Goal: Task Accomplishment & Management: Use online tool/utility

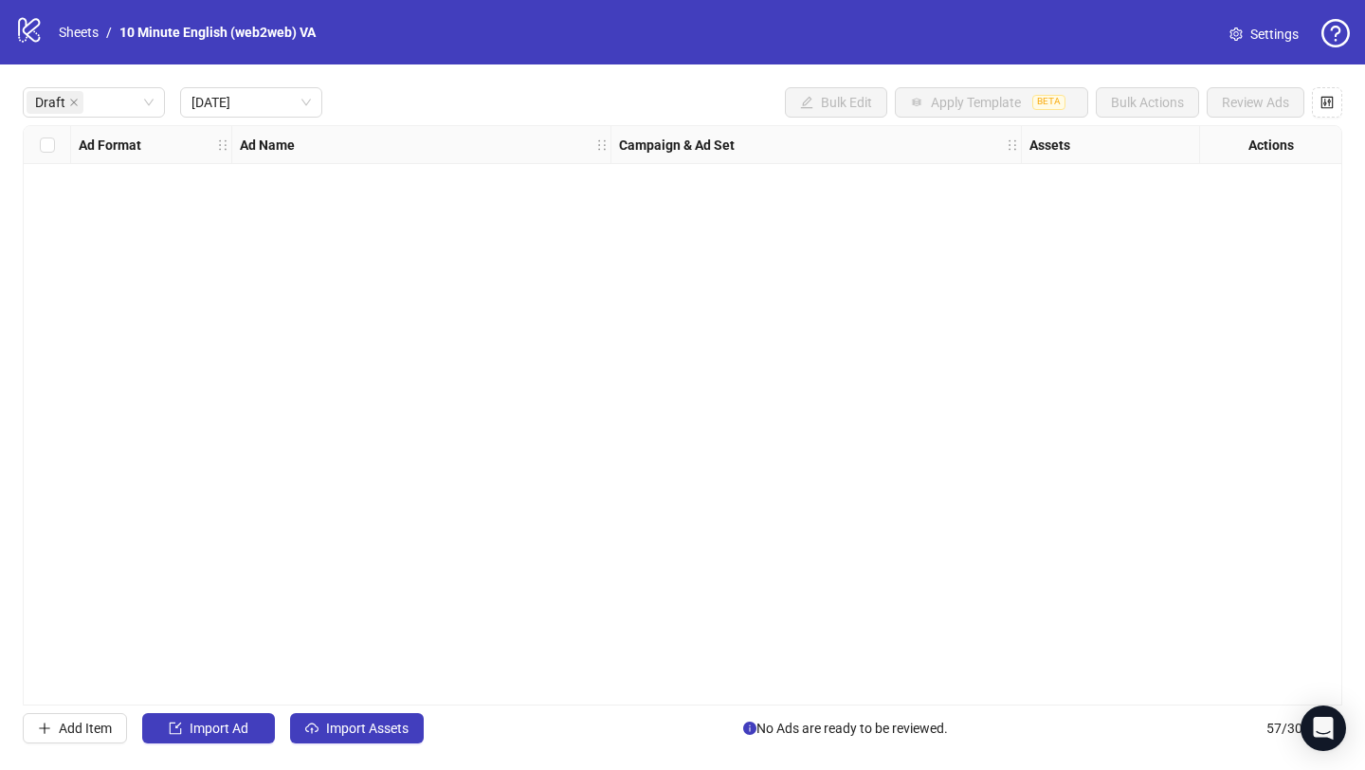
click at [80, 45] on div "logo/logo-mobile Sheets / 10 Minute English (web2web) VA" at bounding box center [169, 32] width 308 height 34
click at [70, 101] on icon "close" at bounding box center [73, 102] width 9 height 9
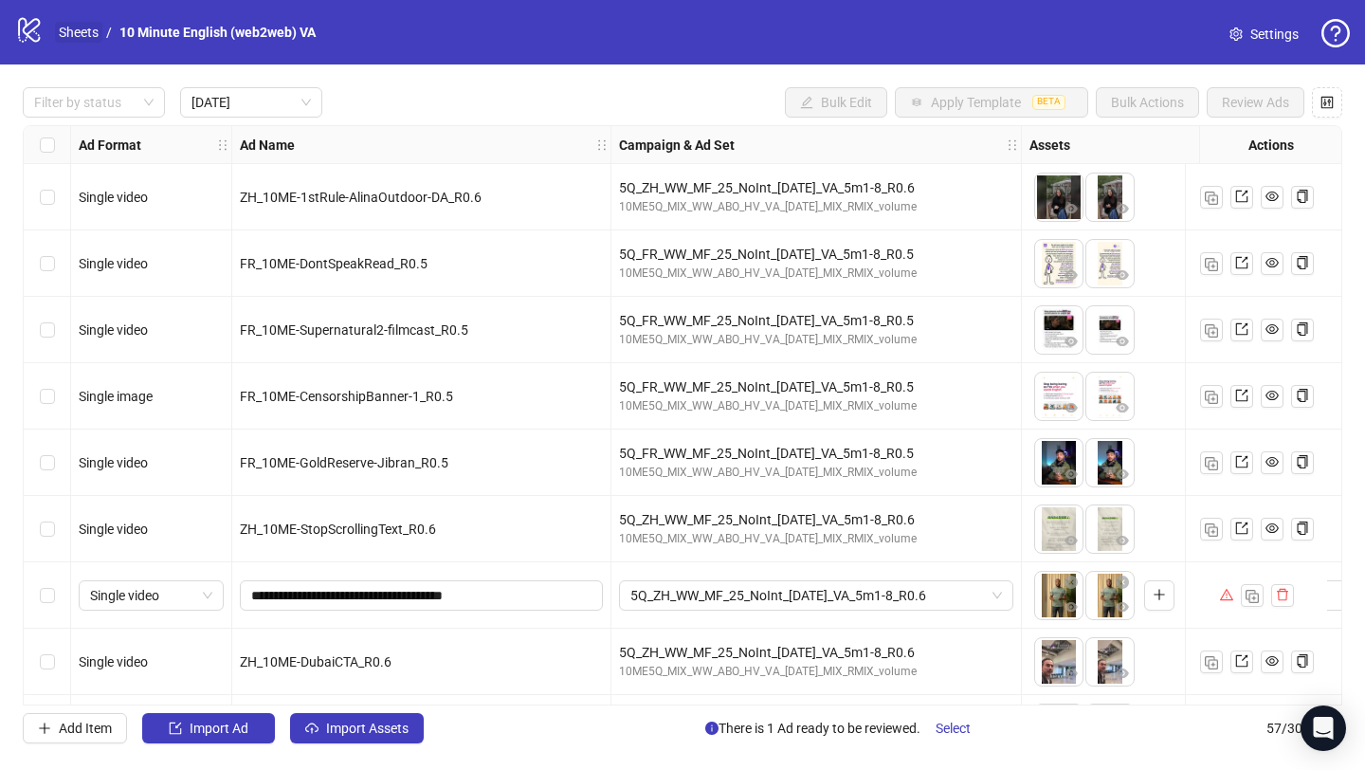
click at [68, 34] on link "Sheets" at bounding box center [78, 32] width 47 height 21
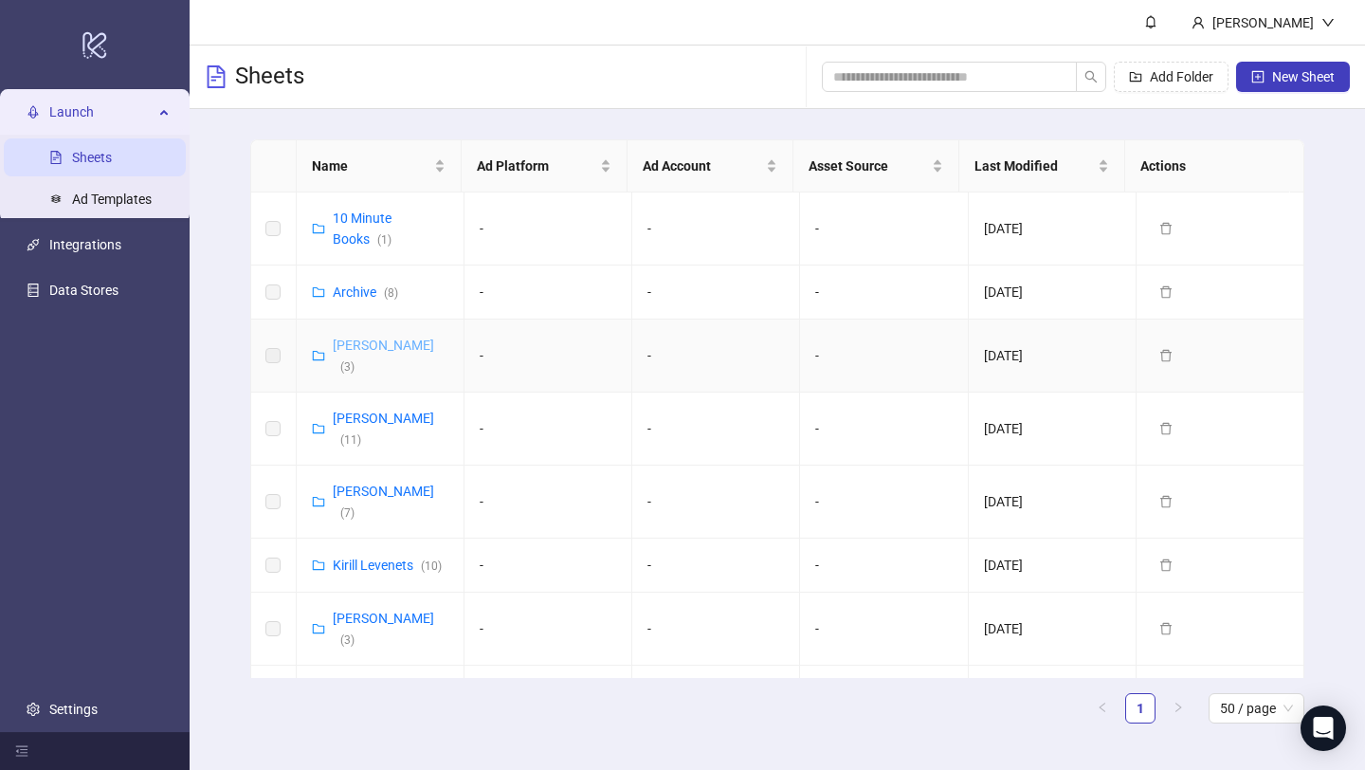
click at [350, 345] on link "[PERSON_NAME] ( 3 )" at bounding box center [383, 355] width 101 height 36
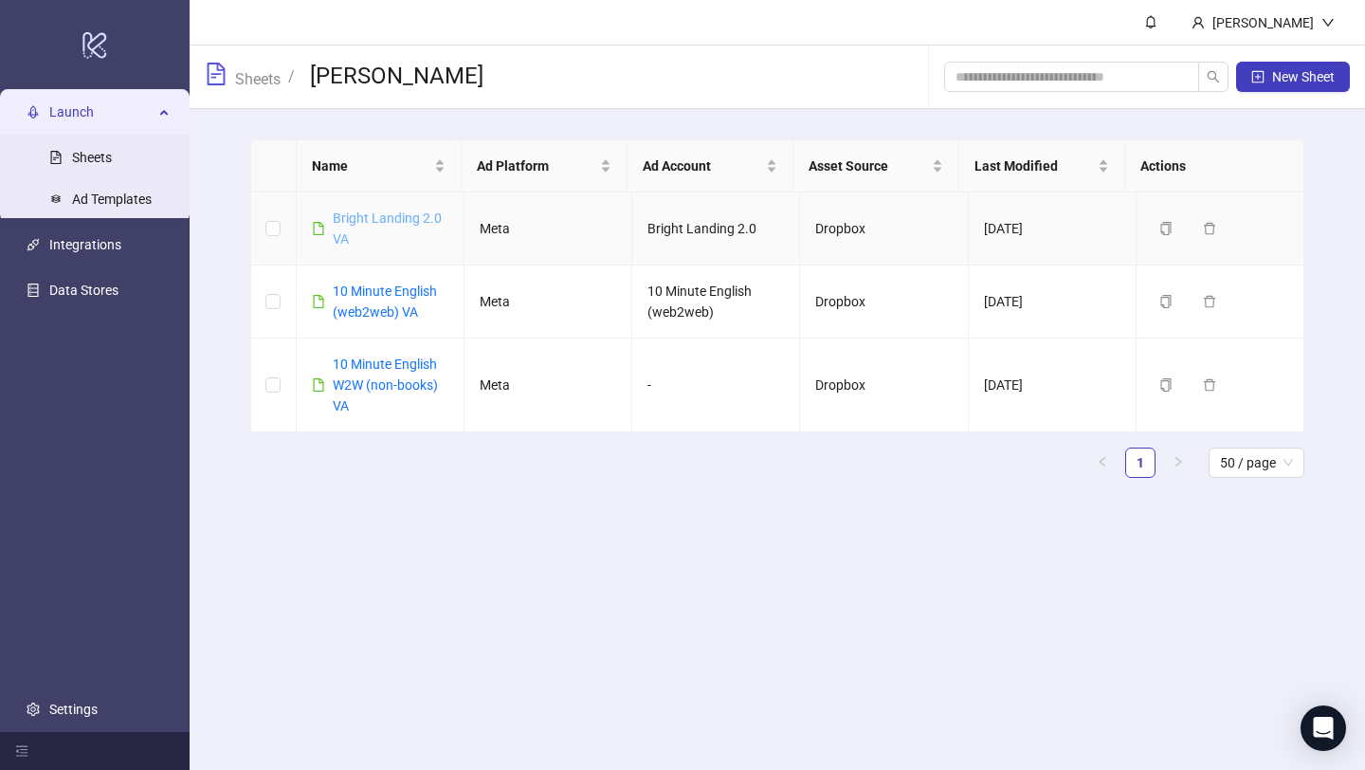
click at [373, 215] on link "Bright Landing 2.0 VA" at bounding box center [387, 228] width 109 height 36
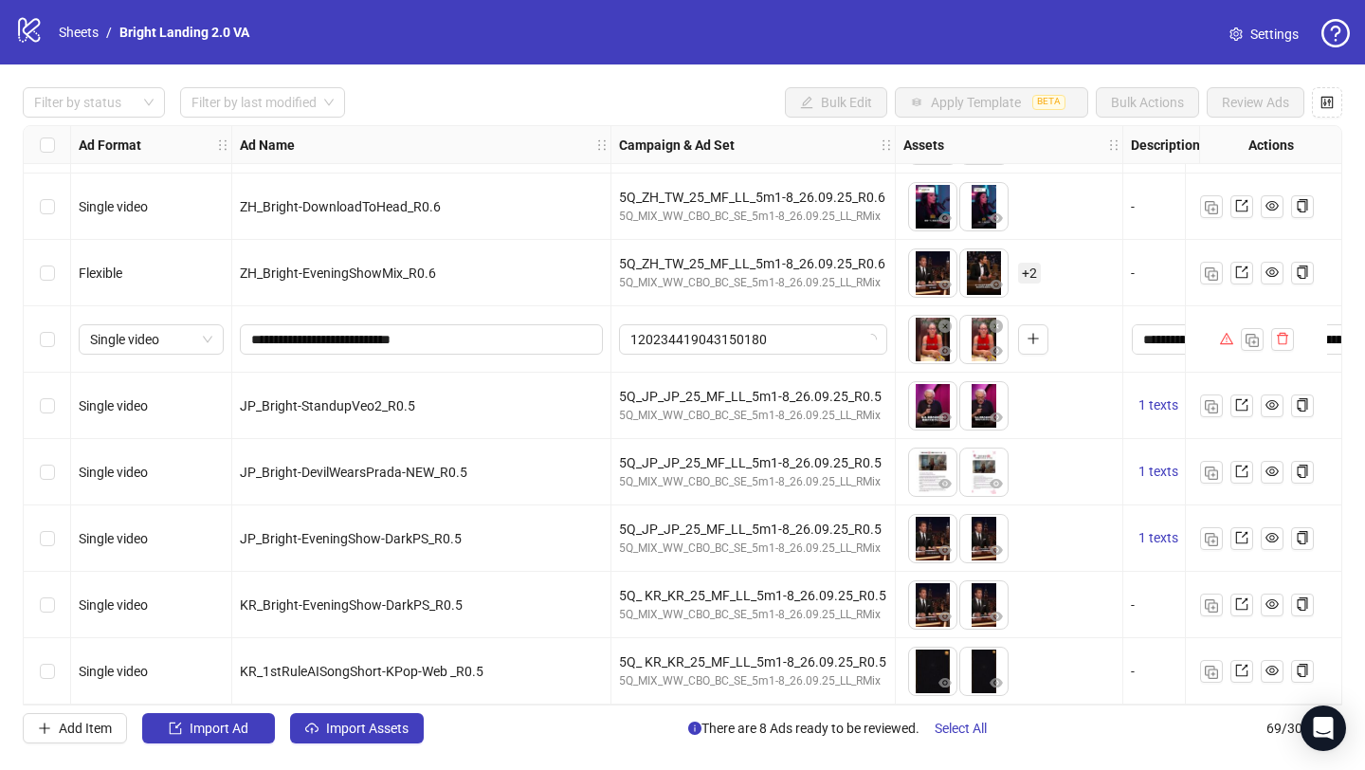
scroll to position [4046, 0]
click at [364, 722] on span "Import Assets" at bounding box center [367, 727] width 82 height 15
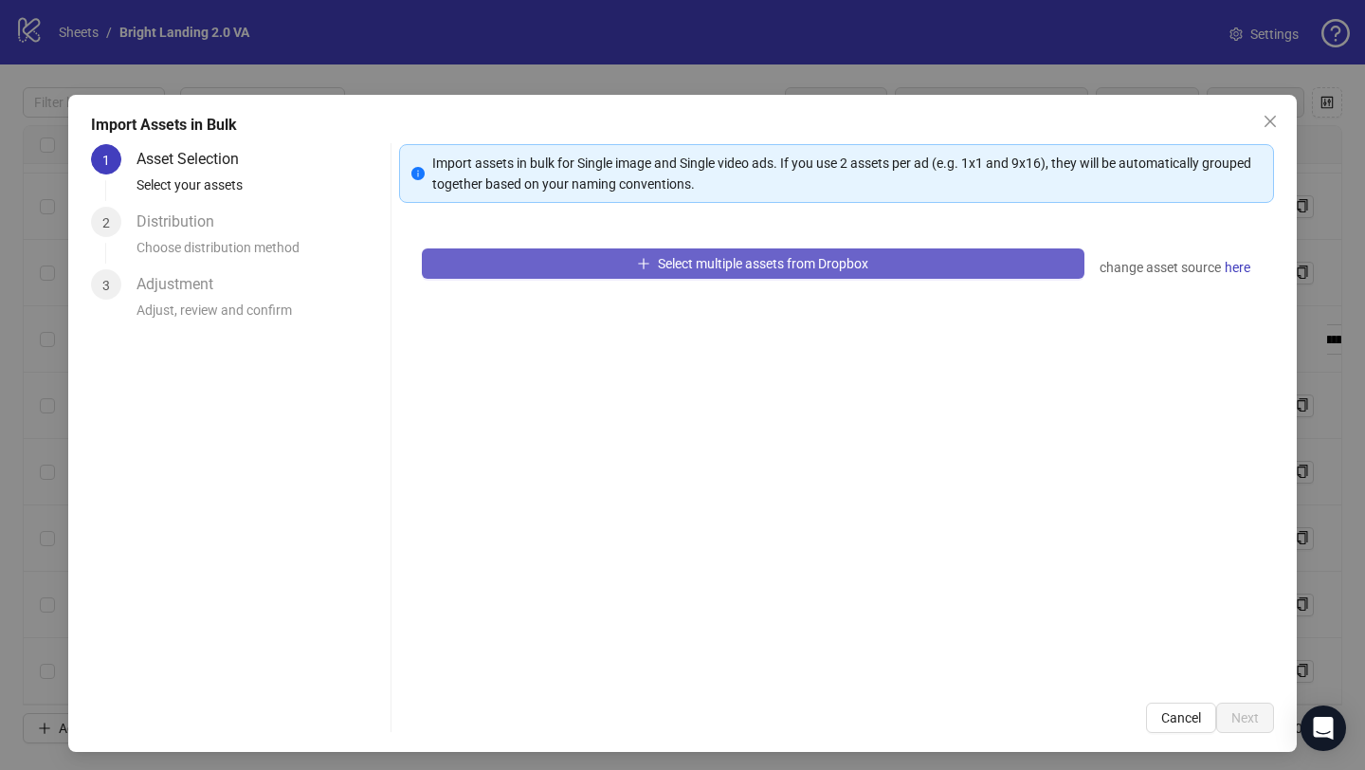
click at [637, 260] on icon "plus" at bounding box center [643, 263] width 13 height 13
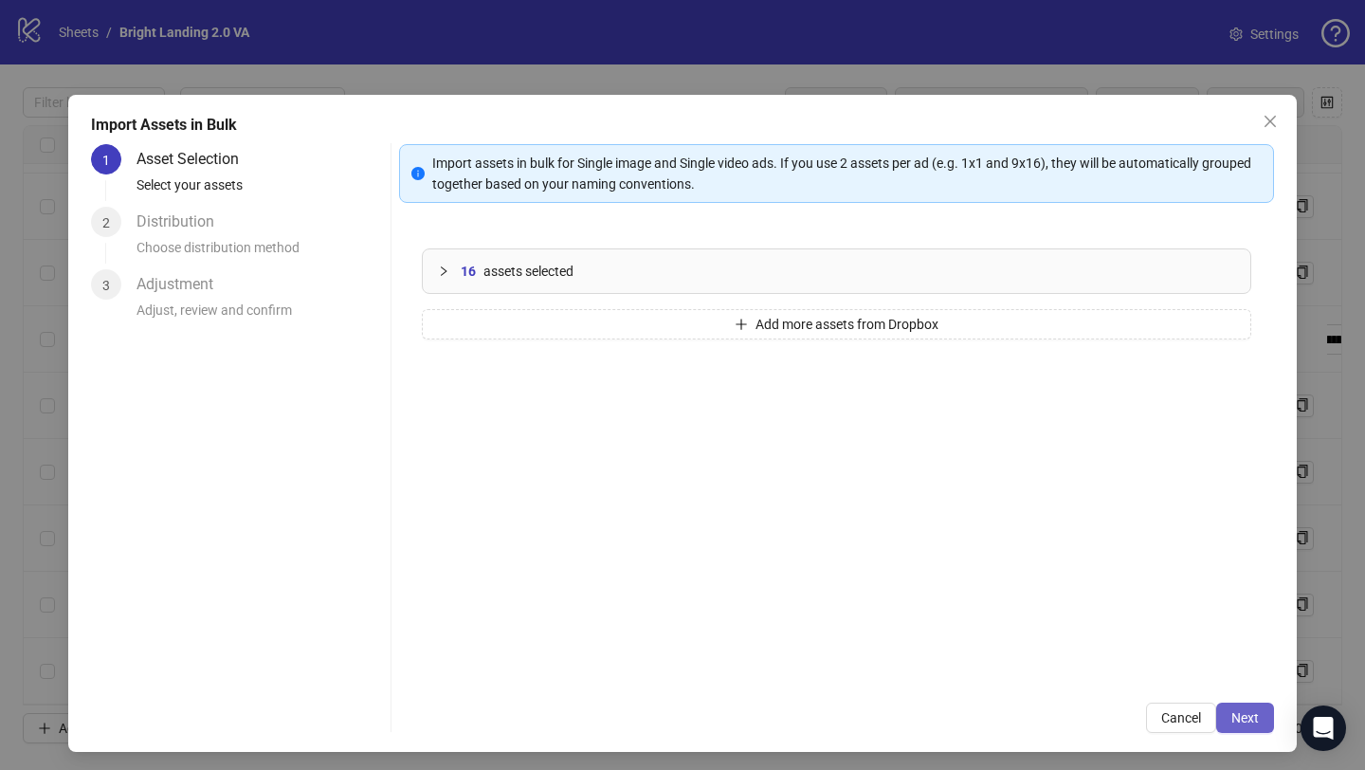
click at [1246, 716] on button "Next" at bounding box center [1245, 717] width 58 height 30
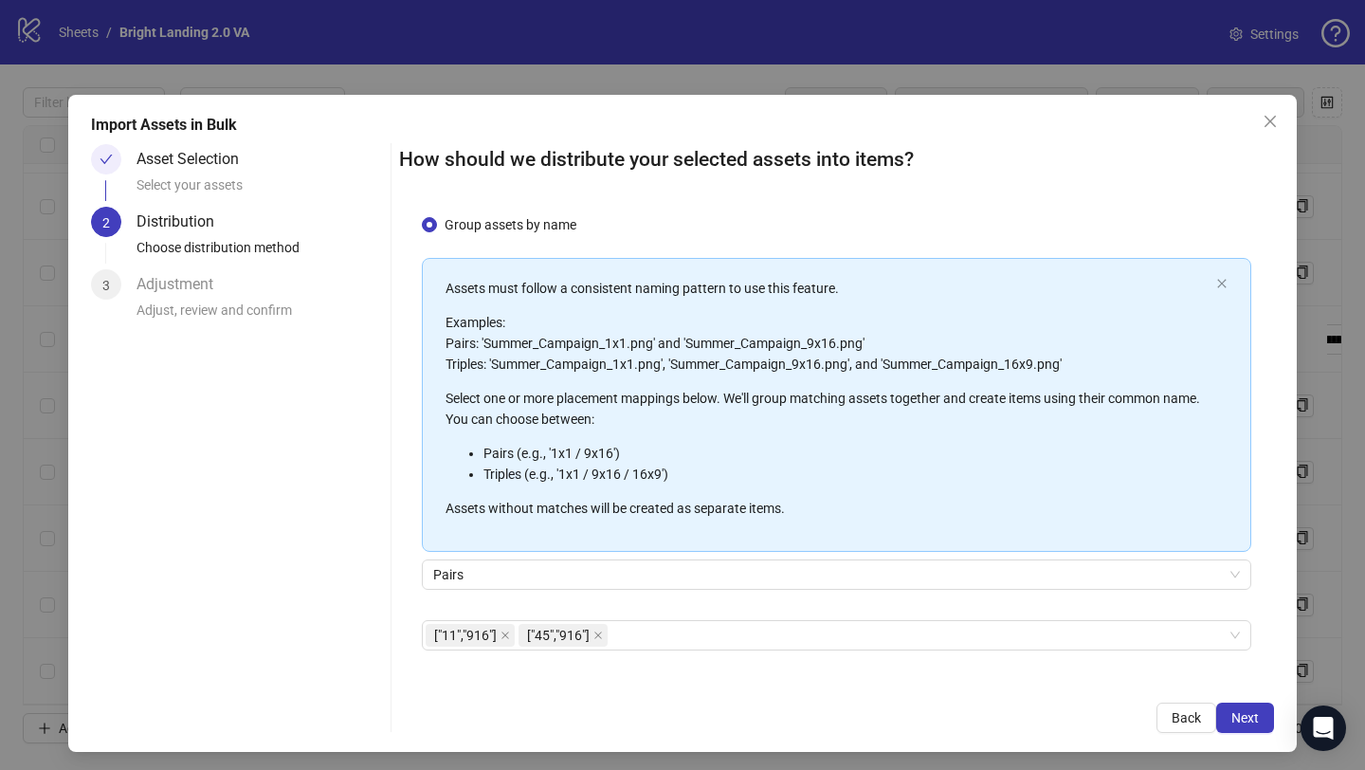
scroll to position [106, 0]
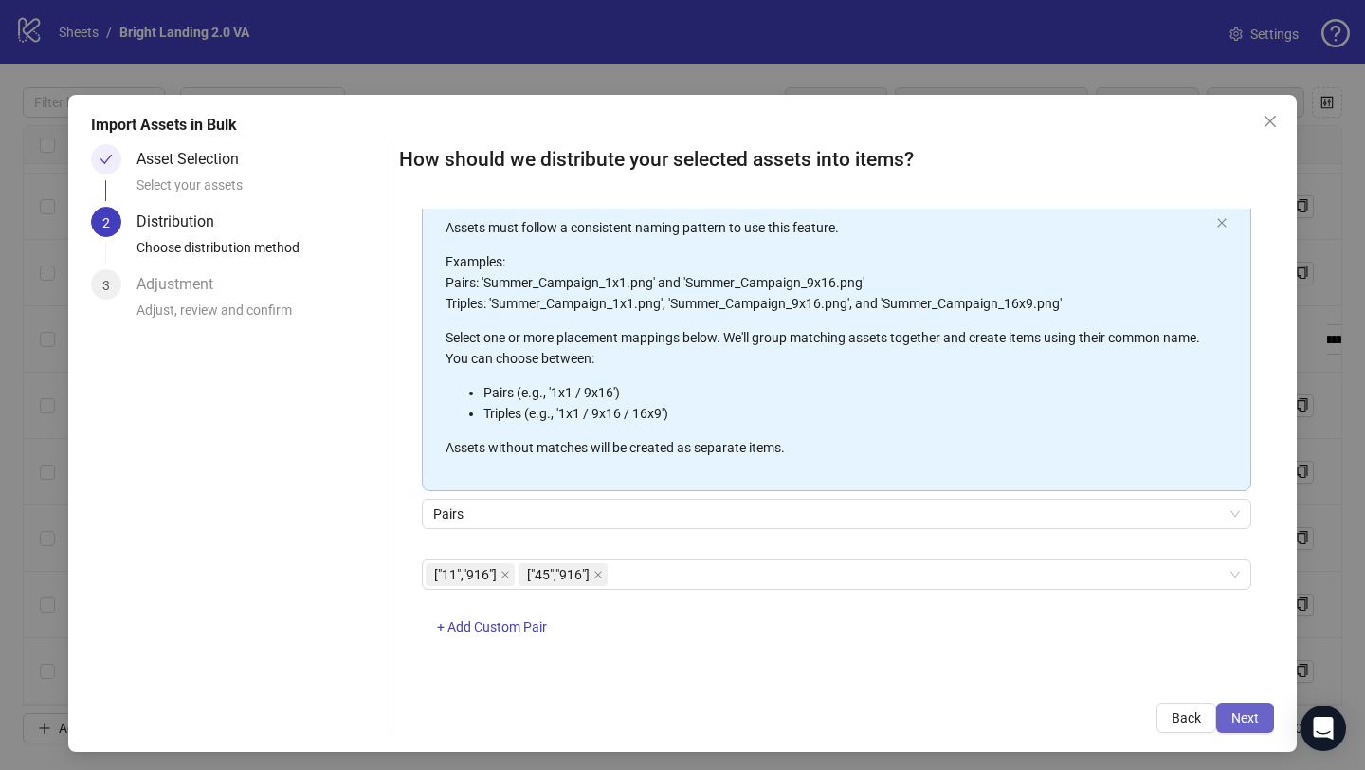
click at [1235, 724] on span "Next" at bounding box center [1244, 717] width 27 height 15
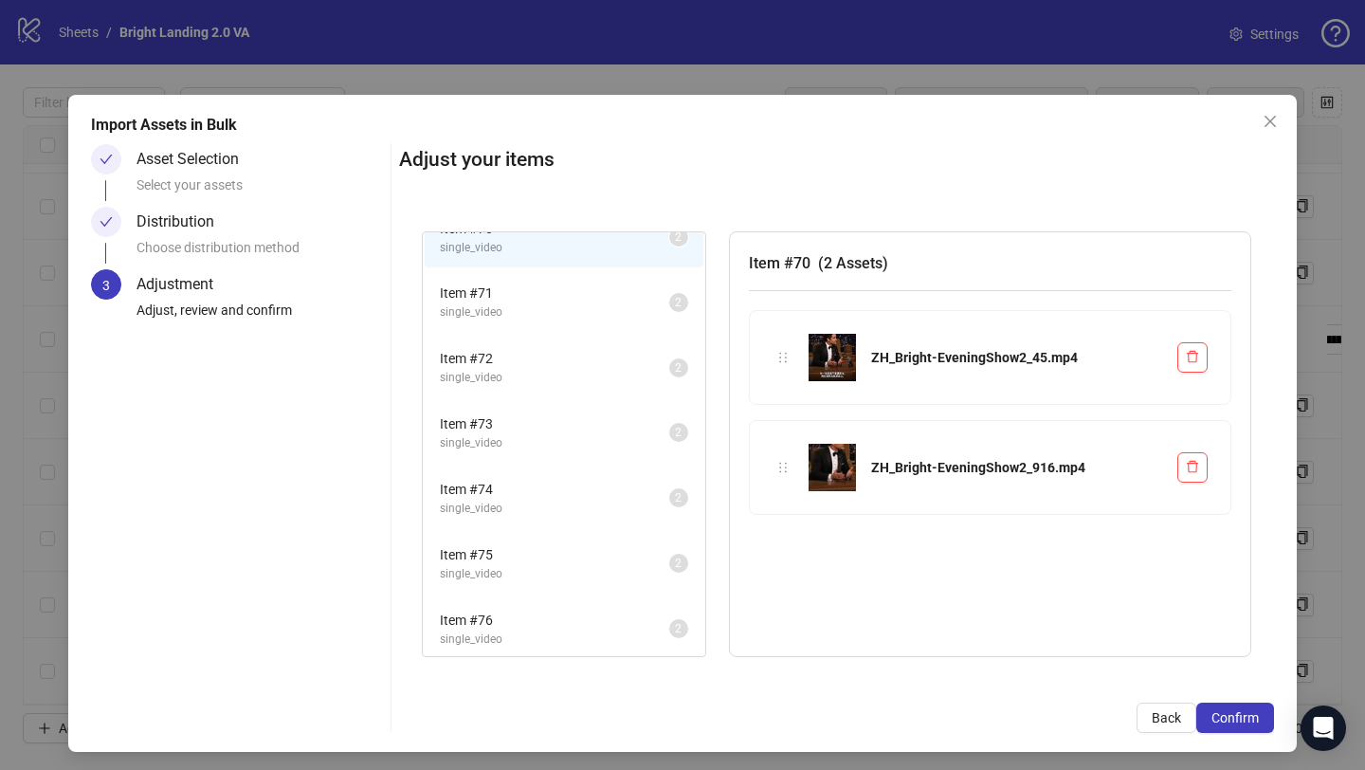
scroll to position [98, 0]
click at [578, 490] on span "Item # 75" at bounding box center [554, 484] width 229 height 21
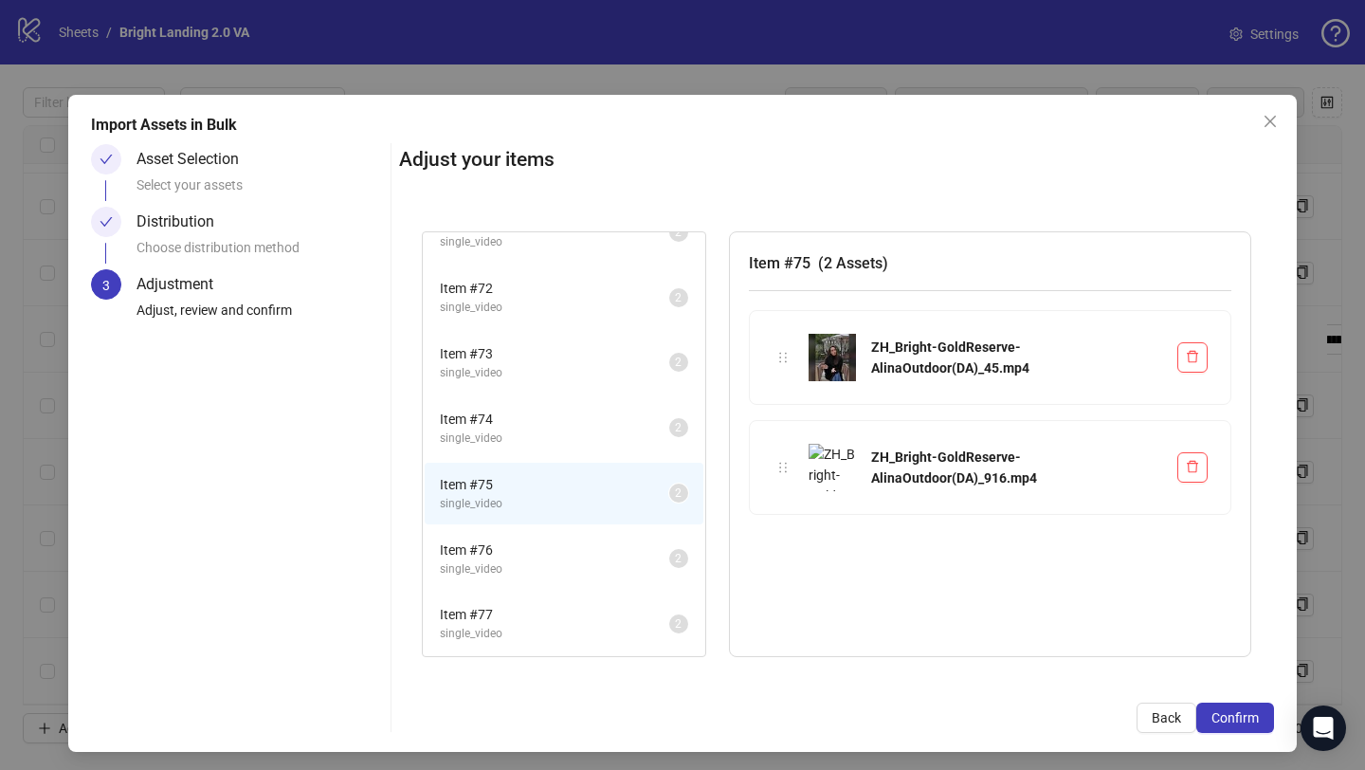
scroll to position [5, 0]
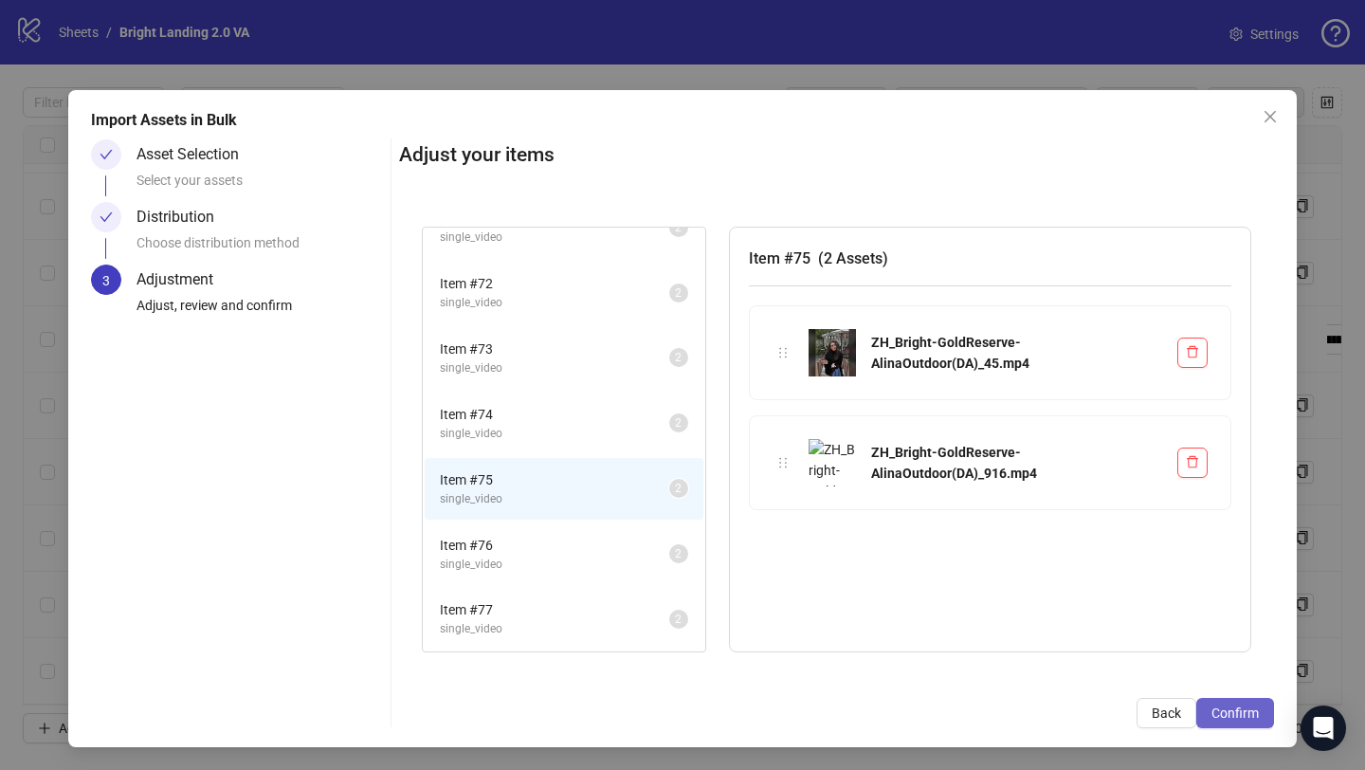
click at [1214, 710] on span "Confirm" at bounding box center [1234, 712] width 47 height 15
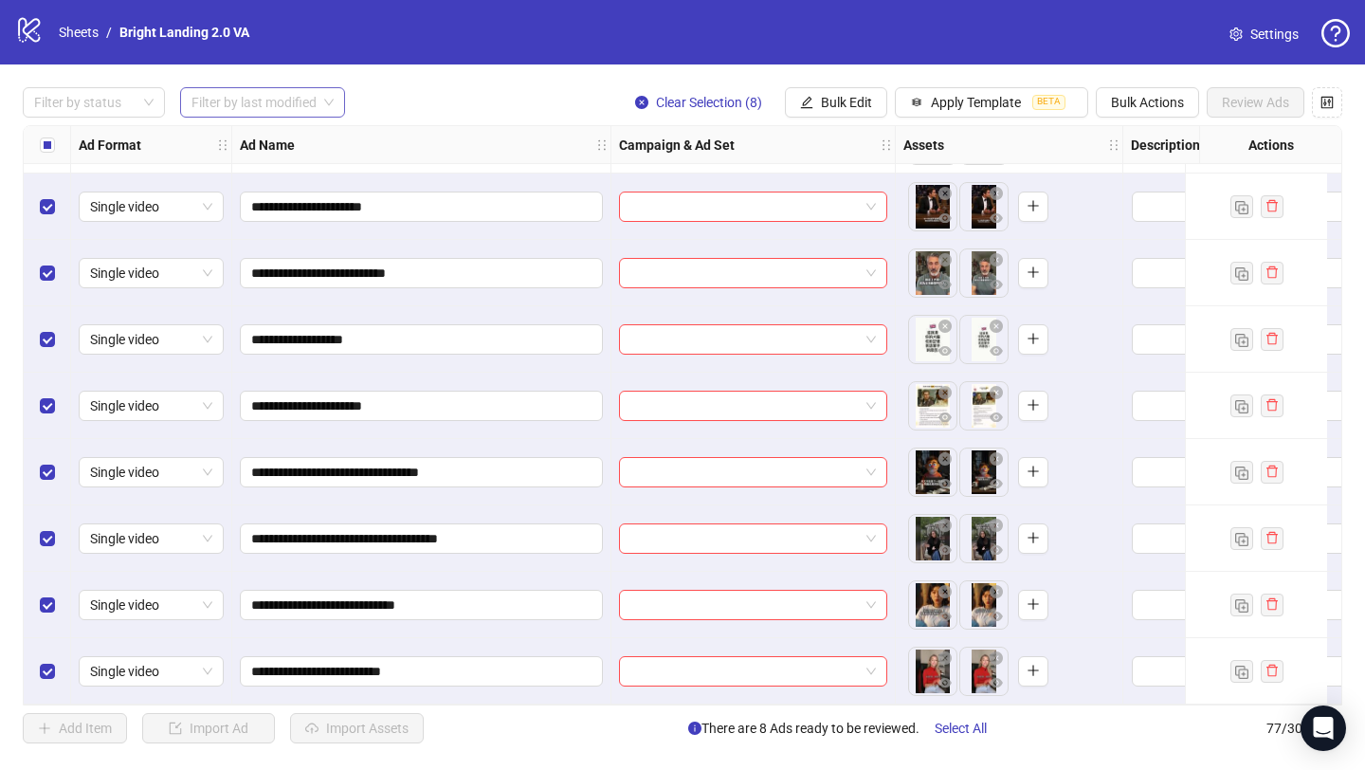
scroll to position [4241, 0]
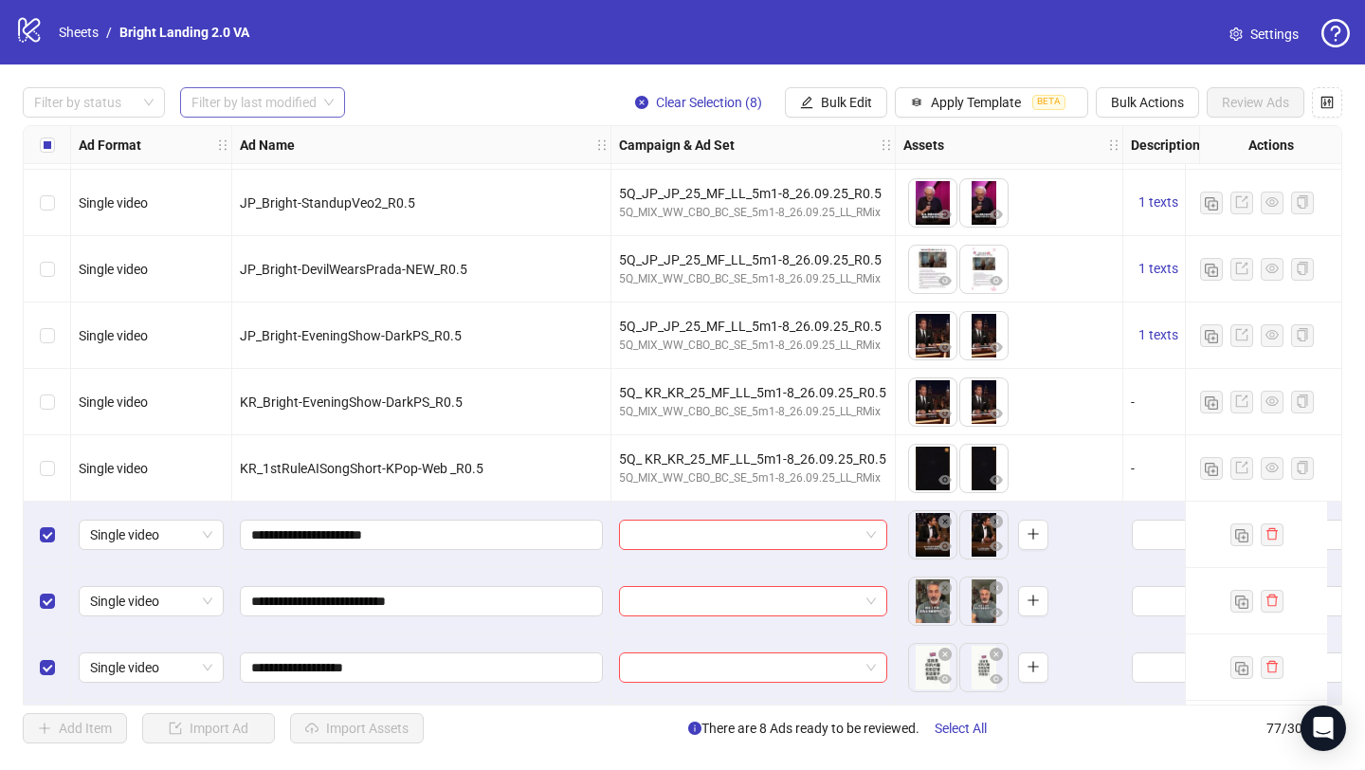
click at [233, 107] on input "search" at bounding box center [253, 102] width 125 height 28
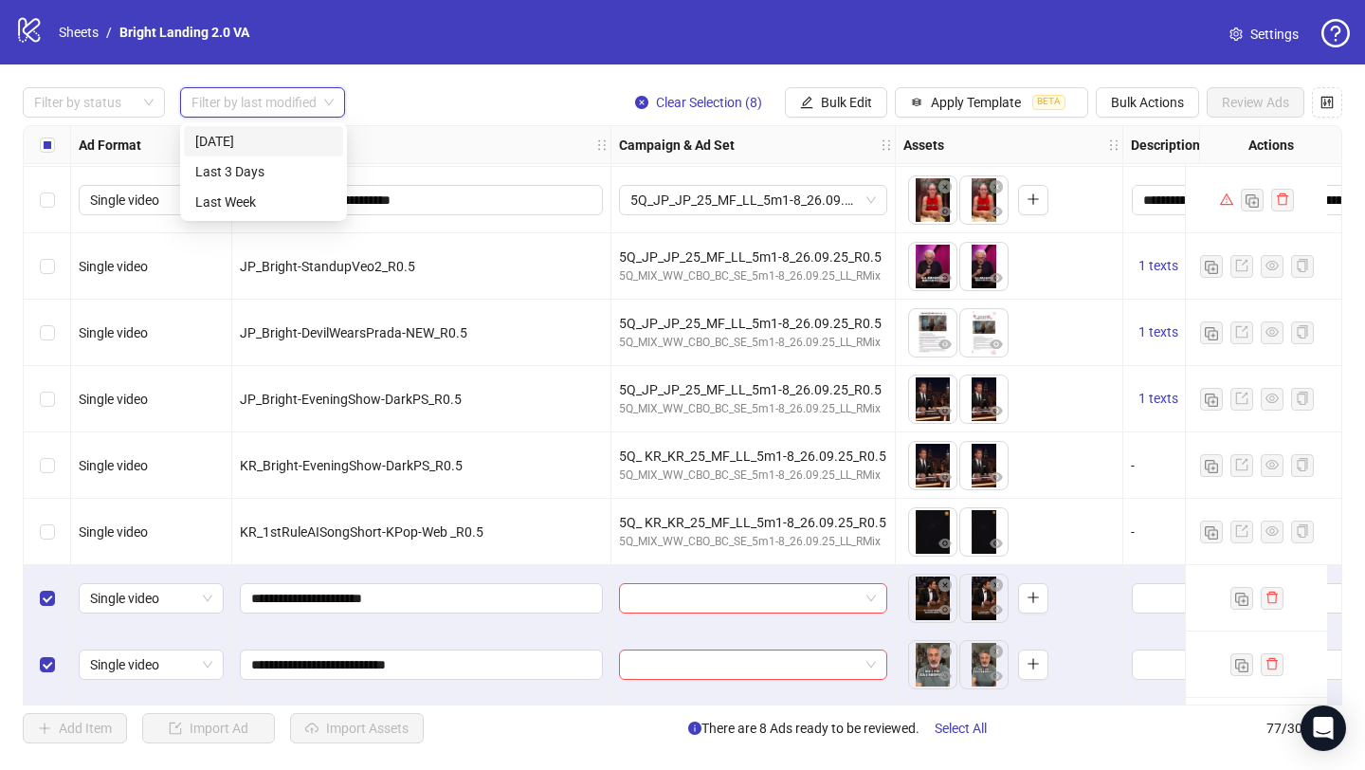
click at [243, 137] on div "[DATE]" at bounding box center [263, 141] width 137 height 21
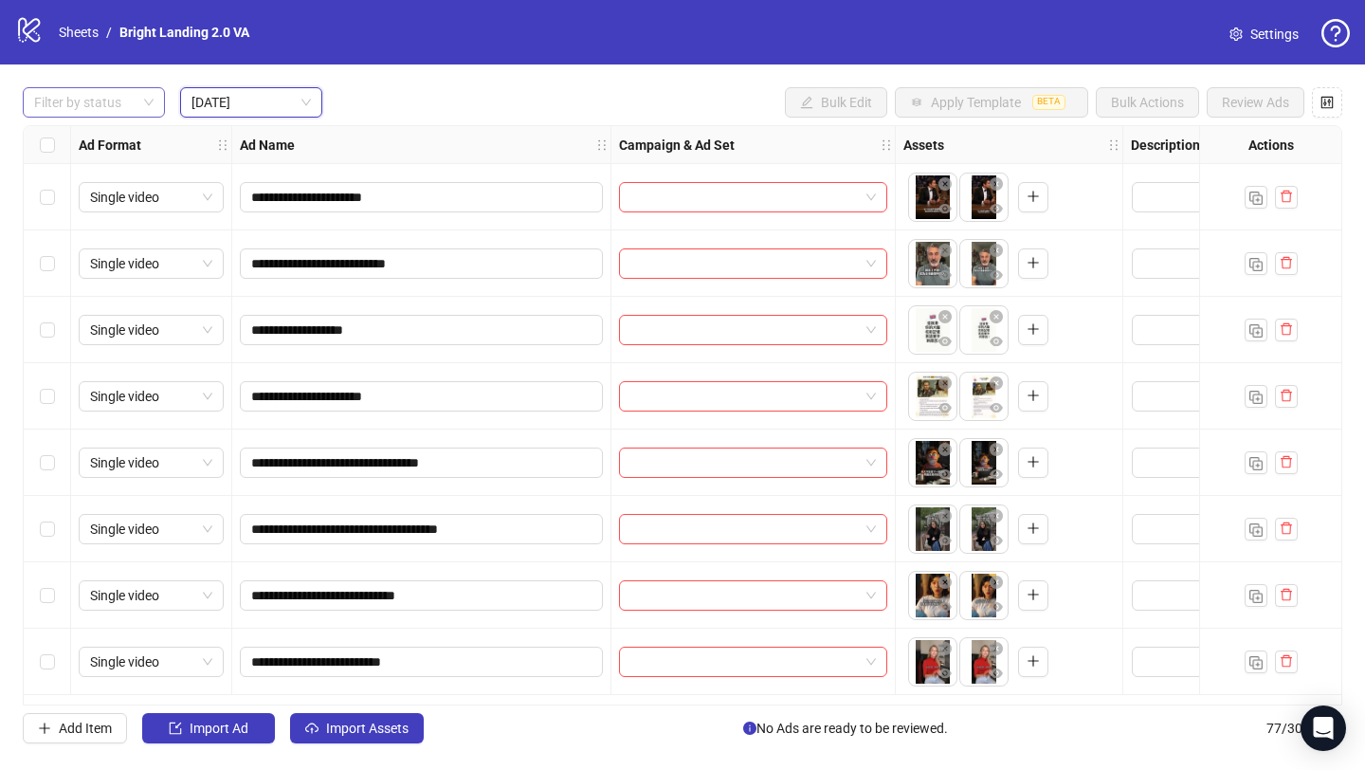
scroll to position [0, 0]
click at [148, 112] on div "Filter by status" at bounding box center [94, 102] width 142 height 30
click at [123, 147] on div "Draft" at bounding box center [94, 141] width 112 height 21
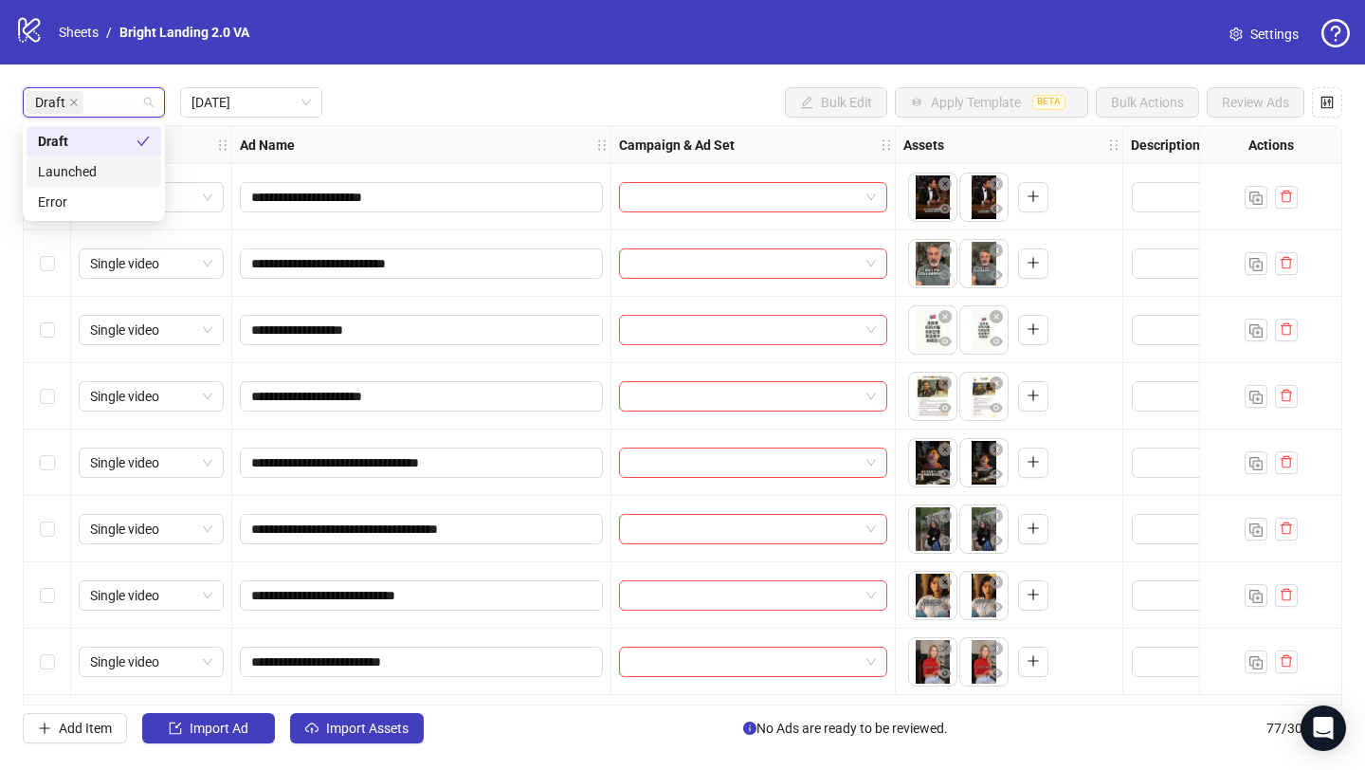
click at [385, 95] on div "Draft [DATE] Bulk Edit Apply Template BETA Bulk Actions Review Ads" at bounding box center [683, 102] width 1320 height 30
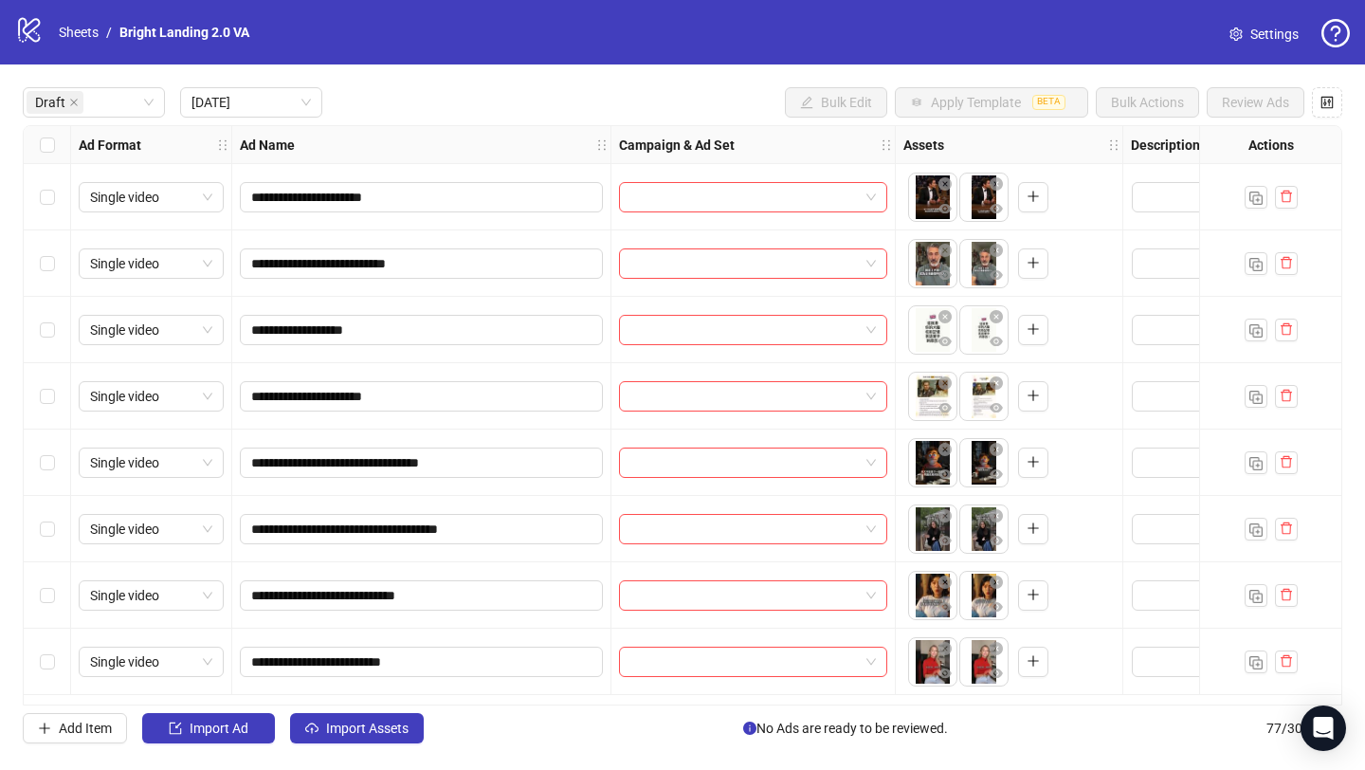
click at [37, 146] on div "Select all rows" at bounding box center [47, 145] width 47 height 38
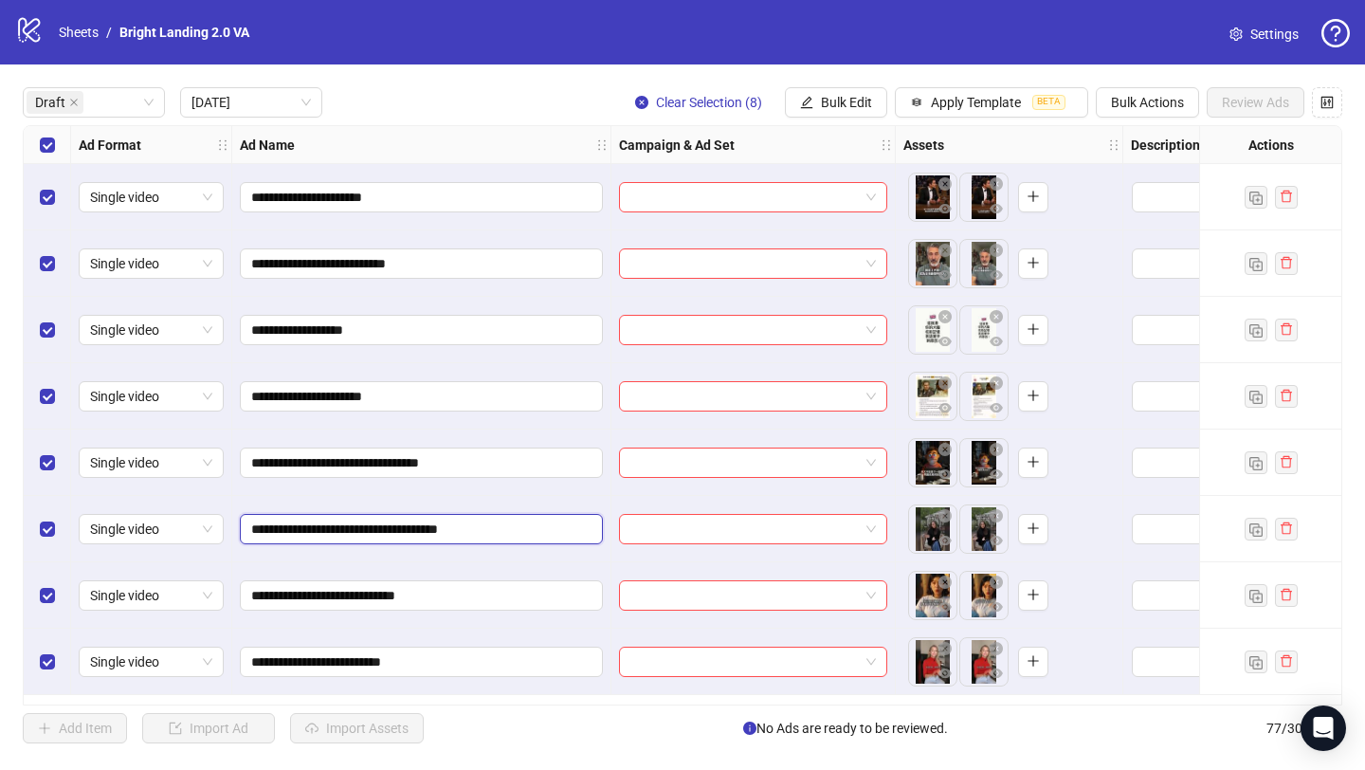
click at [477, 533] on input "**********" at bounding box center [419, 529] width 337 height 21
type input "**********"
click at [836, 98] on span "Bulk Edit" at bounding box center [846, 102] width 51 height 15
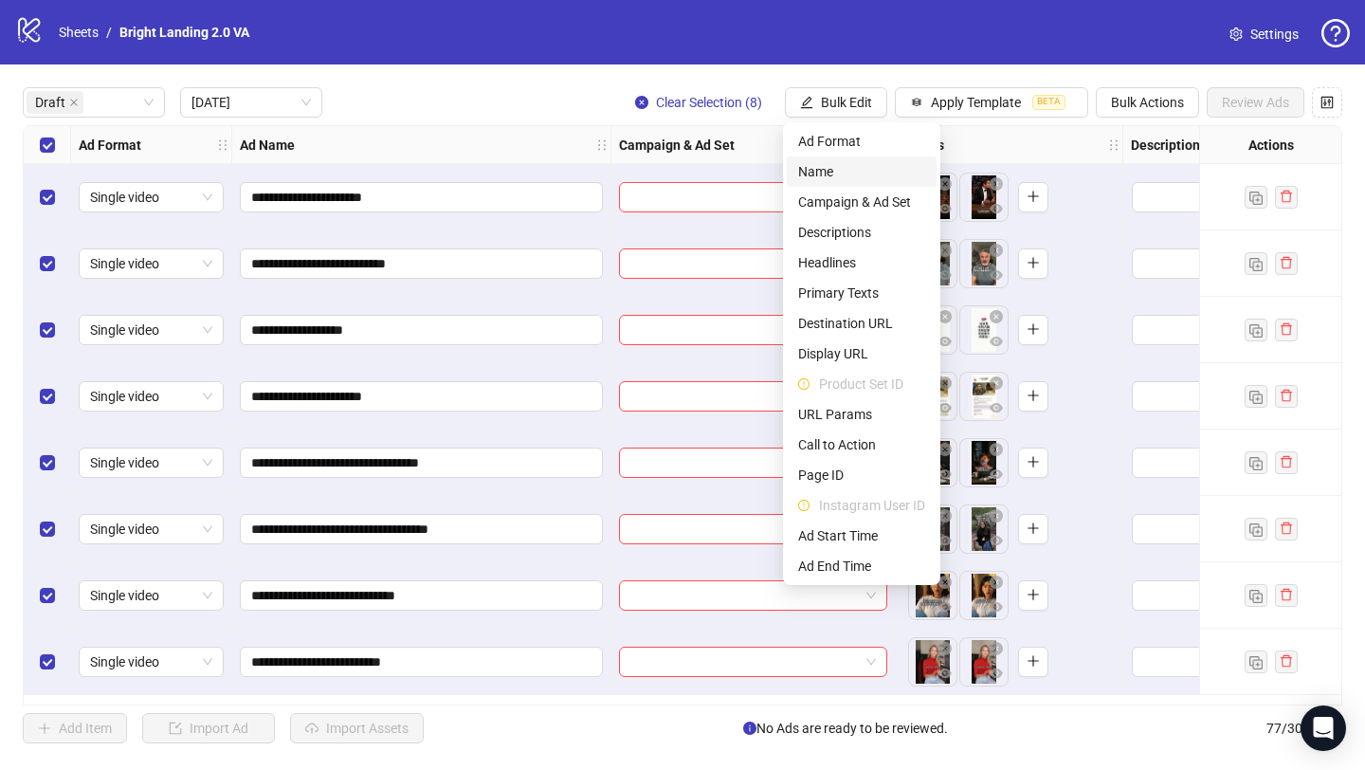
click at [825, 161] on span "Name" at bounding box center [861, 171] width 127 height 21
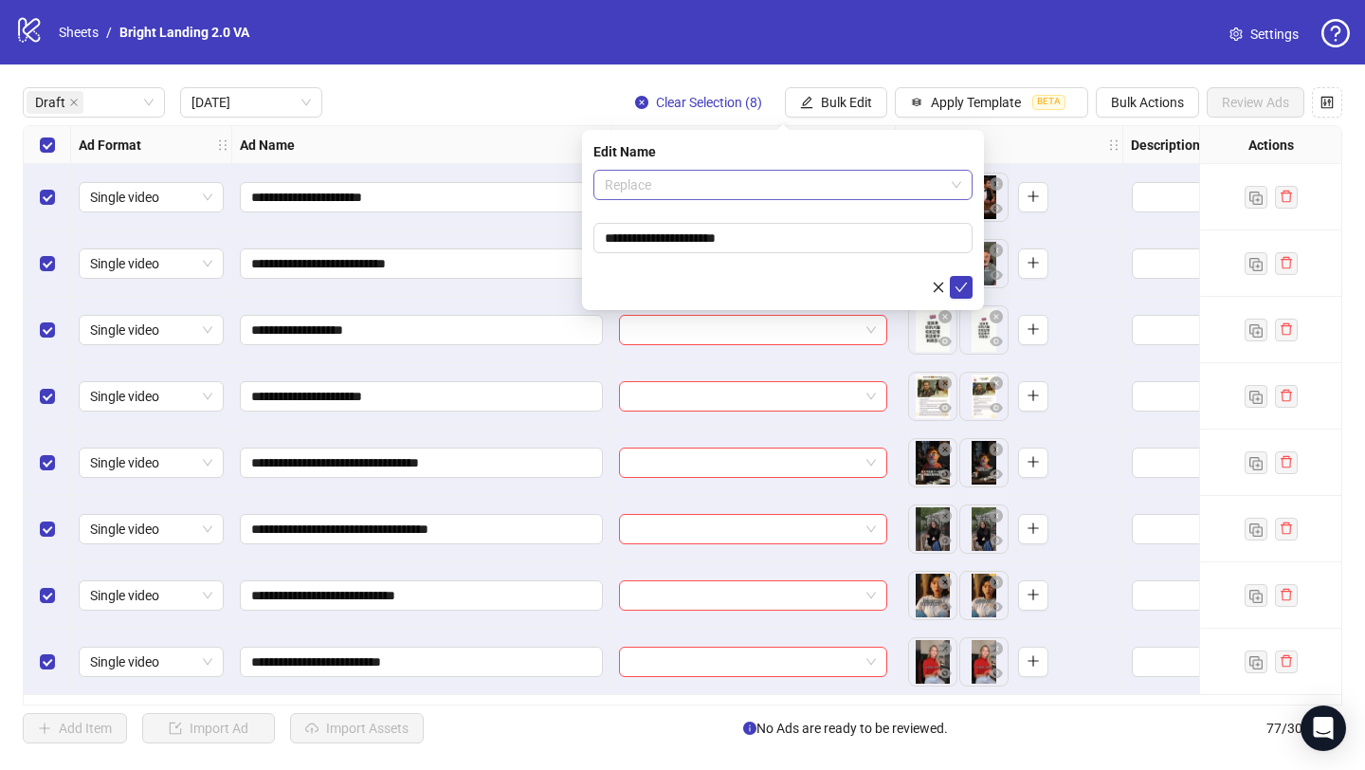
click at [747, 189] on span "Replace" at bounding box center [783, 185] width 356 height 28
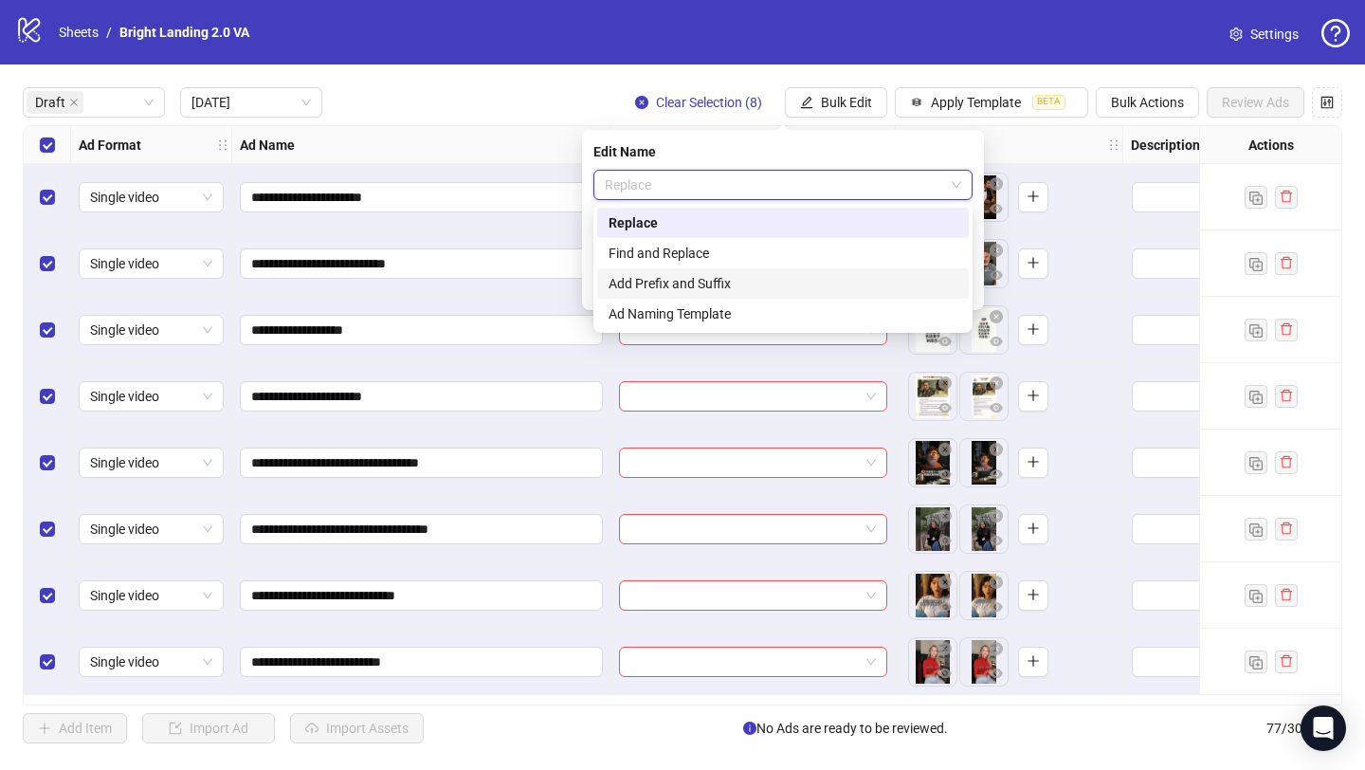
click at [746, 283] on div "Add Prefix and Suffix" at bounding box center [783, 283] width 349 height 21
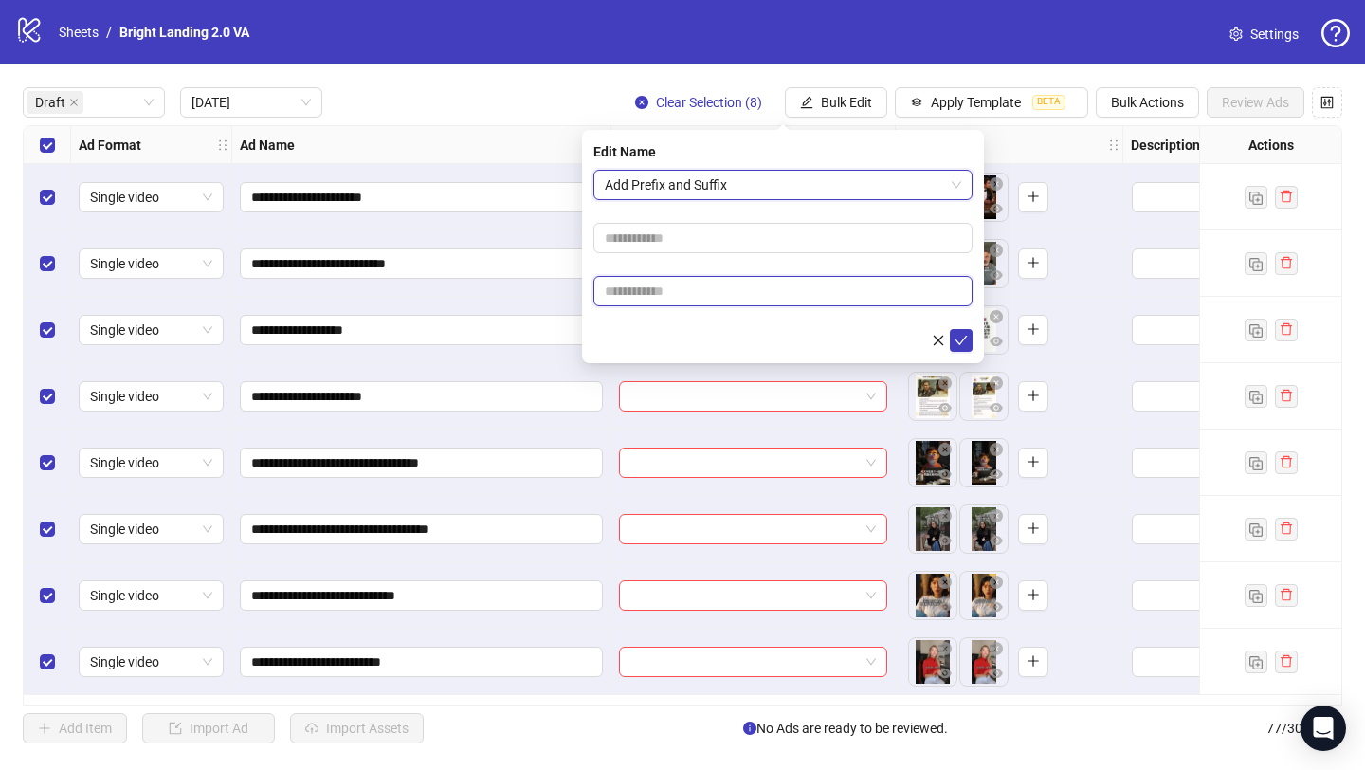
click at [760, 293] on input "text" at bounding box center [782, 291] width 379 height 30
type input "****"
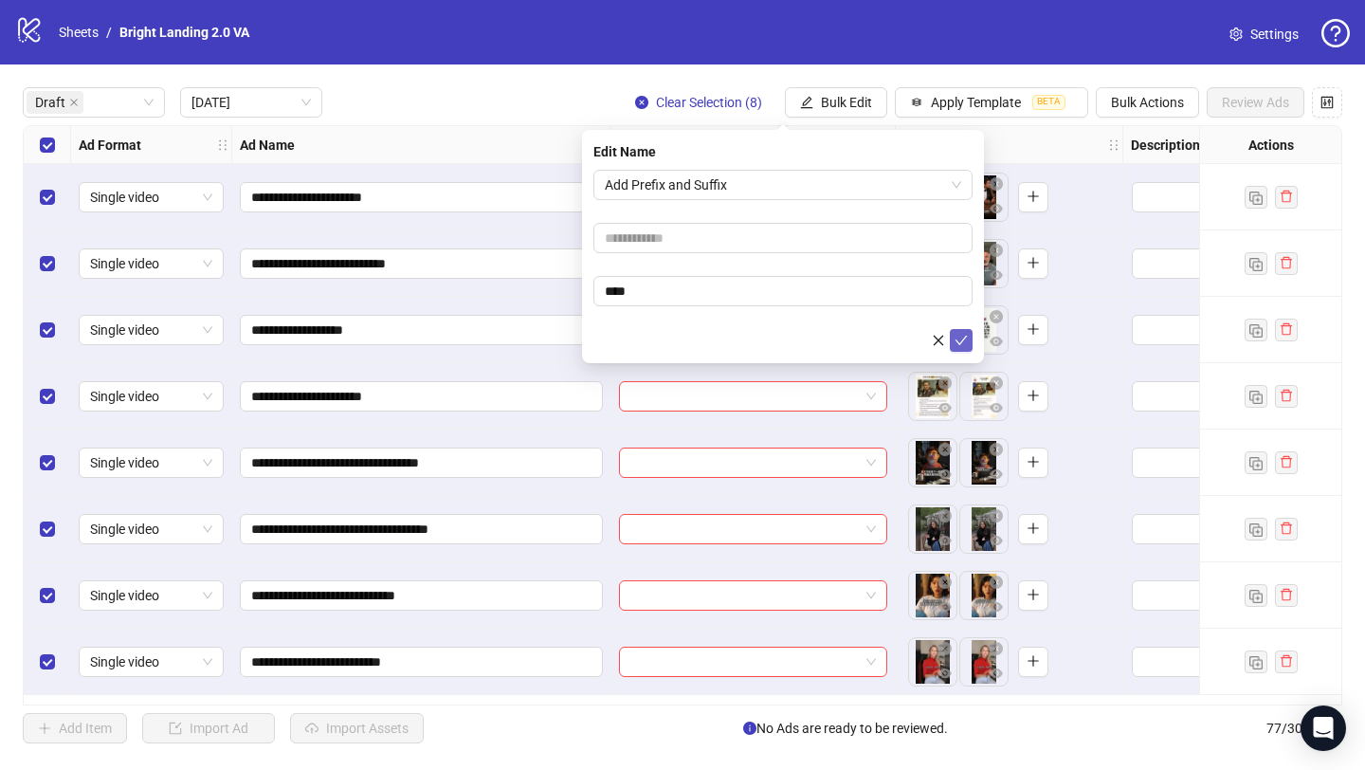
click at [966, 345] on icon "check" at bounding box center [961, 340] width 13 height 13
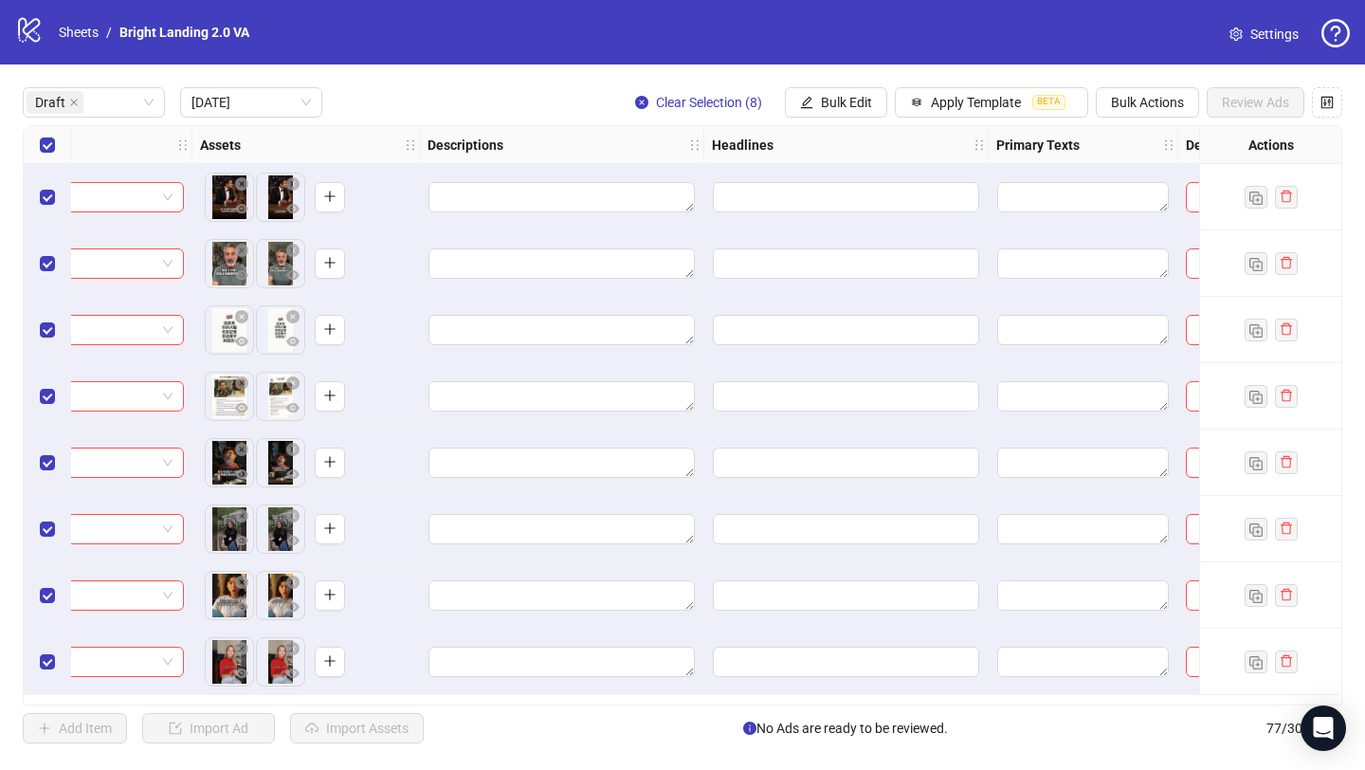
scroll to position [0, 680]
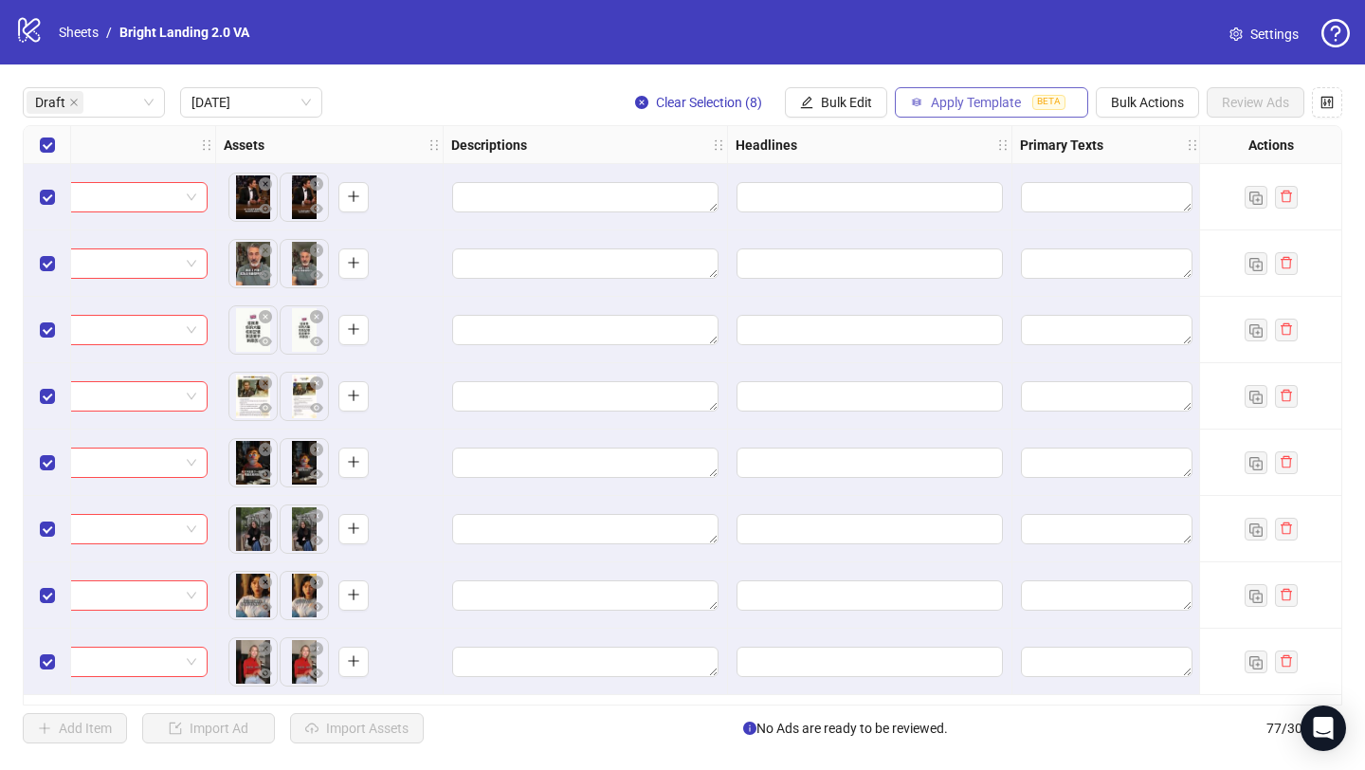
click at [940, 95] on span "Apply Template" at bounding box center [976, 102] width 90 height 15
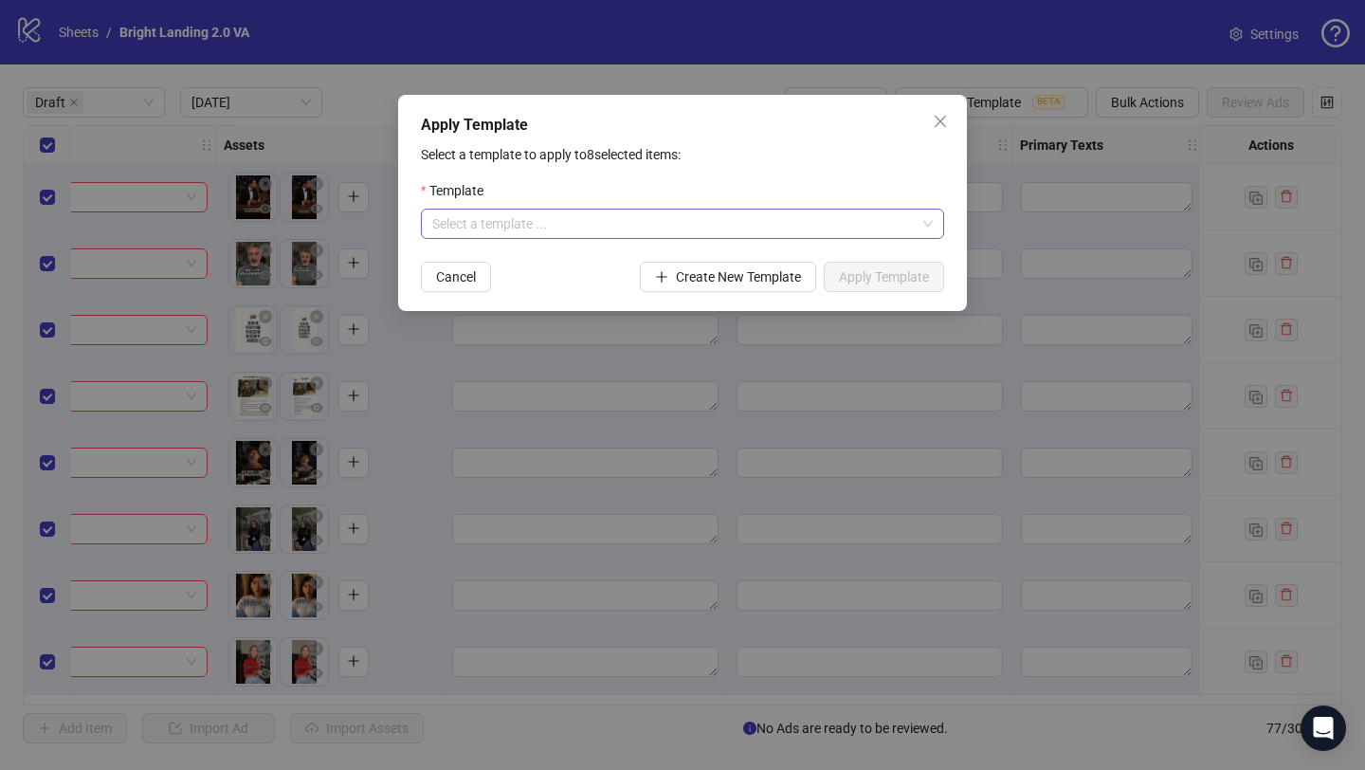
click at [569, 223] on input "search" at bounding box center [673, 223] width 483 height 28
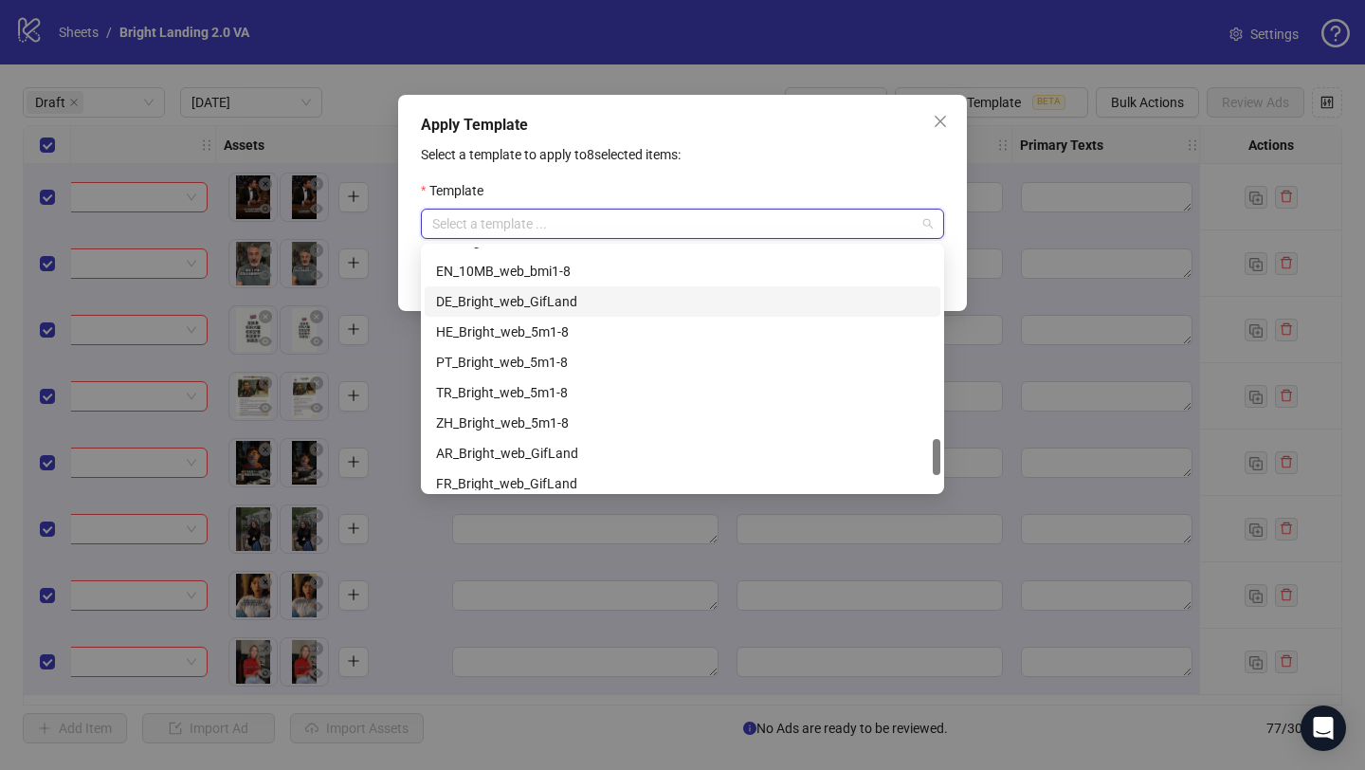
scroll to position [1299, 0]
click at [576, 383] on div "ZH_Bright_web_5m1-8" at bounding box center [682, 389] width 493 height 21
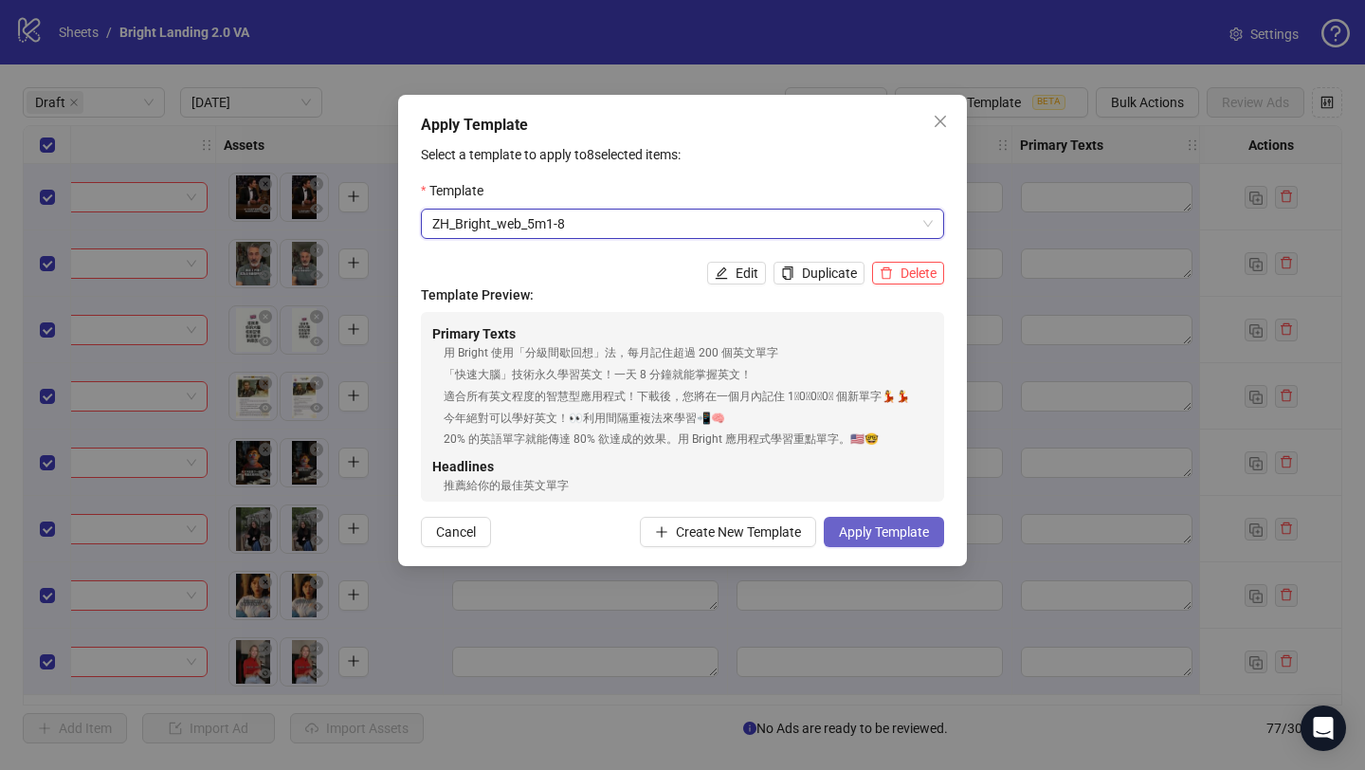
click at [898, 530] on span "Apply Template" at bounding box center [884, 531] width 90 height 15
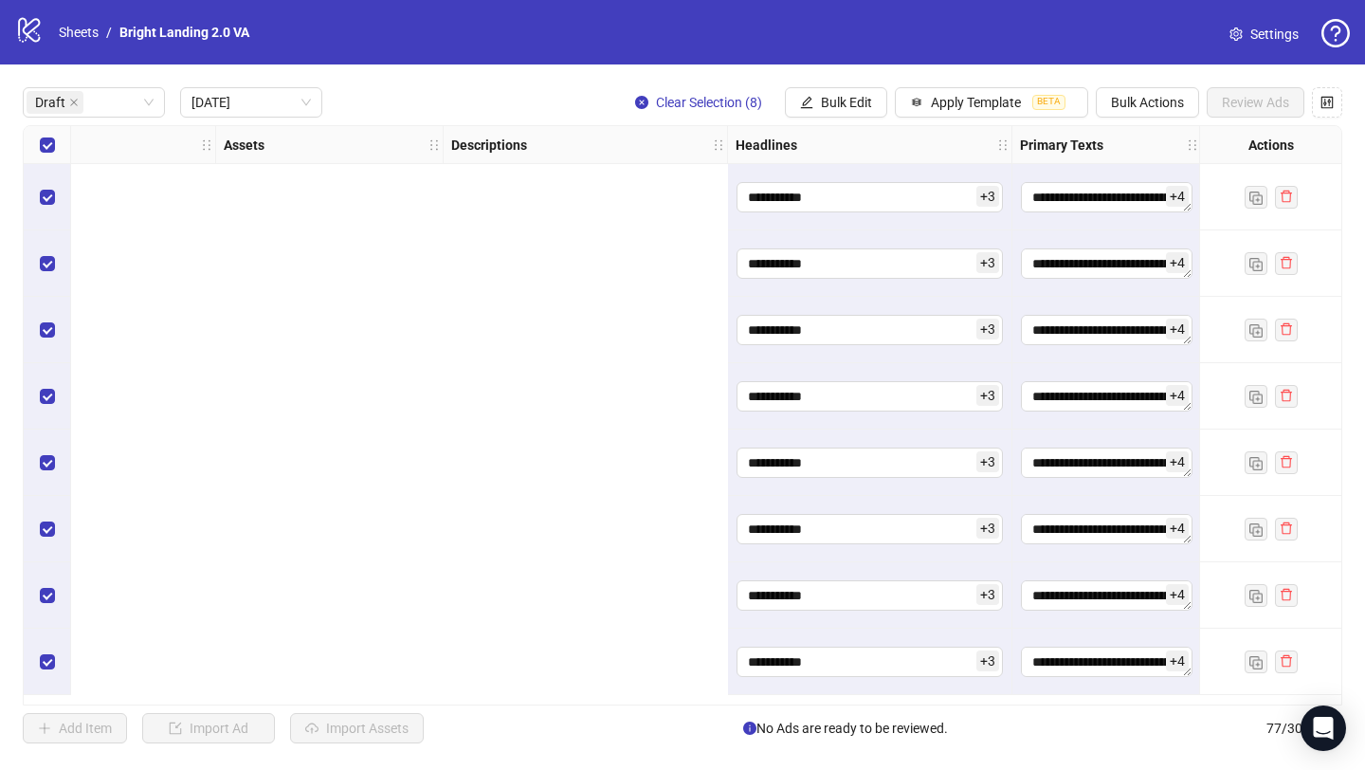
scroll to position [0, 1774]
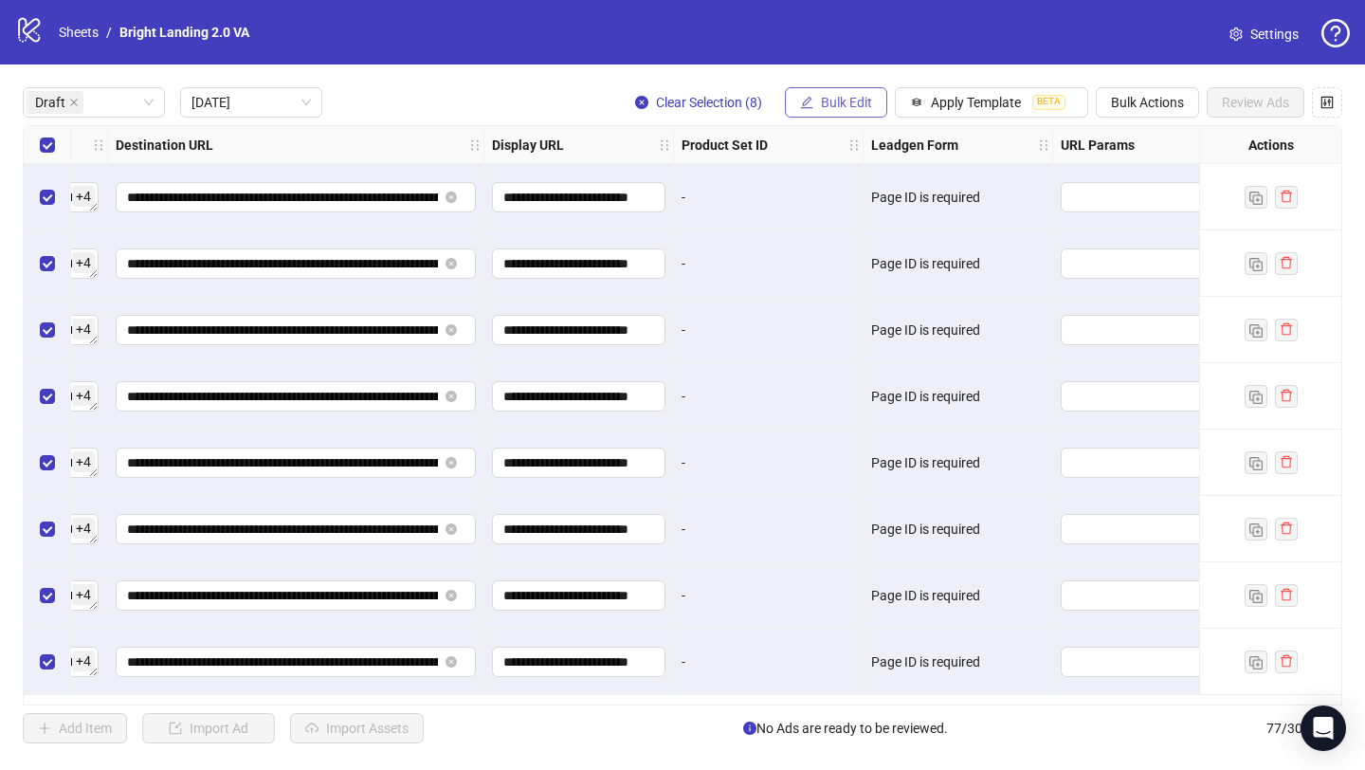
click at [837, 104] on span "Bulk Edit" at bounding box center [846, 102] width 51 height 15
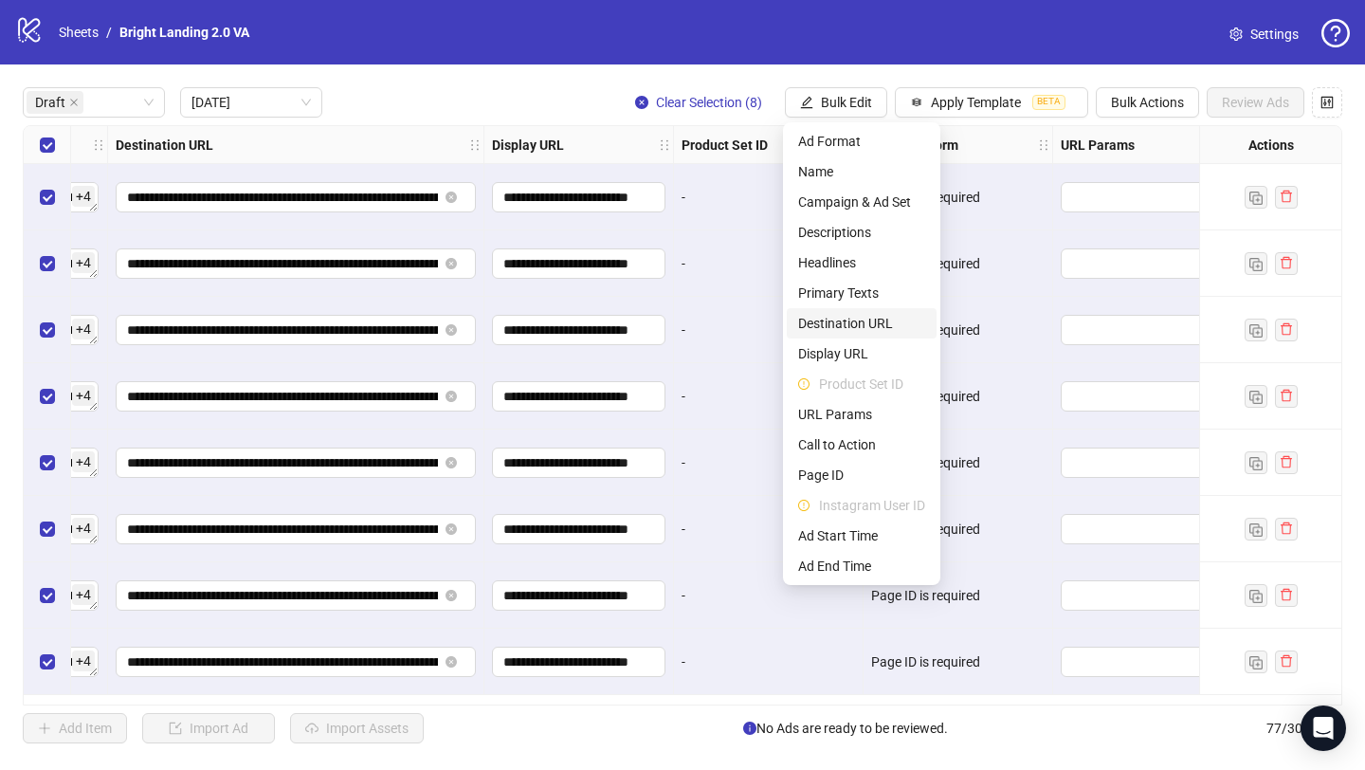
click at [858, 321] on span "Destination URL" at bounding box center [861, 323] width 127 height 21
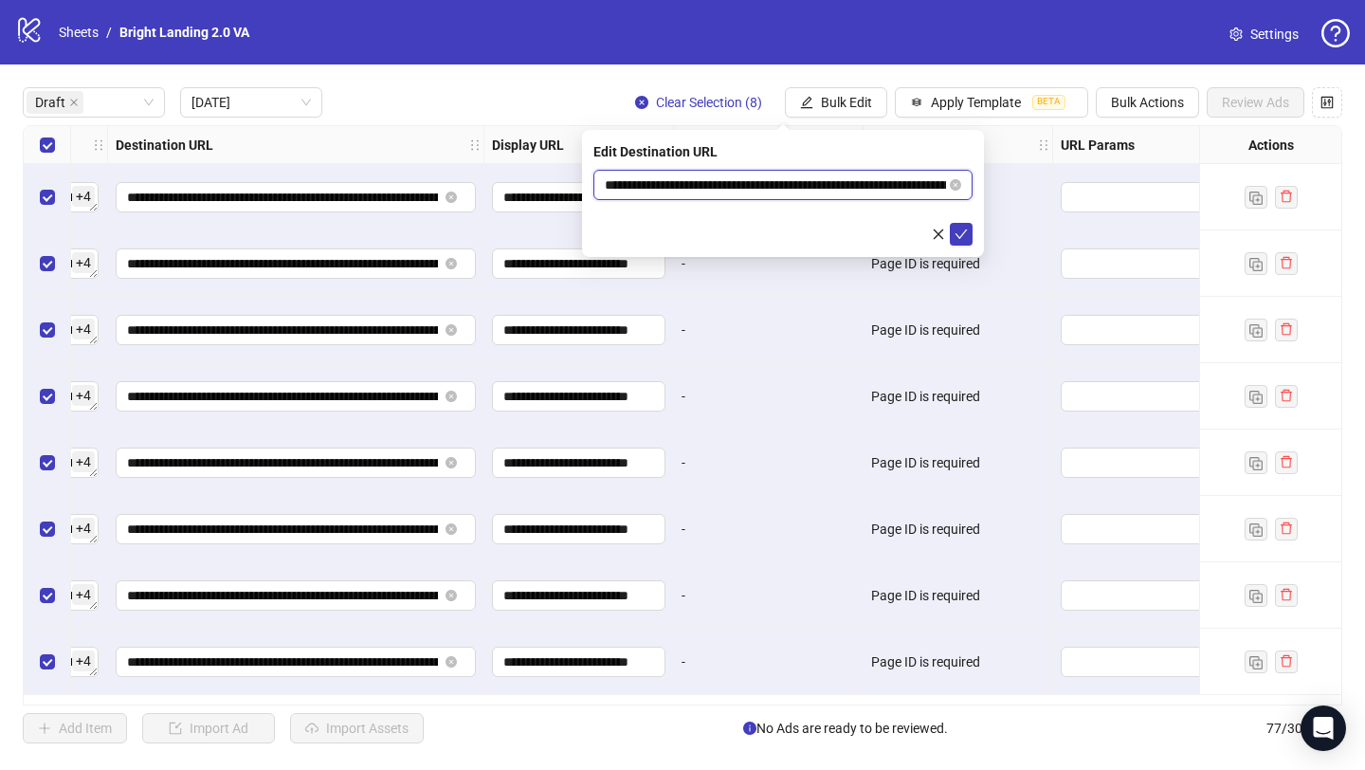
drag, startPoint x: 865, startPoint y: 185, endPoint x: 568, endPoint y: 179, distance: 297.7
click at [568, 179] on body "**********" at bounding box center [682, 385] width 1365 height 770
paste input "*****"
type input "**********"
click at [766, 234] on div at bounding box center [782, 234] width 379 height 23
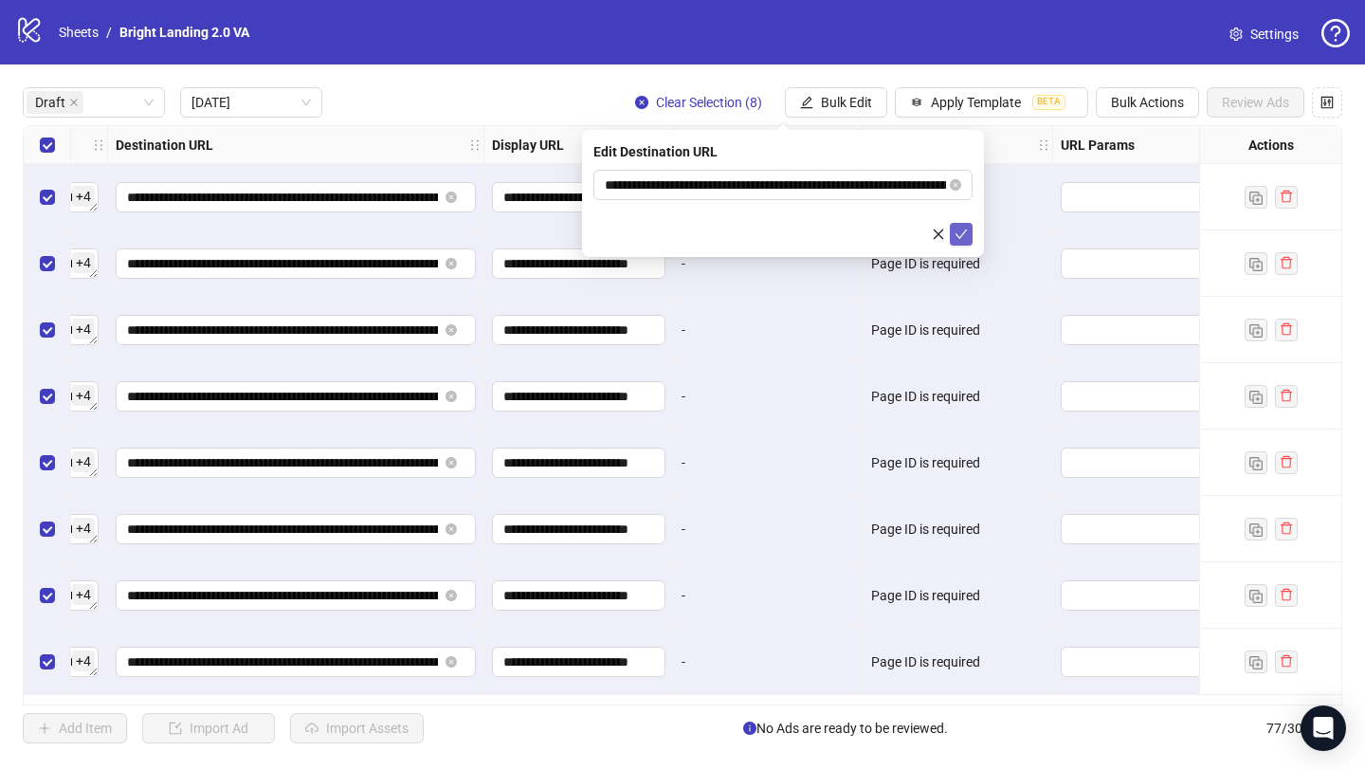
click at [961, 242] on button "submit" at bounding box center [961, 234] width 23 height 23
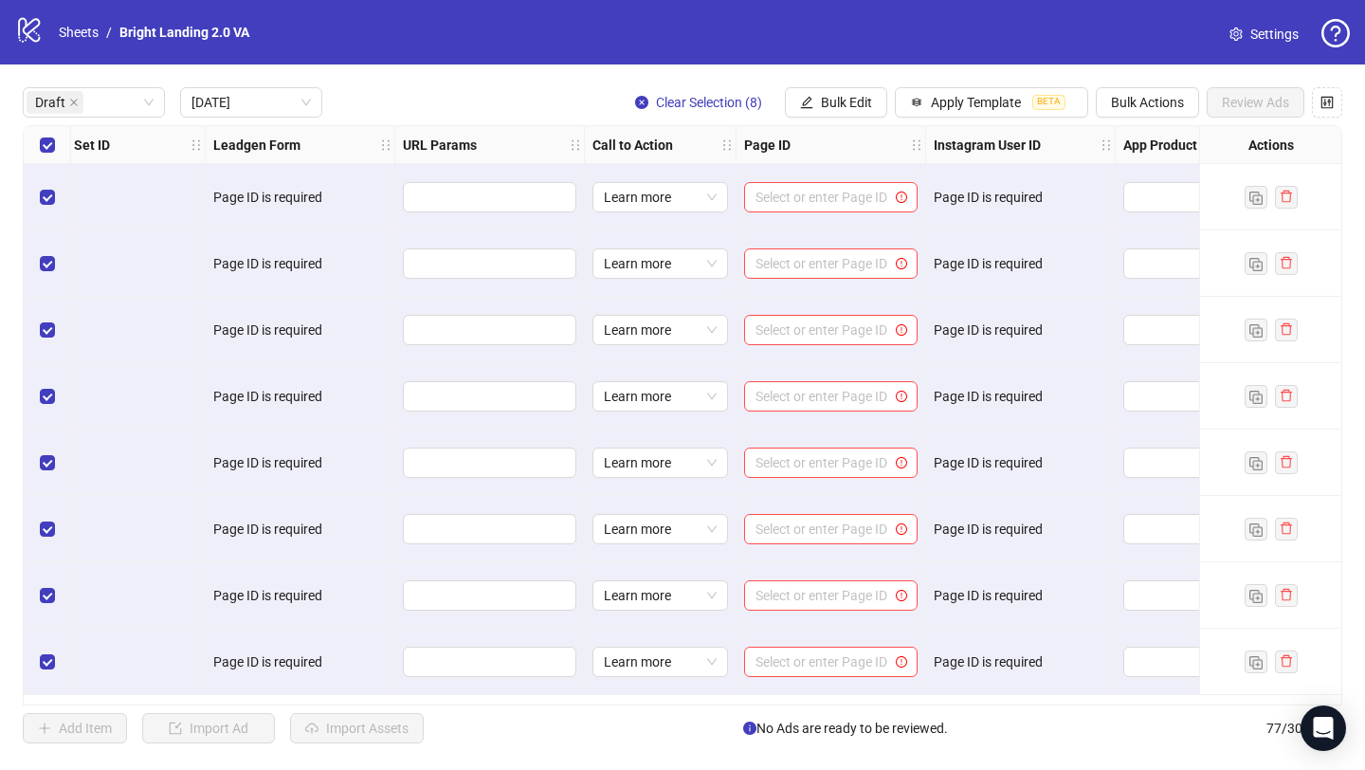
scroll to position [0, 2433]
click at [826, 97] on span "Bulk Edit" at bounding box center [846, 102] width 51 height 15
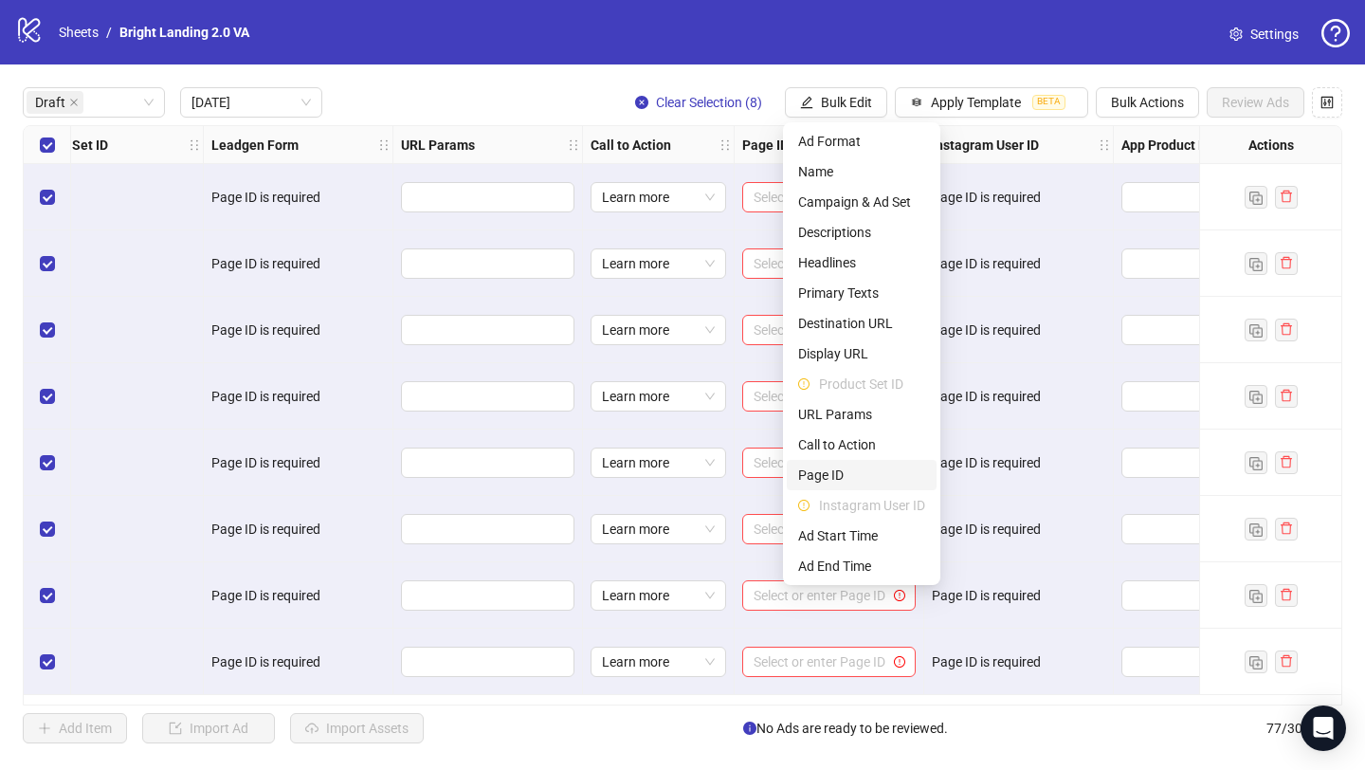
click at [850, 471] on span "Page ID" at bounding box center [861, 474] width 127 height 21
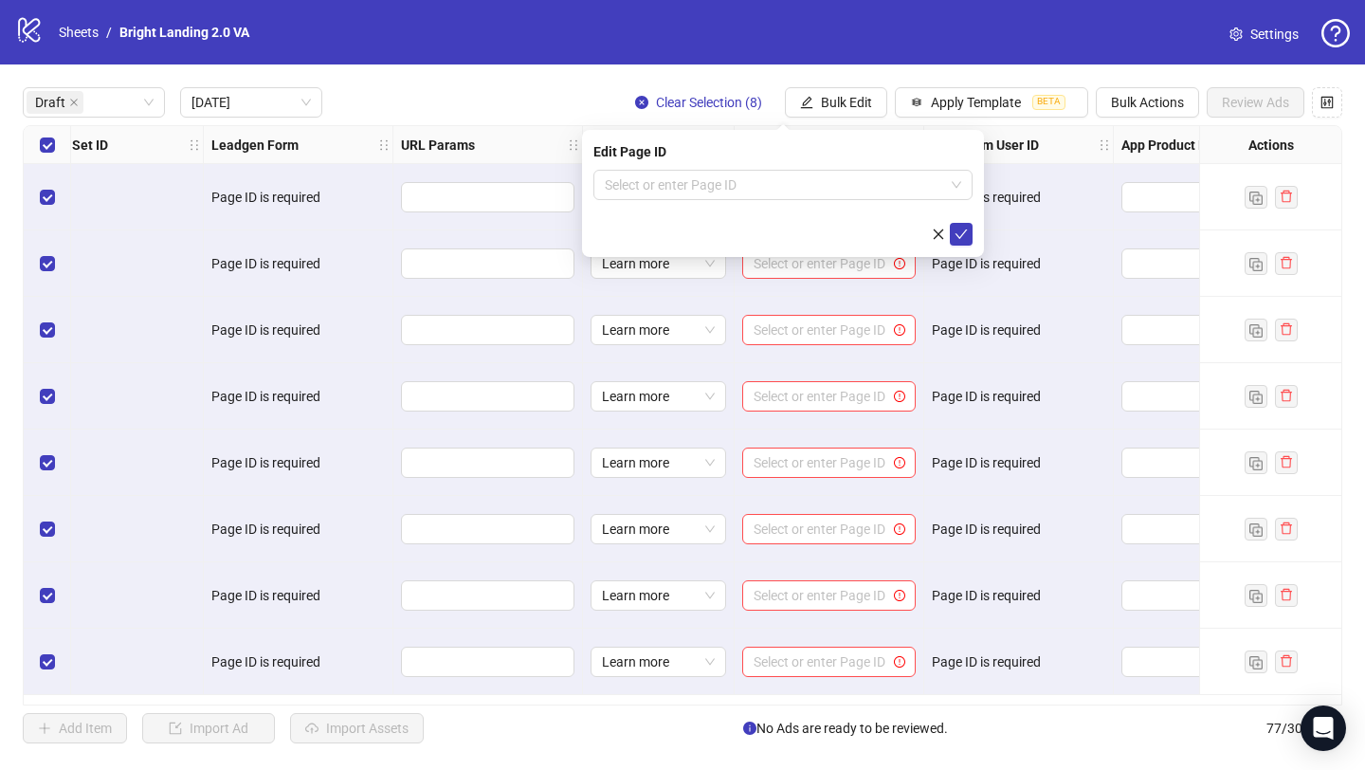
click at [872, 147] on div "Edit Page ID" at bounding box center [782, 151] width 379 height 21
click at [854, 194] on input "search" at bounding box center [774, 185] width 339 height 28
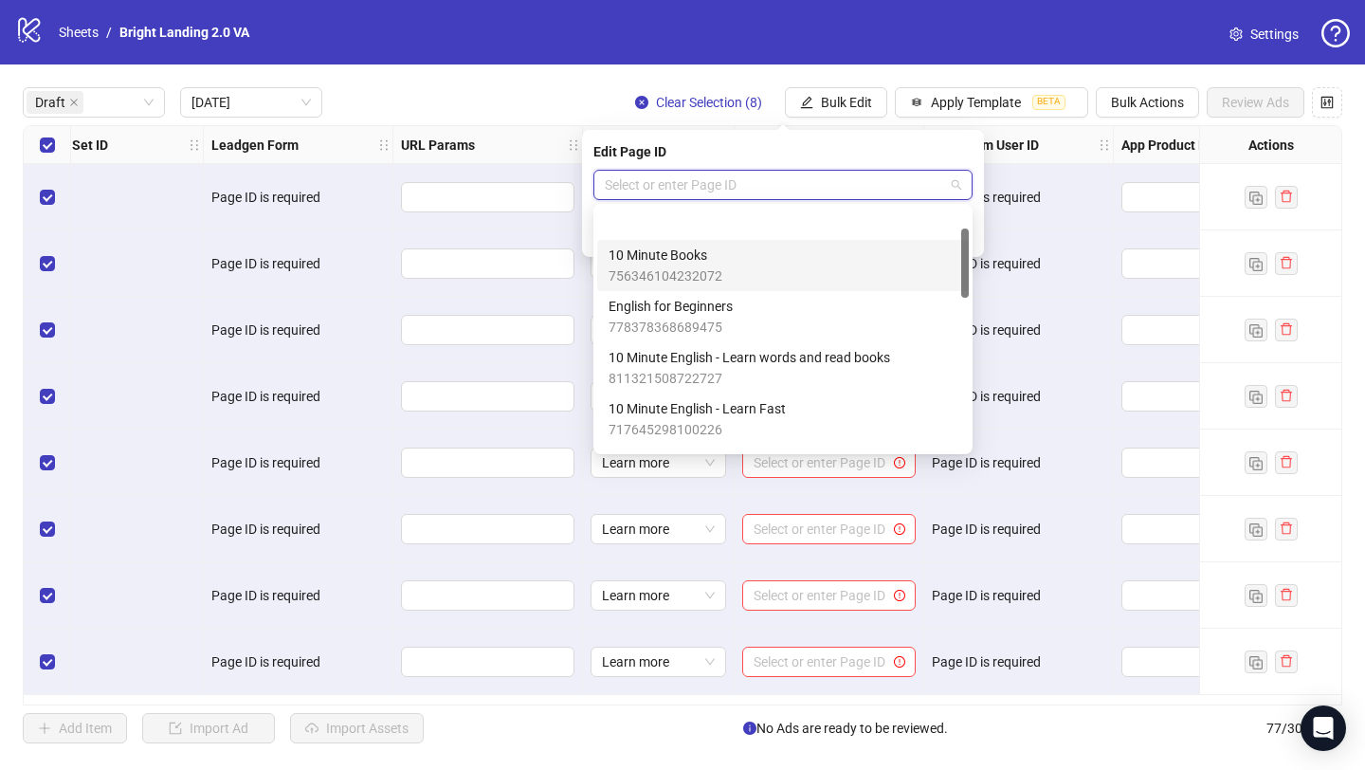
scroll to position [73, 0]
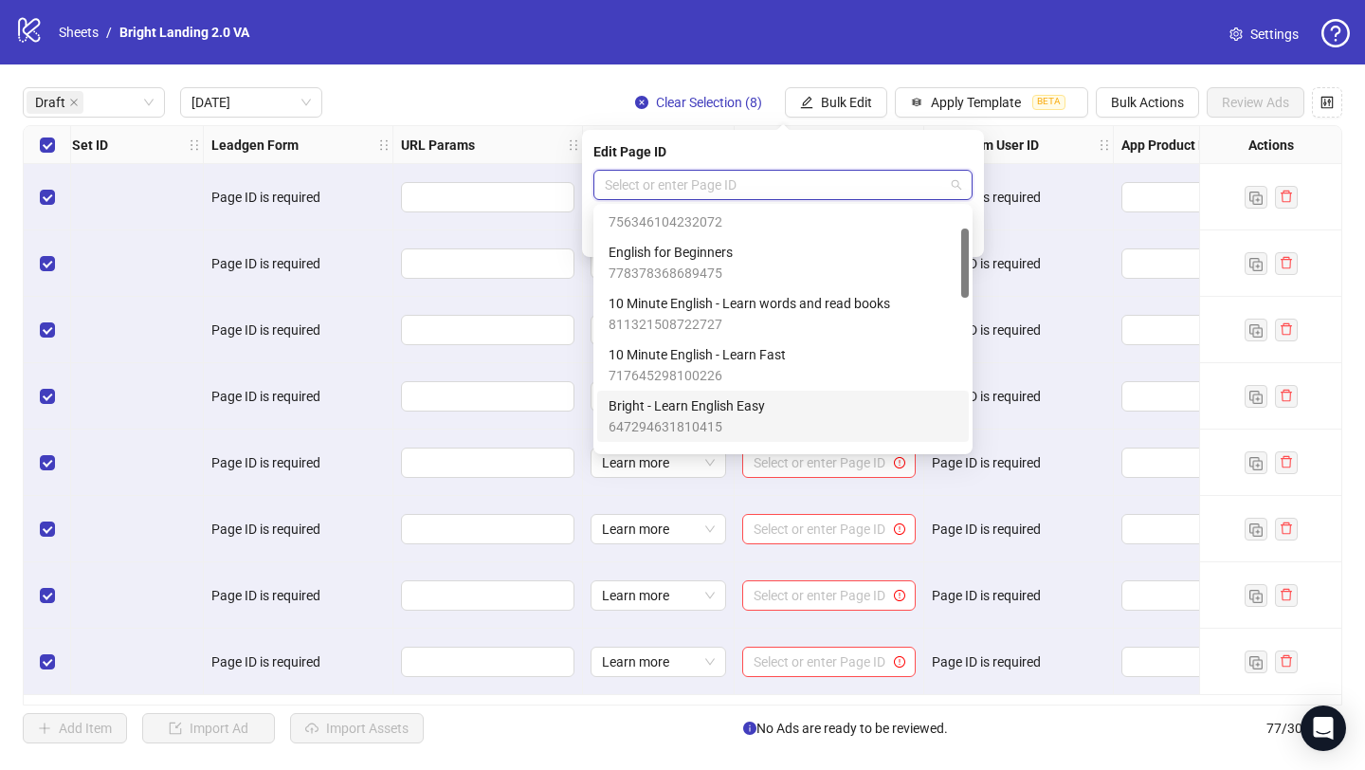
click at [816, 411] on div "Bright - Learn English Easy 647294631810415" at bounding box center [783, 416] width 349 height 42
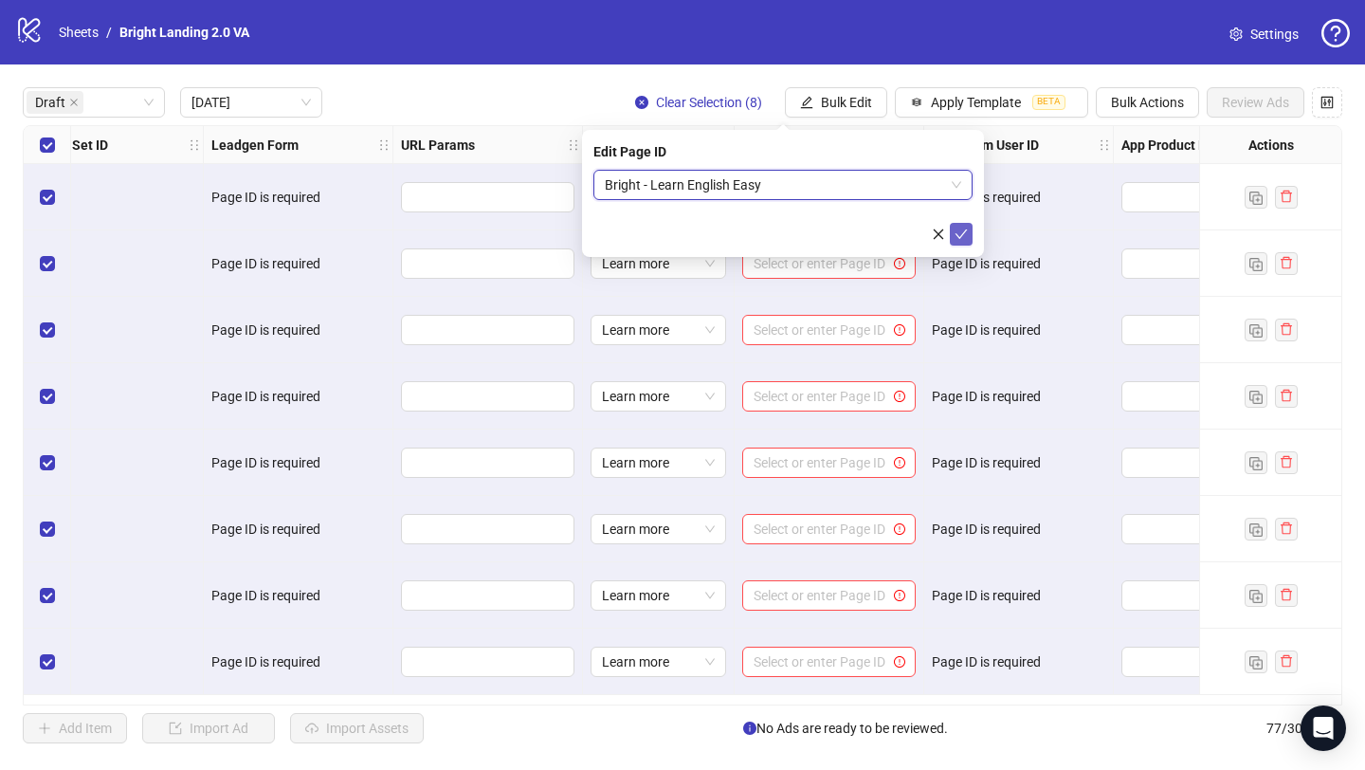
click at [954, 236] on button "submit" at bounding box center [961, 234] width 23 height 23
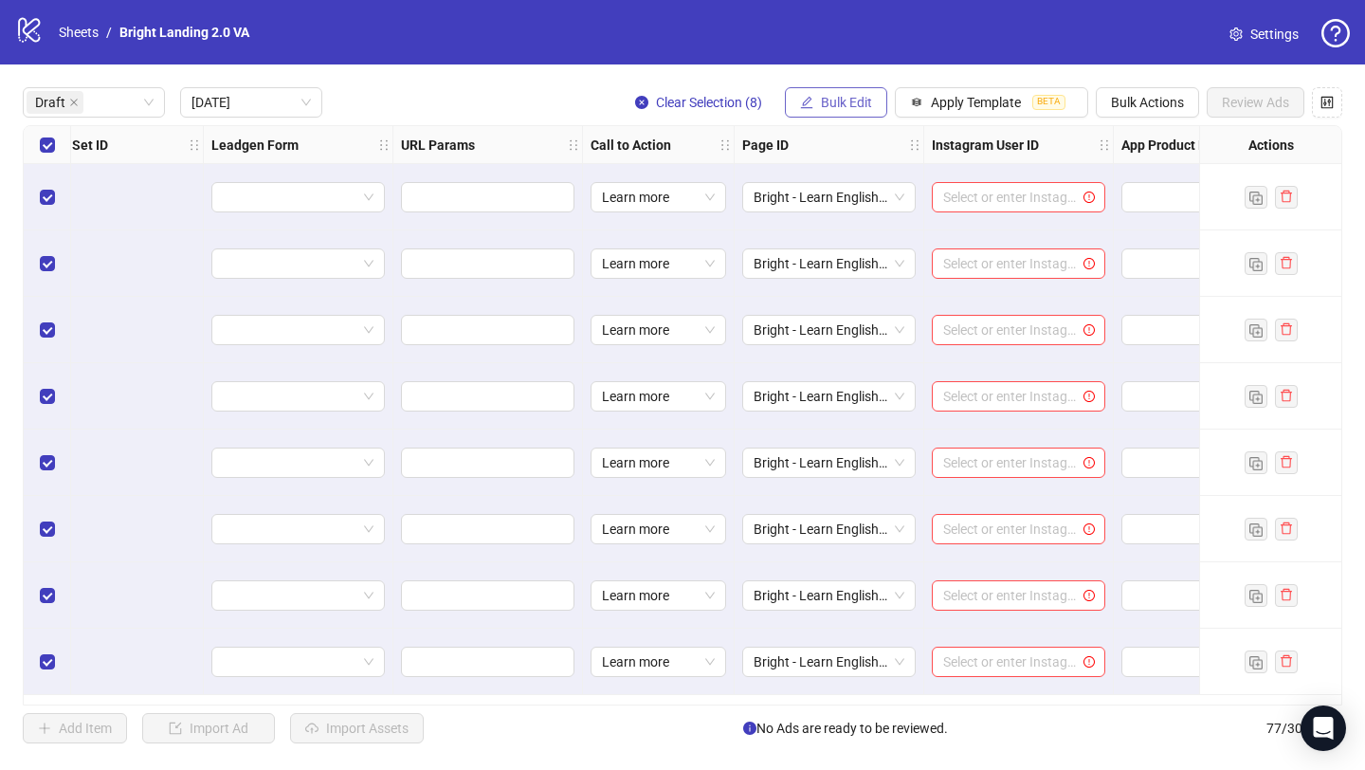
click at [831, 95] on span "Bulk Edit" at bounding box center [846, 102] width 51 height 15
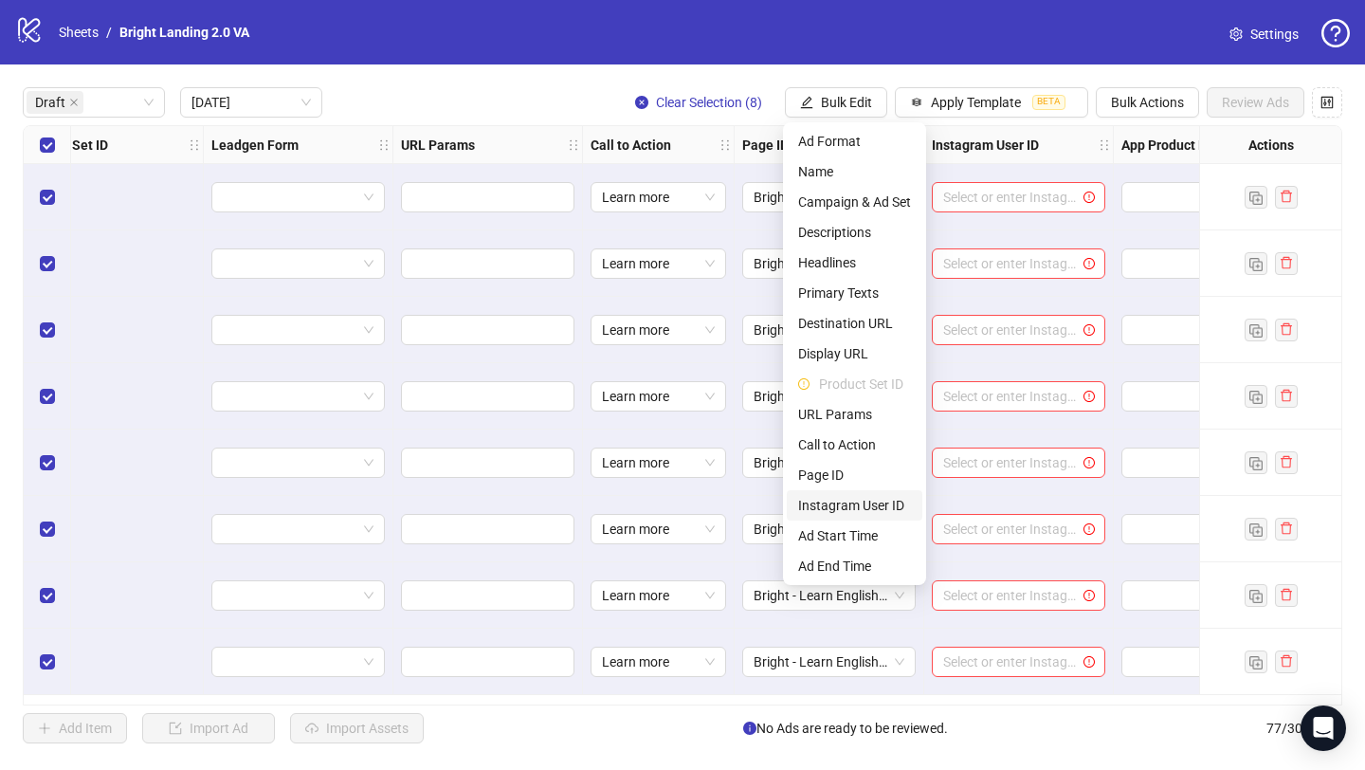
click at [842, 509] on span "Instagram User ID" at bounding box center [854, 505] width 113 height 21
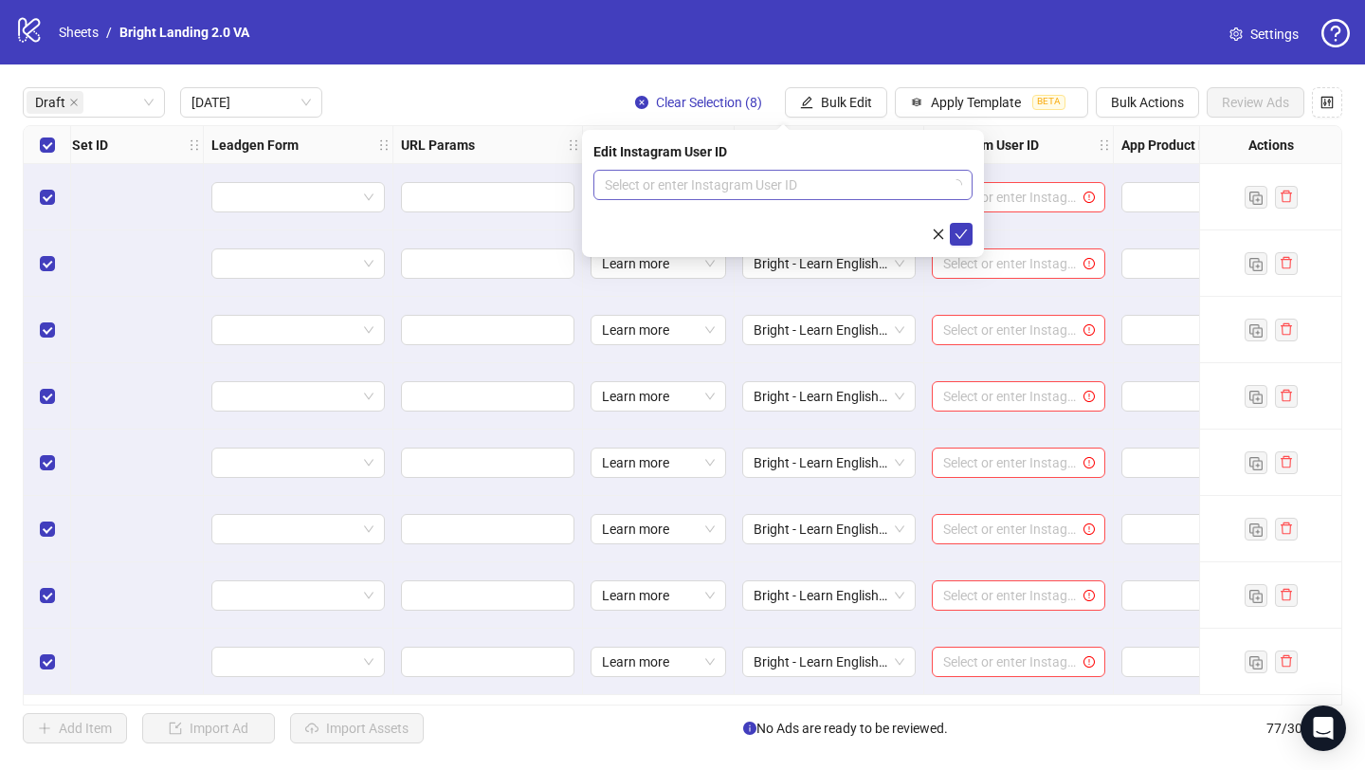
click at [784, 191] on input "search" at bounding box center [774, 185] width 339 height 28
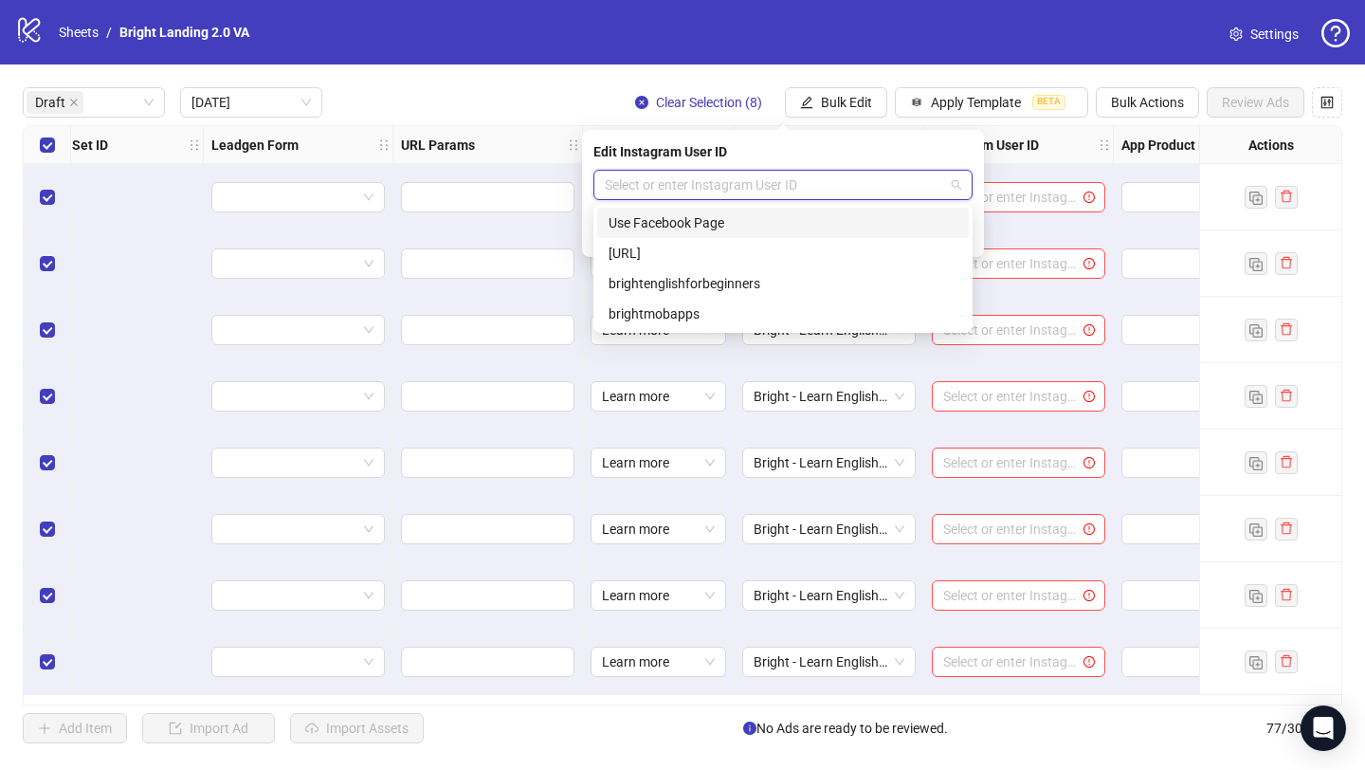
click at [763, 225] on div "Use Facebook Page" at bounding box center [783, 222] width 349 height 21
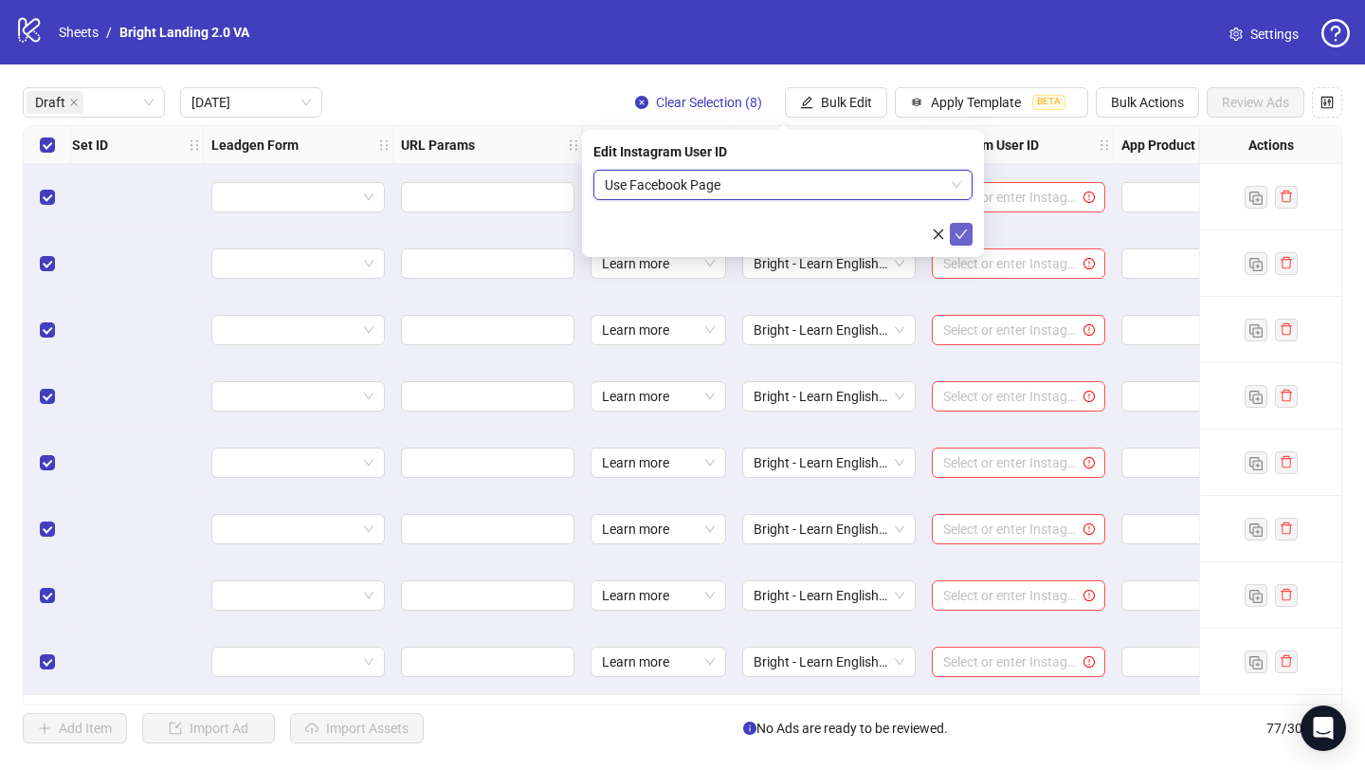
click at [956, 232] on icon "check" at bounding box center [961, 234] width 13 height 13
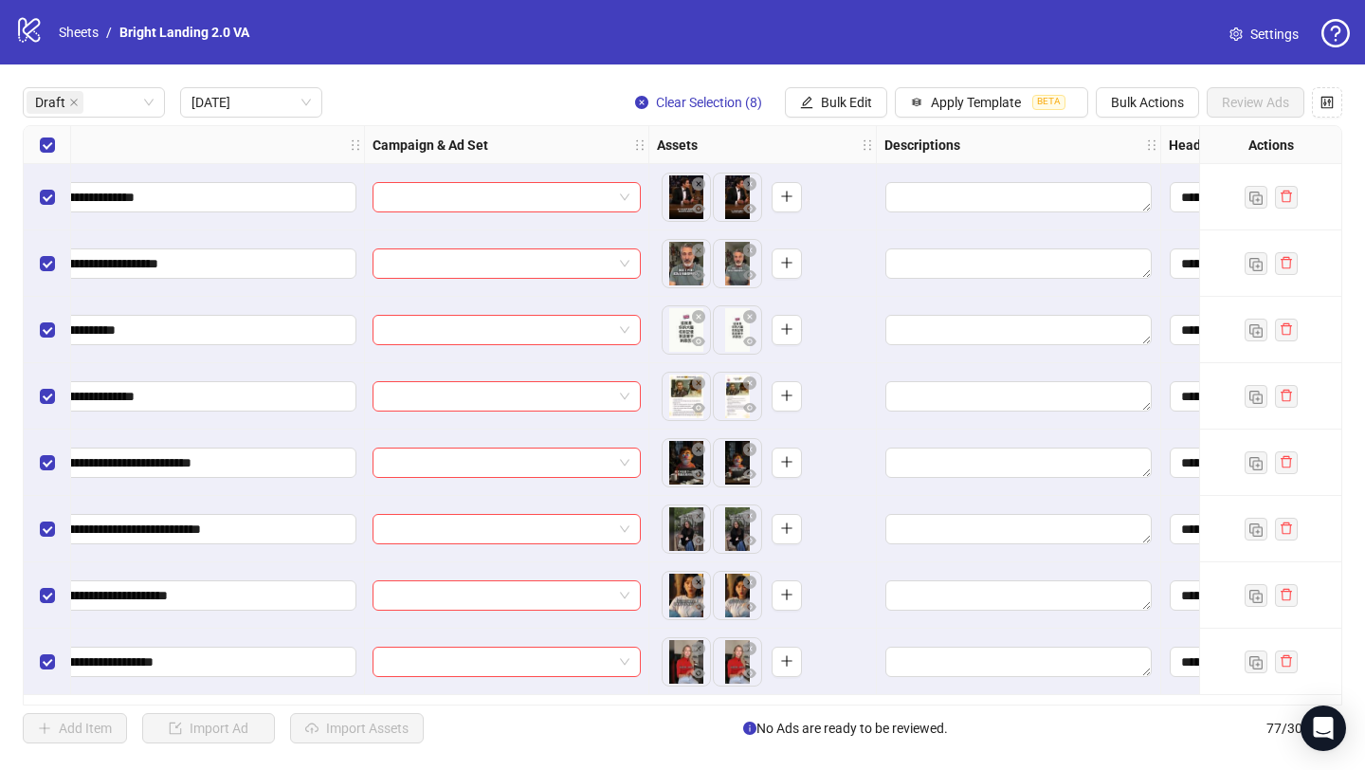
scroll to position [0, 0]
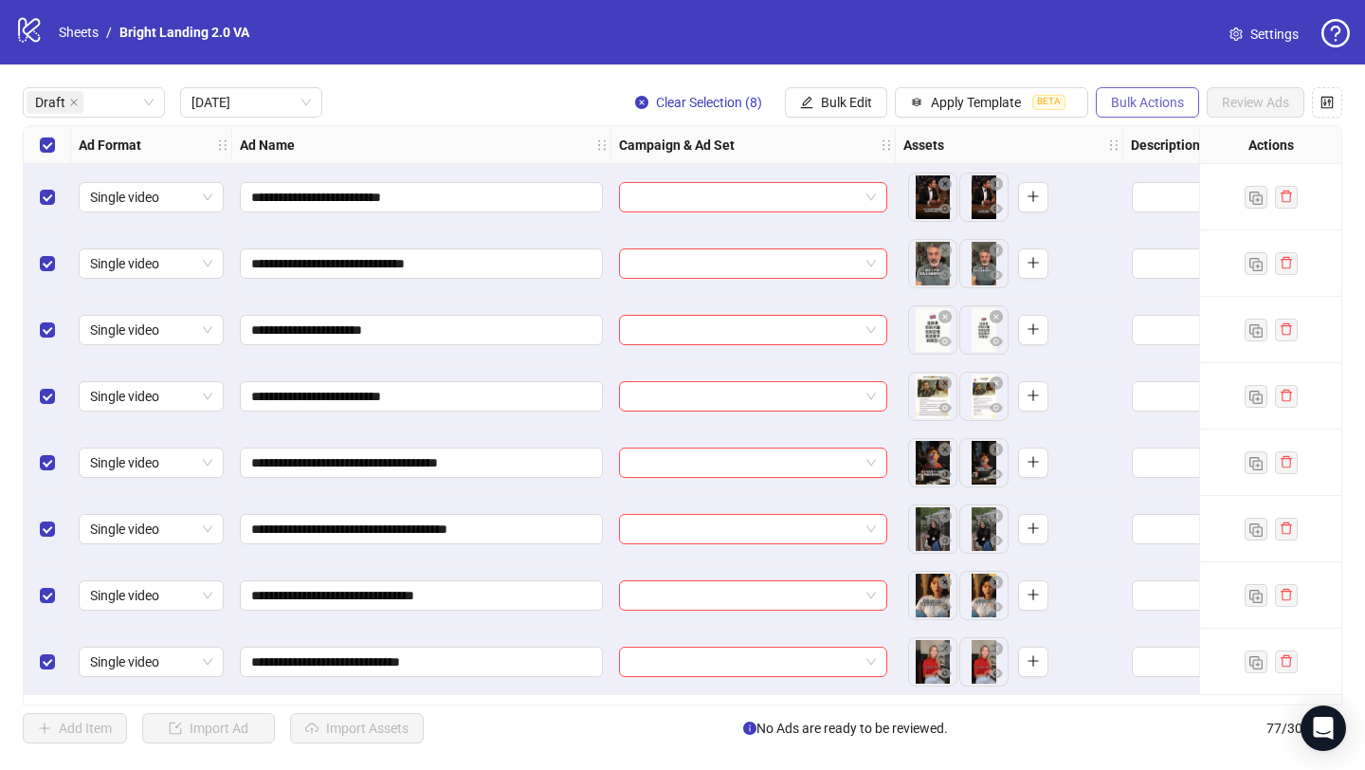
click at [1137, 98] on span "Bulk Actions" at bounding box center [1147, 102] width 73 height 15
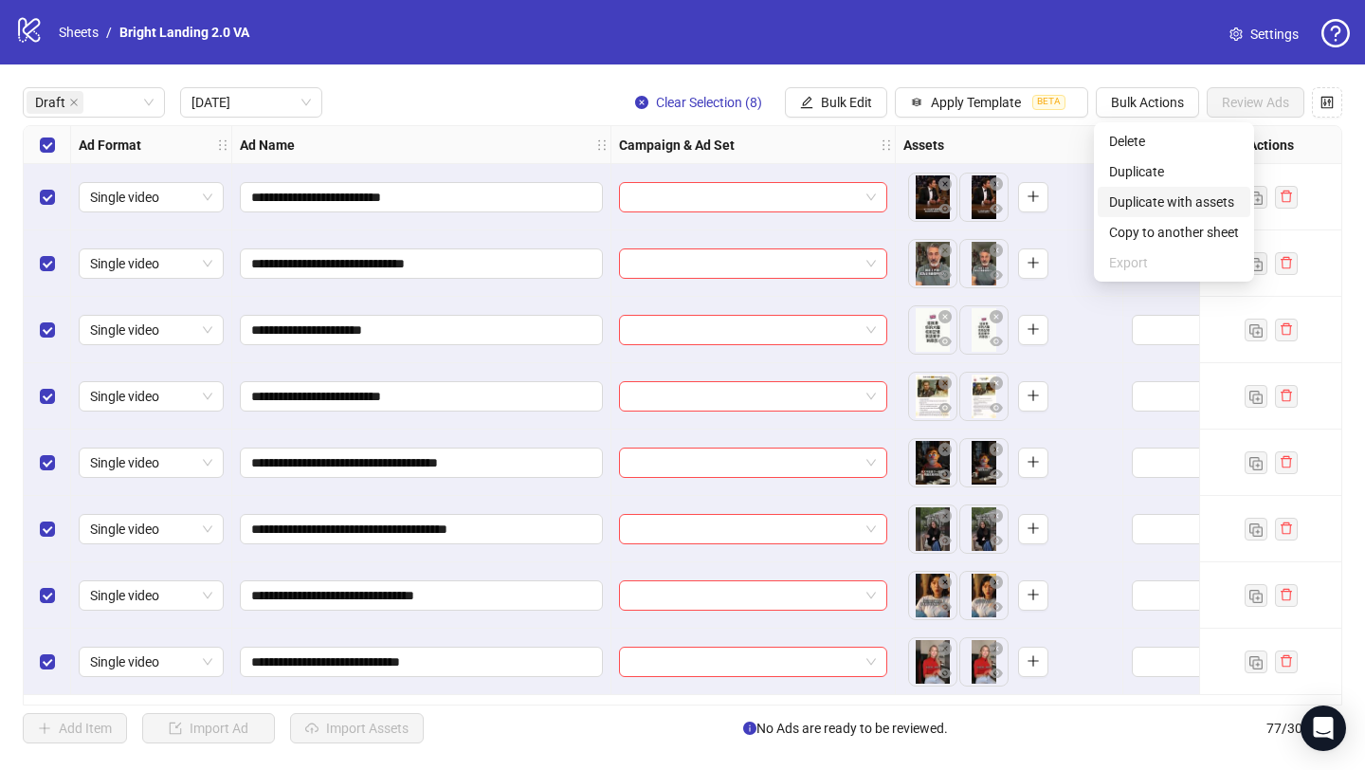
click at [1162, 199] on span "Duplicate with assets" at bounding box center [1174, 201] width 130 height 21
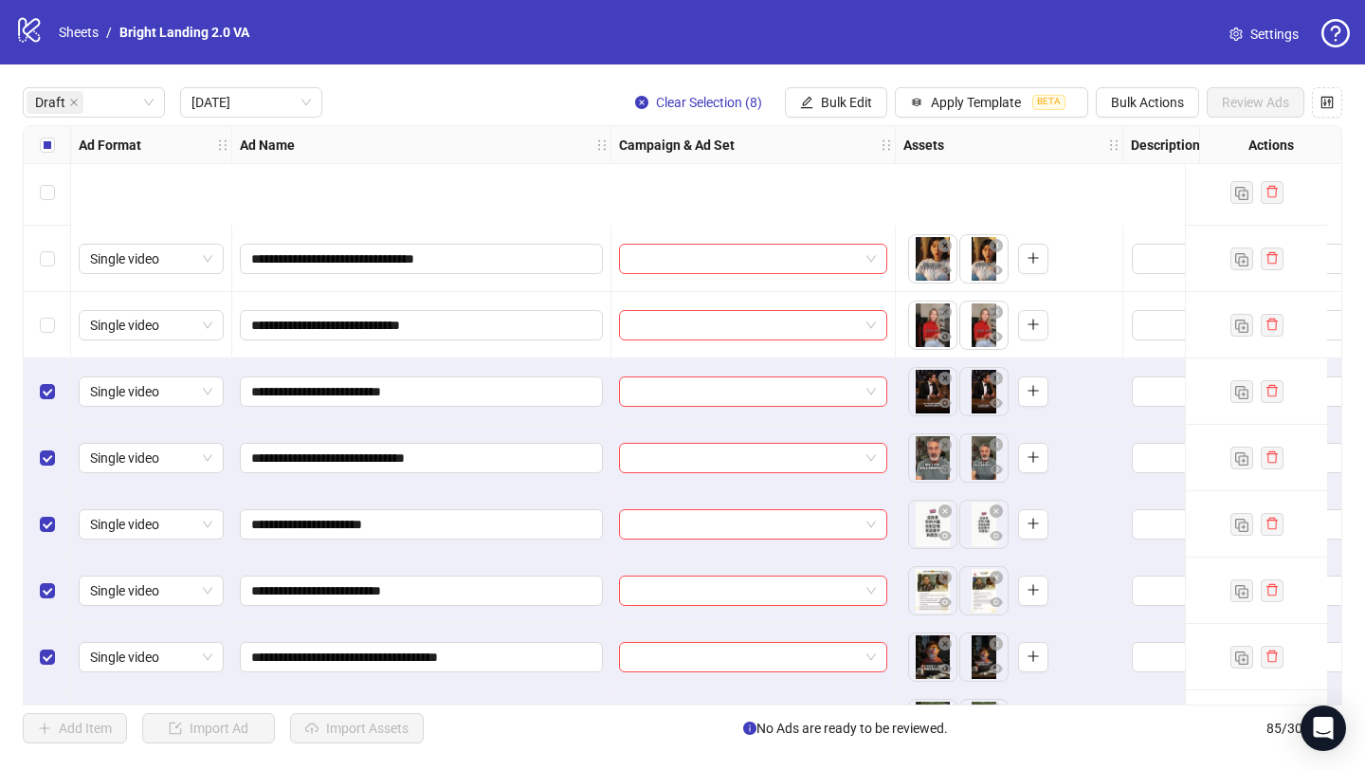
scroll to position [529, 0]
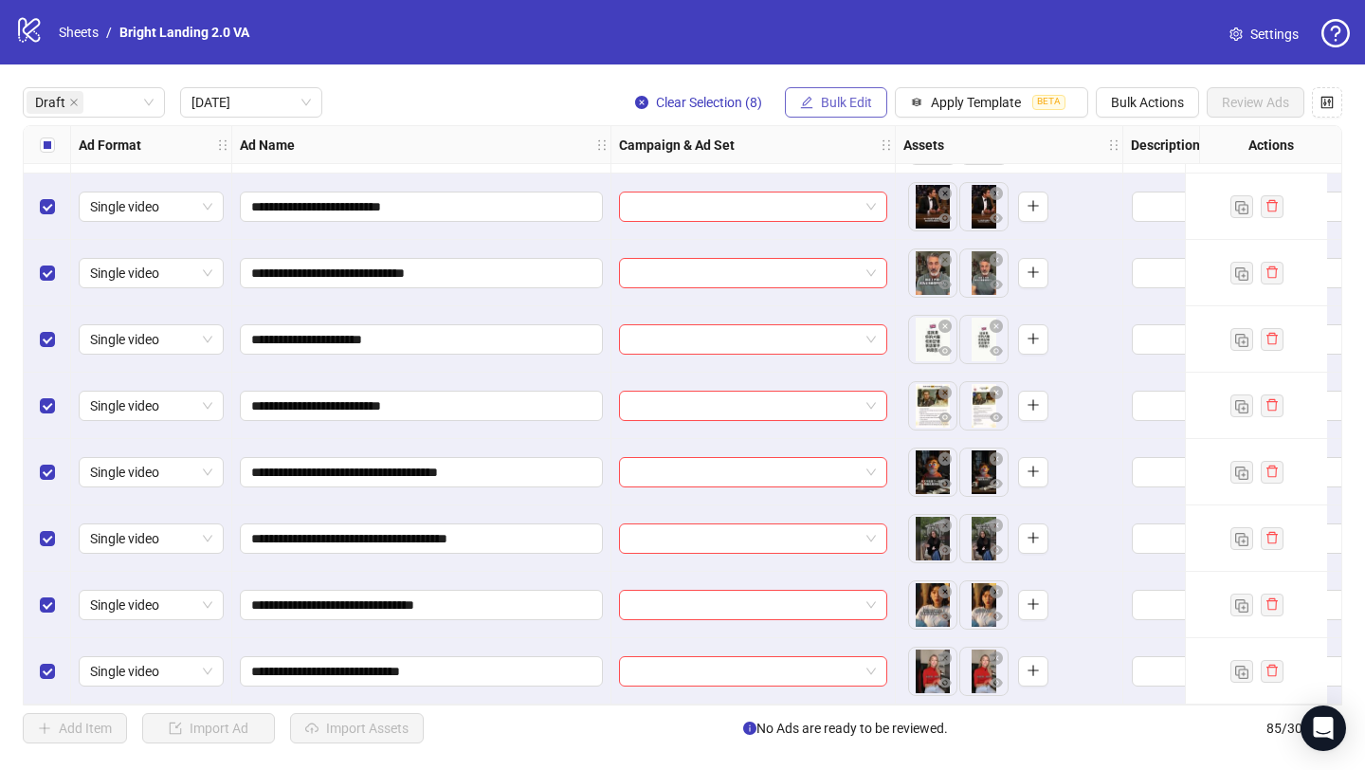
click at [837, 102] on span "Bulk Edit" at bounding box center [846, 102] width 51 height 15
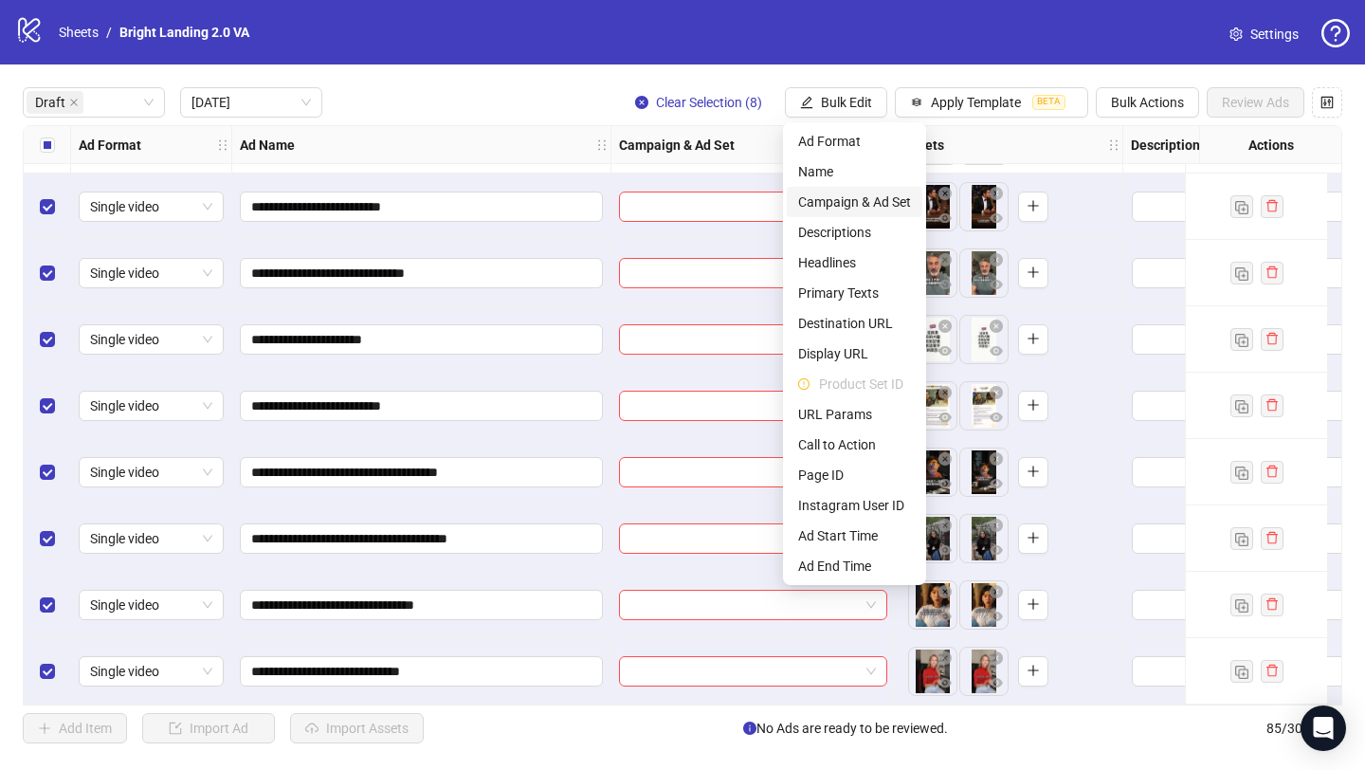
click at [873, 202] on span "Campaign & Ad Set" at bounding box center [854, 201] width 113 height 21
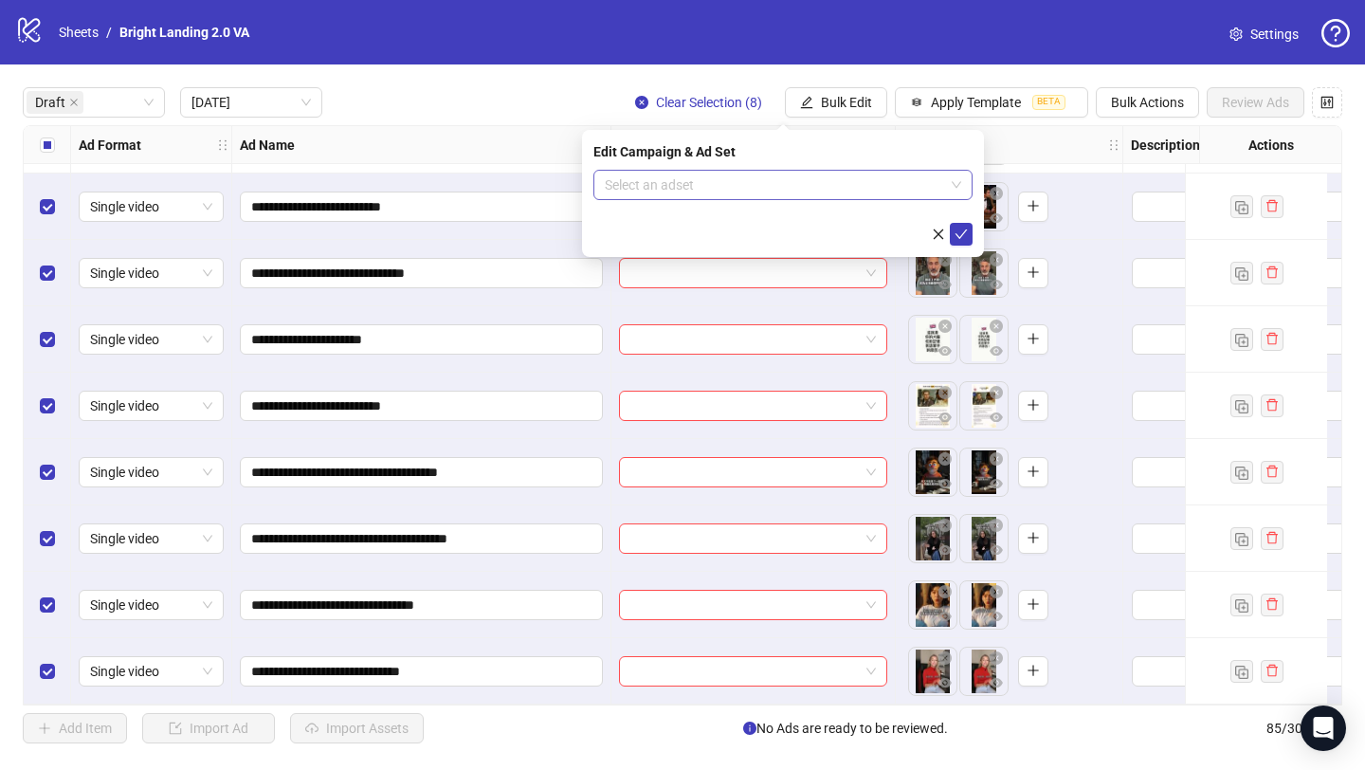
click at [863, 193] on input "search" at bounding box center [774, 185] width 339 height 28
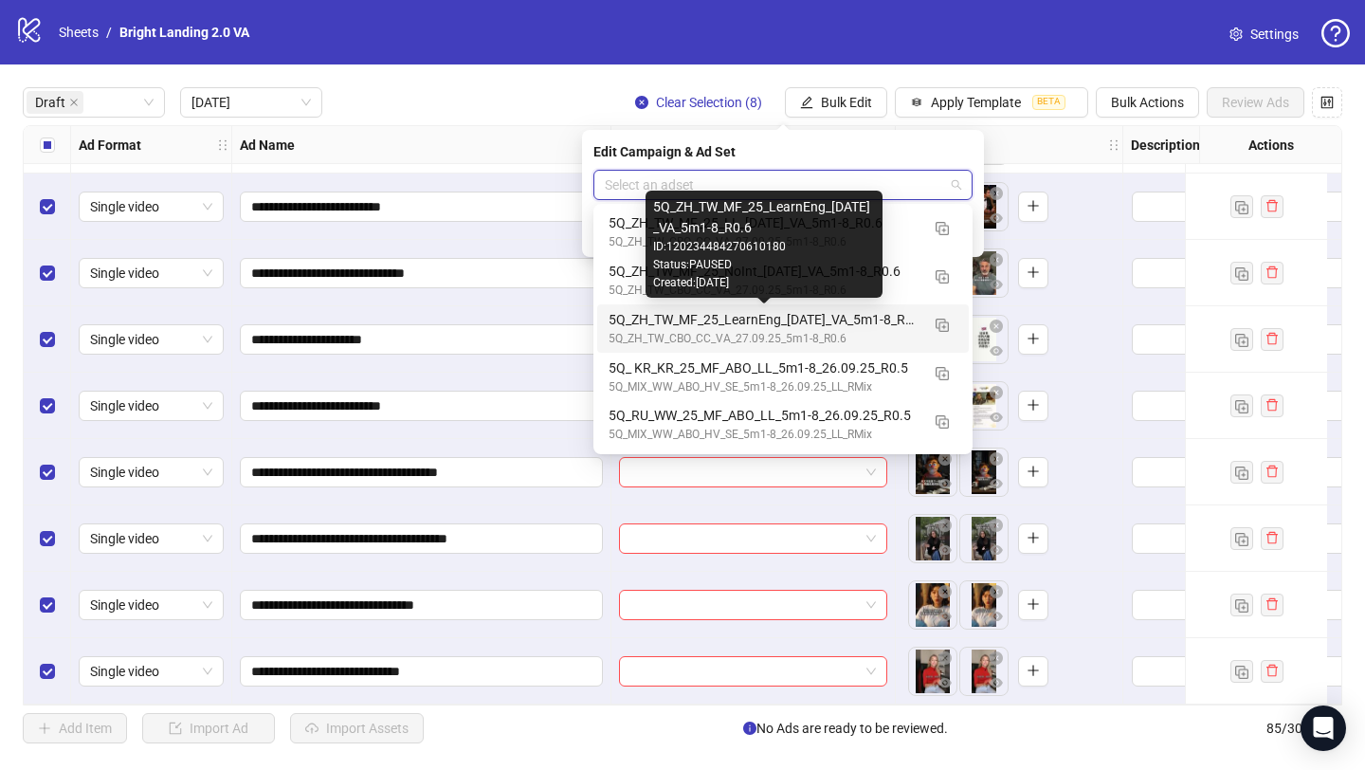
click at [836, 327] on div "5Q_ZH_TW_MF_25_LearnEng_[DATE]_VA_5m1-8_R0.6" at bounding box center [764, 319] width 311 height 21
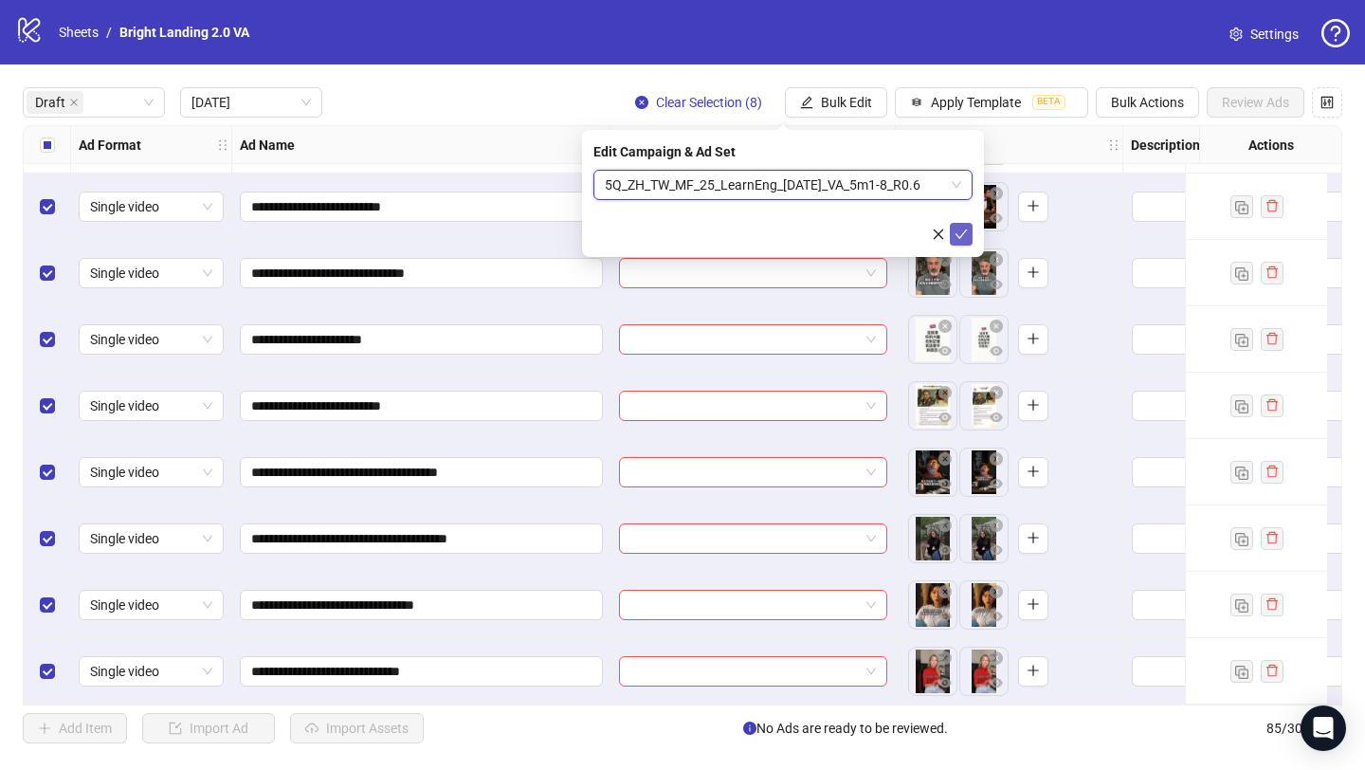
click at [956, 234] on icon "check" at bounding box center [961, 234] width 13 height 13
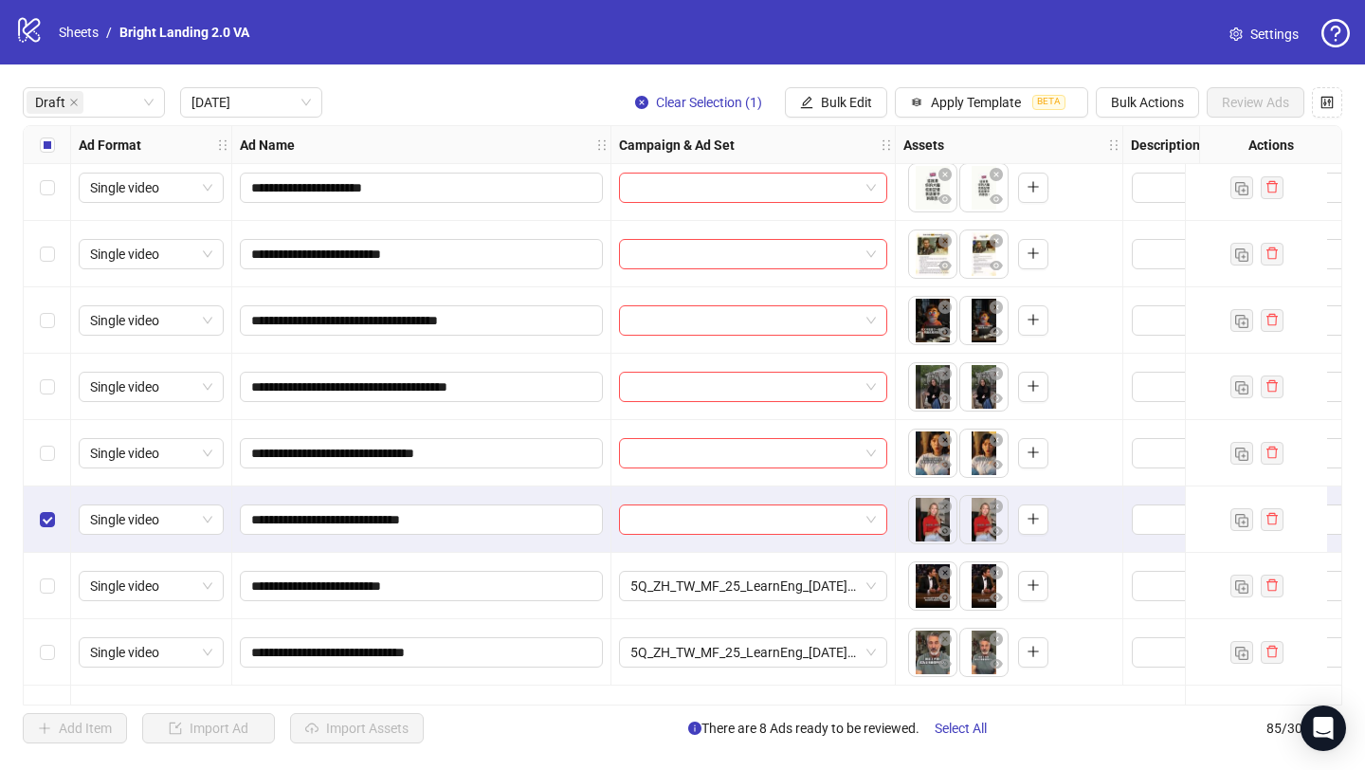
scroll to position [0, 0]
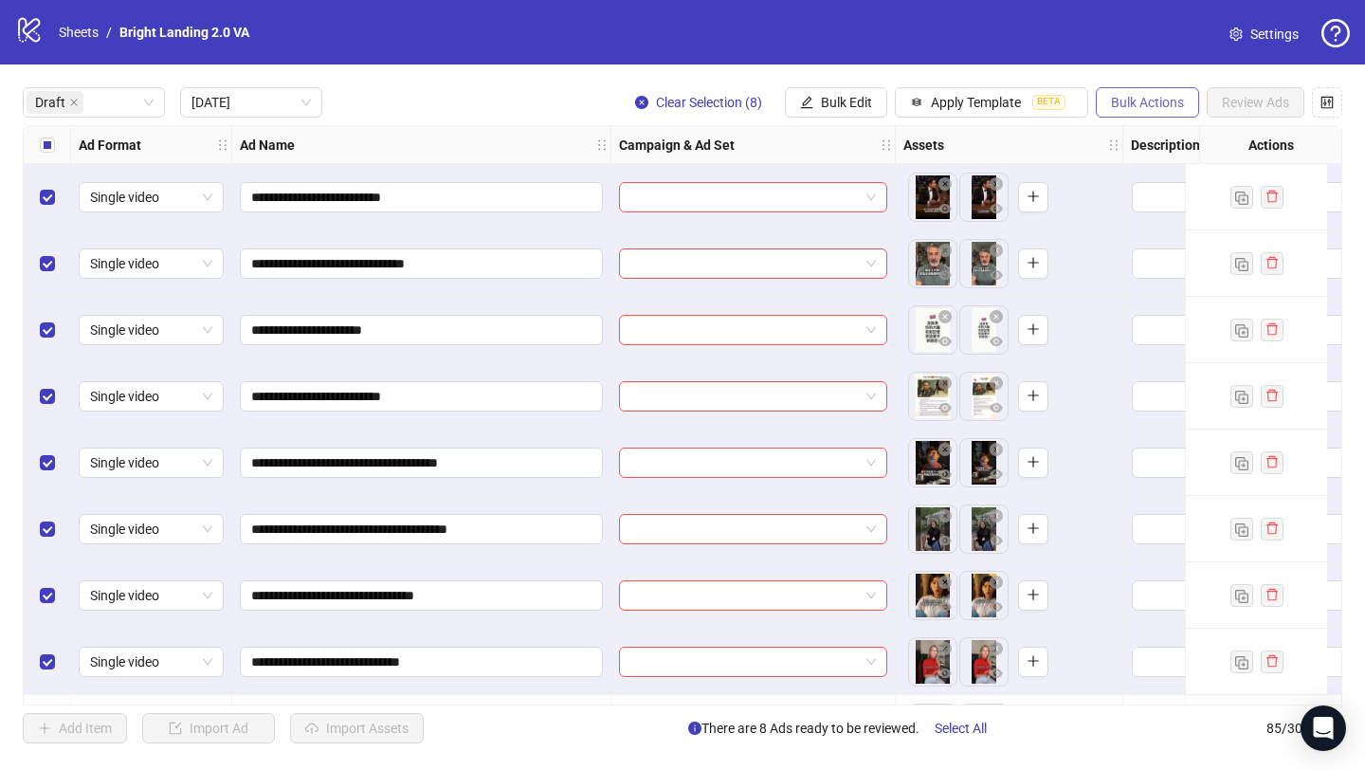
click at [1114, 95] on span "Bulk Actions" at bounding box center [1147, 102] width 73 height 15
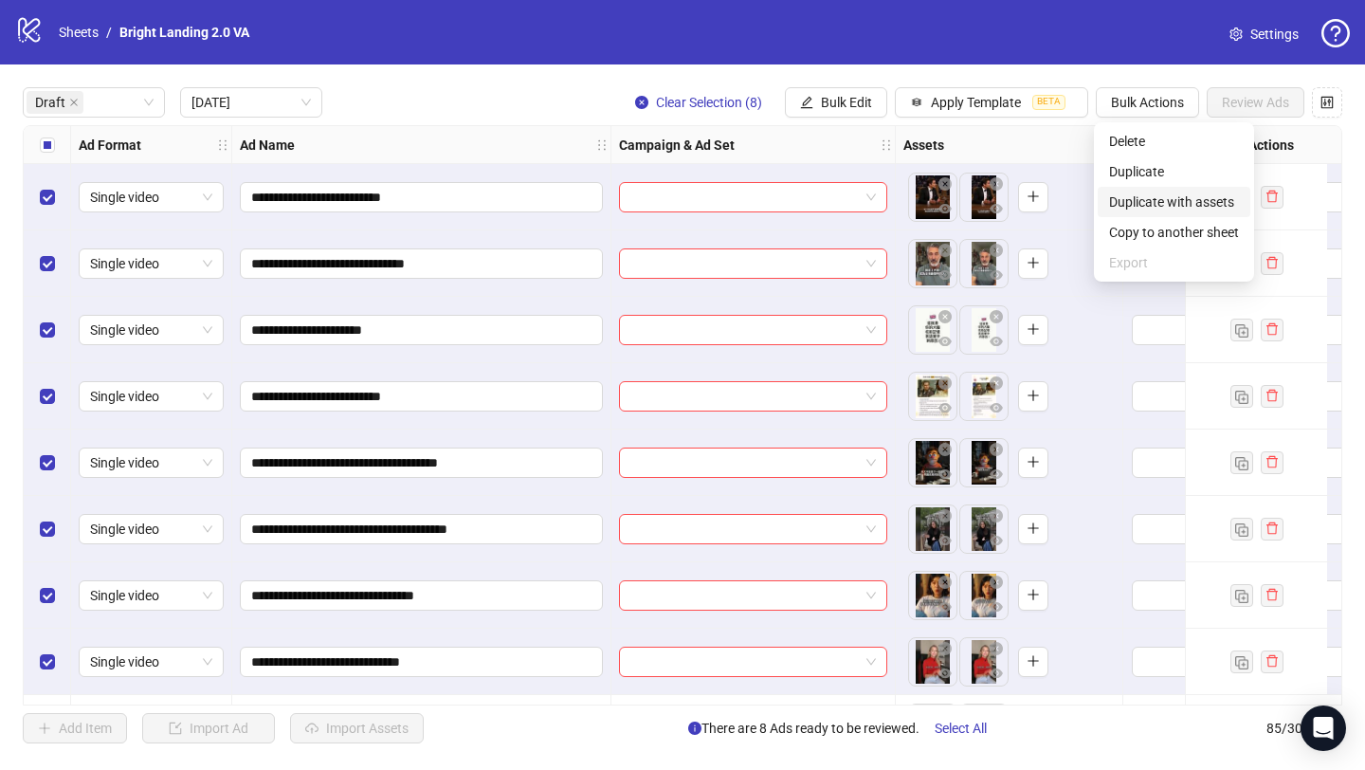
click at [1150, 203] on span "Duplicate with assets" at bounding box center [1174, 201] width 130 height 21
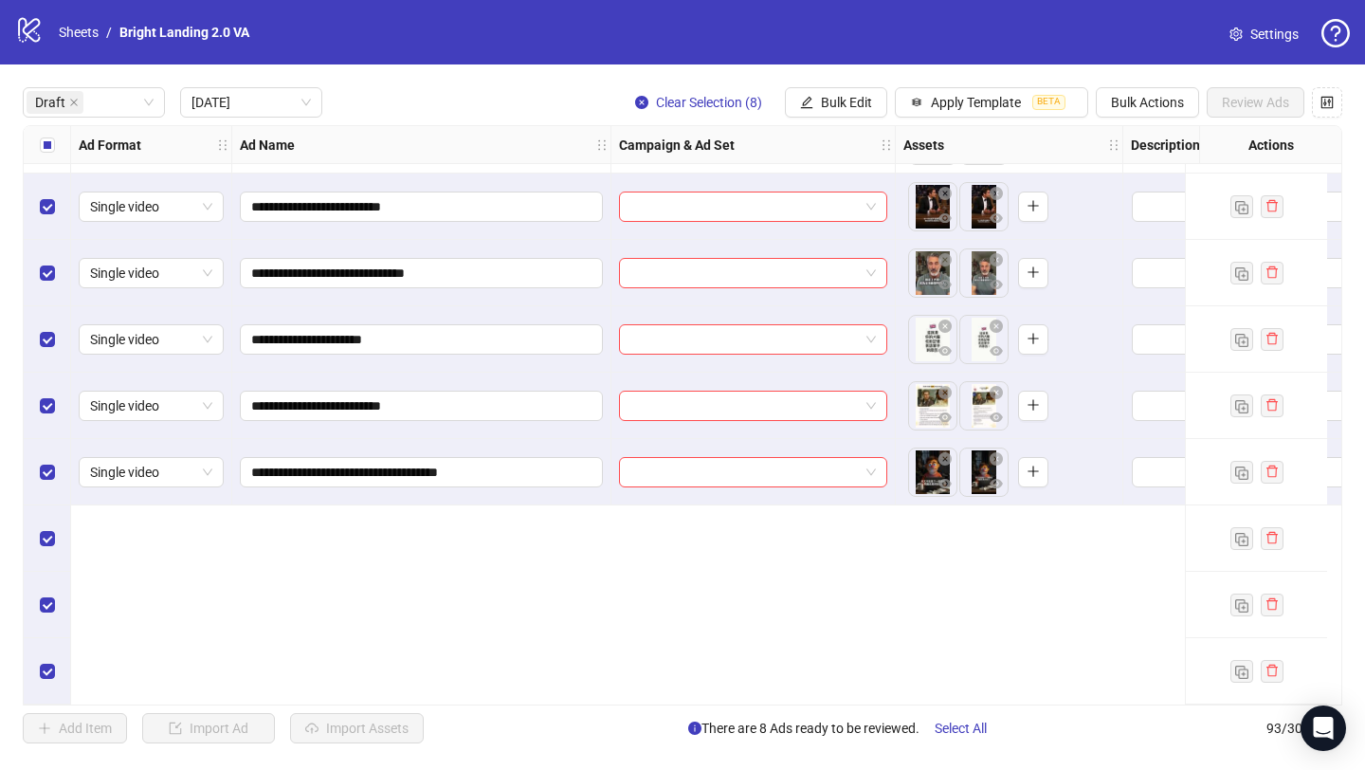
scroll to position [755, 0]
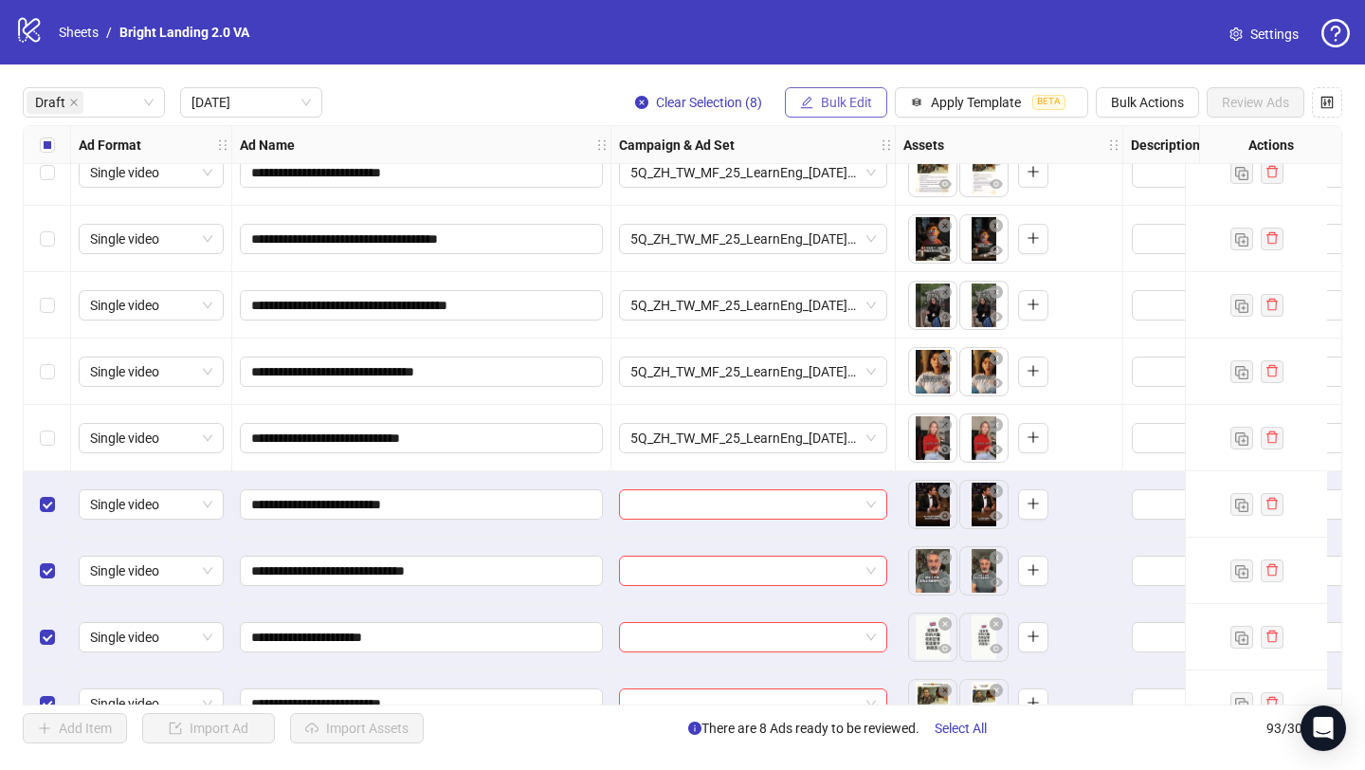
click at [823, 97] on span "Bulk Edit" at bounding box center [846, 102] width 51 height 15
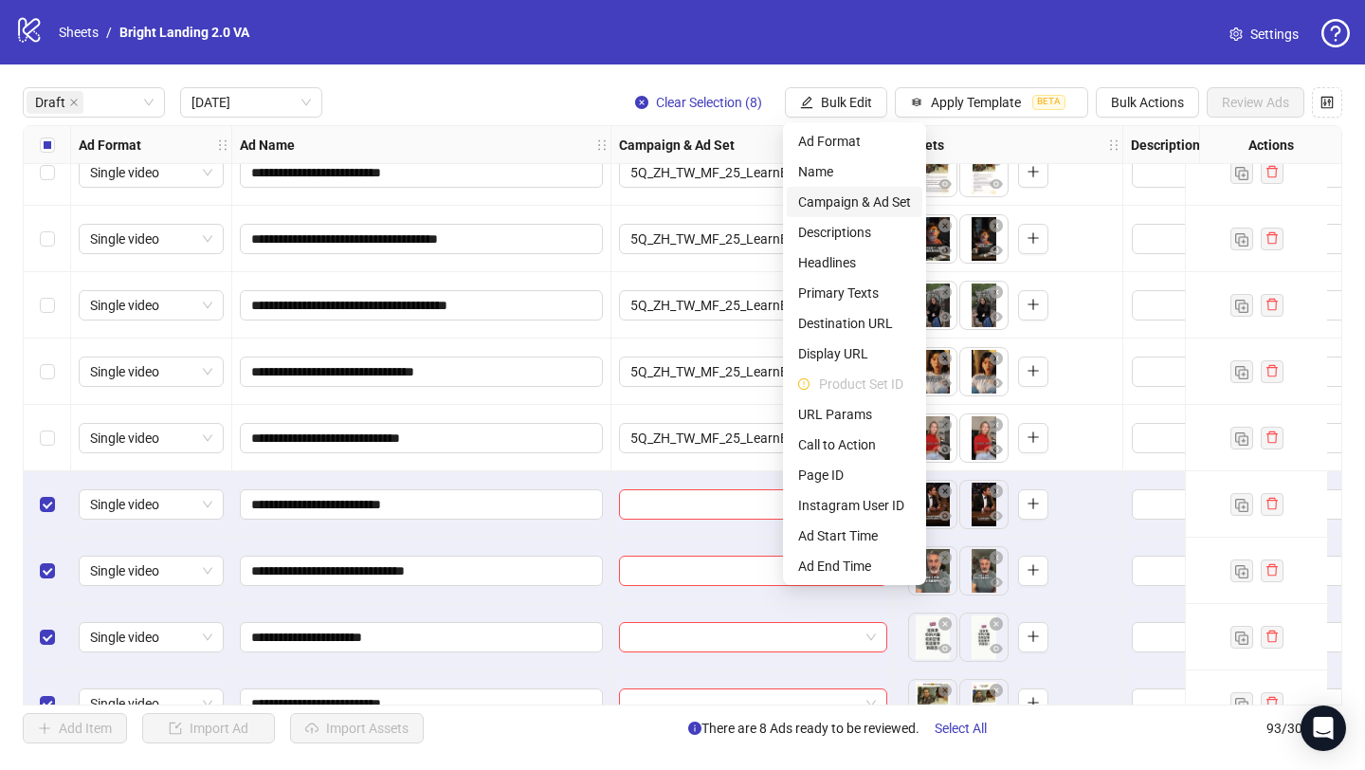
click at [873, 193] on span "Campaign & Ad Set" at bounding box center [854, 201] width 113 height 21
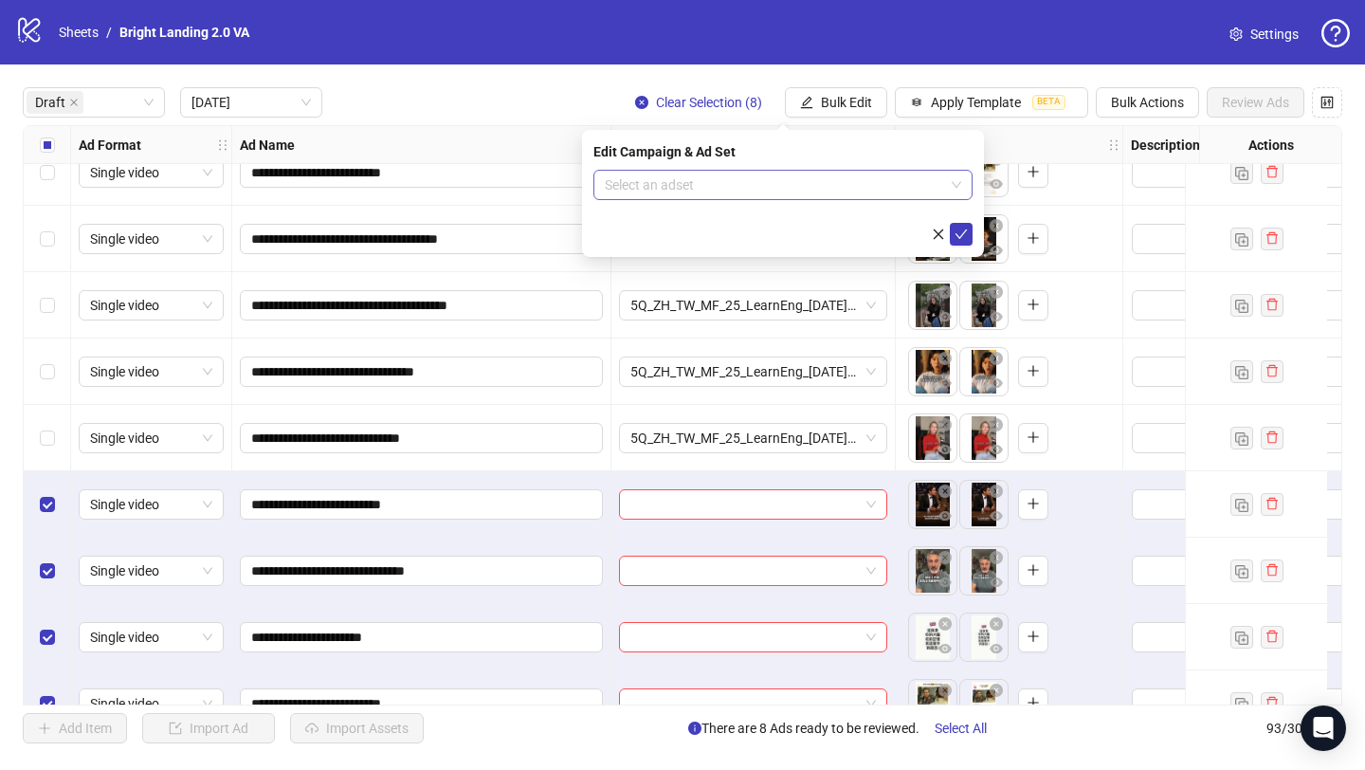
click at [862, 185] on input "search" at bounding box center [774, 185] width 339 height 28
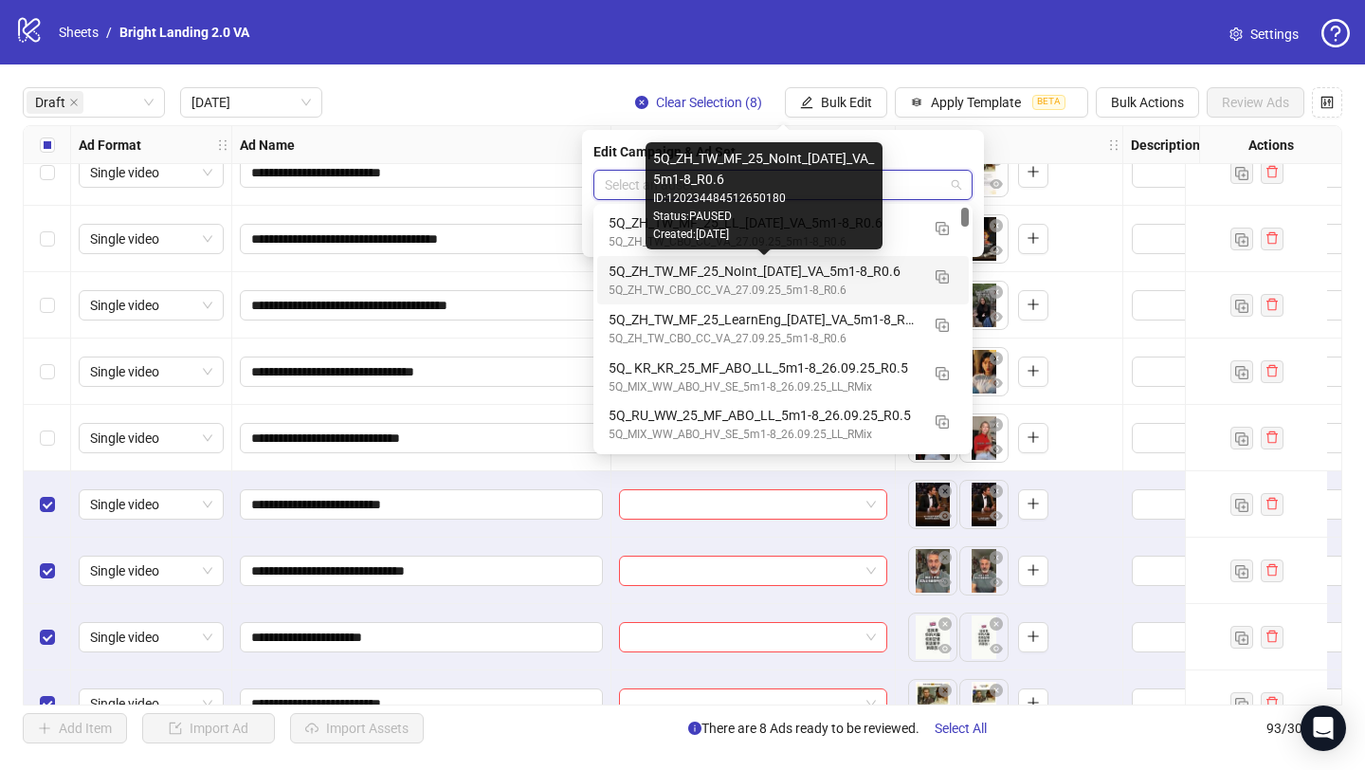
click at [829, 276] on div "5Q_ZH_TW_MF_25_NoInt_[DATE]_VA_5m1-8_R0.6" at bounding box center [764, 271] width 311 height 21
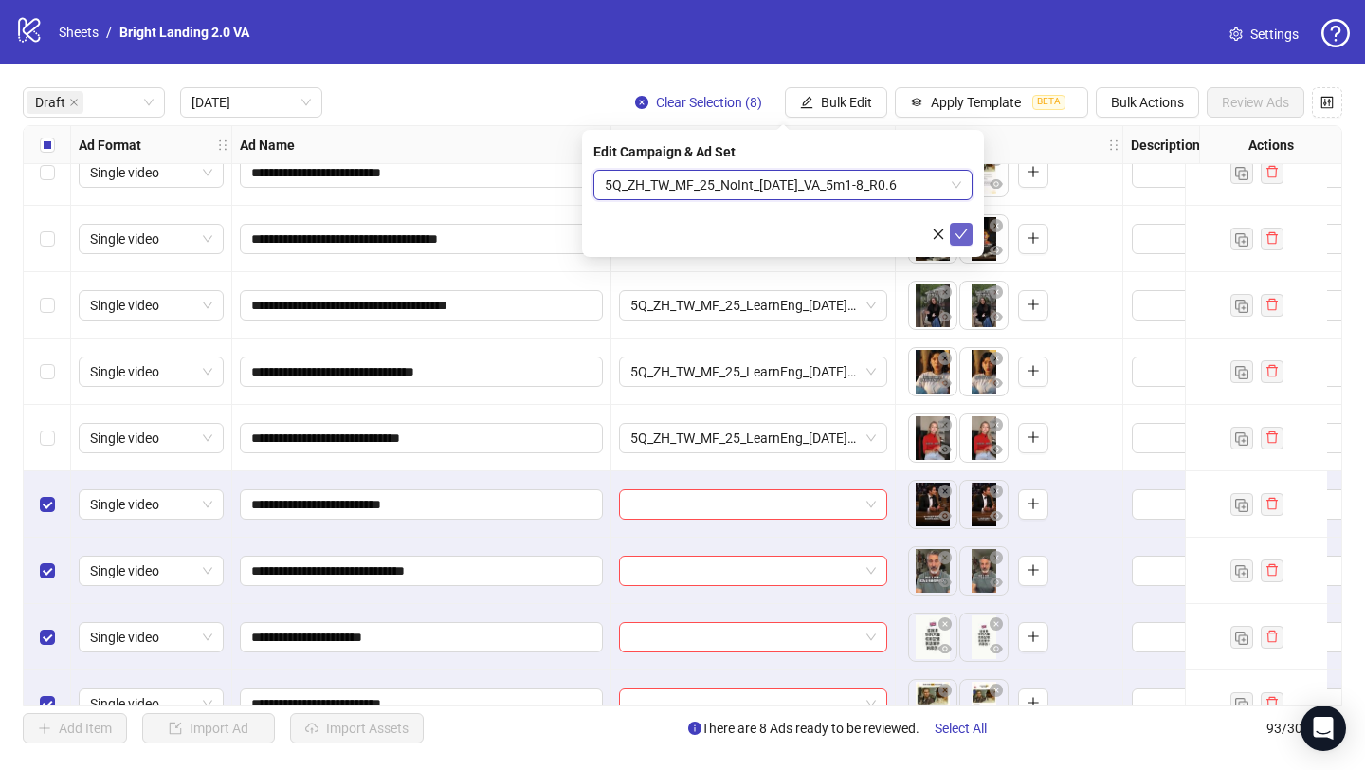
click at [972, 239] on button "submit" at bounding box center [961, 234] width 23 height 23
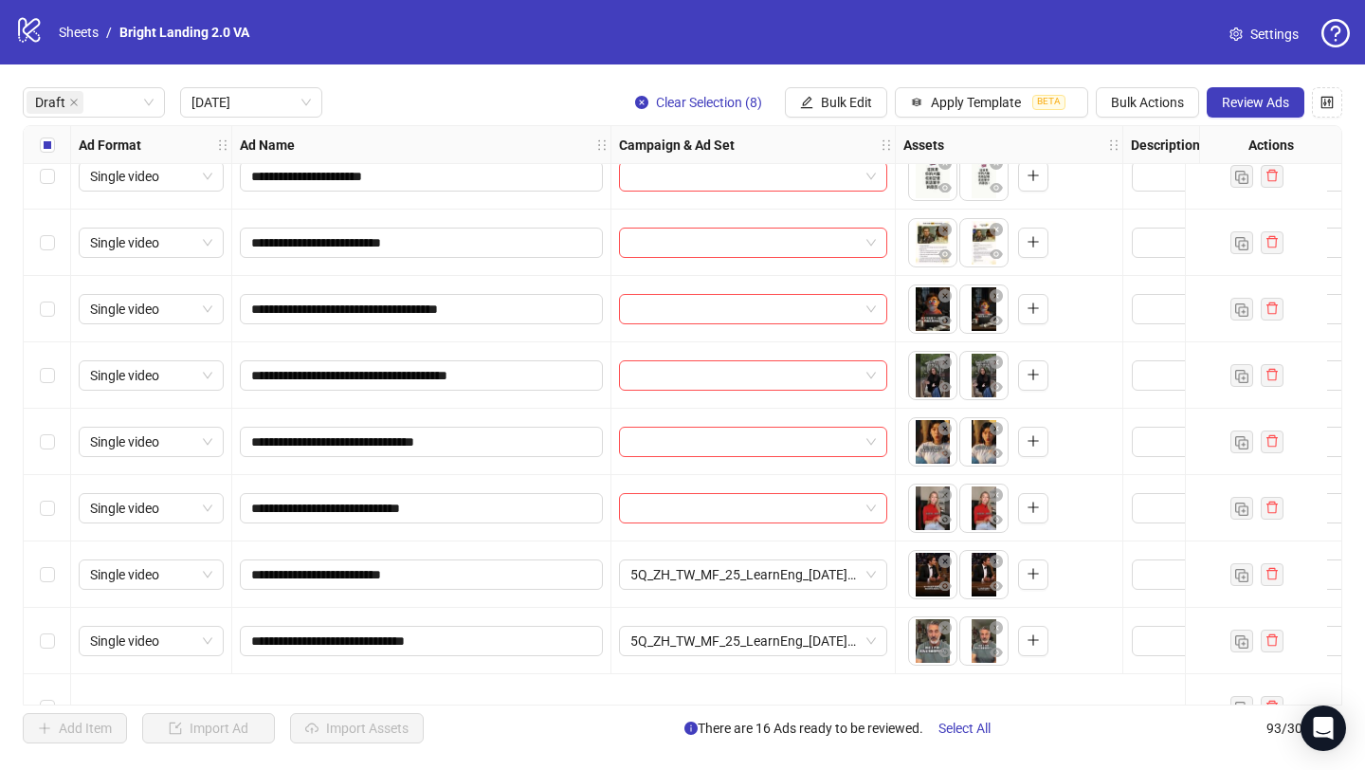
scroll to position [0, 0]
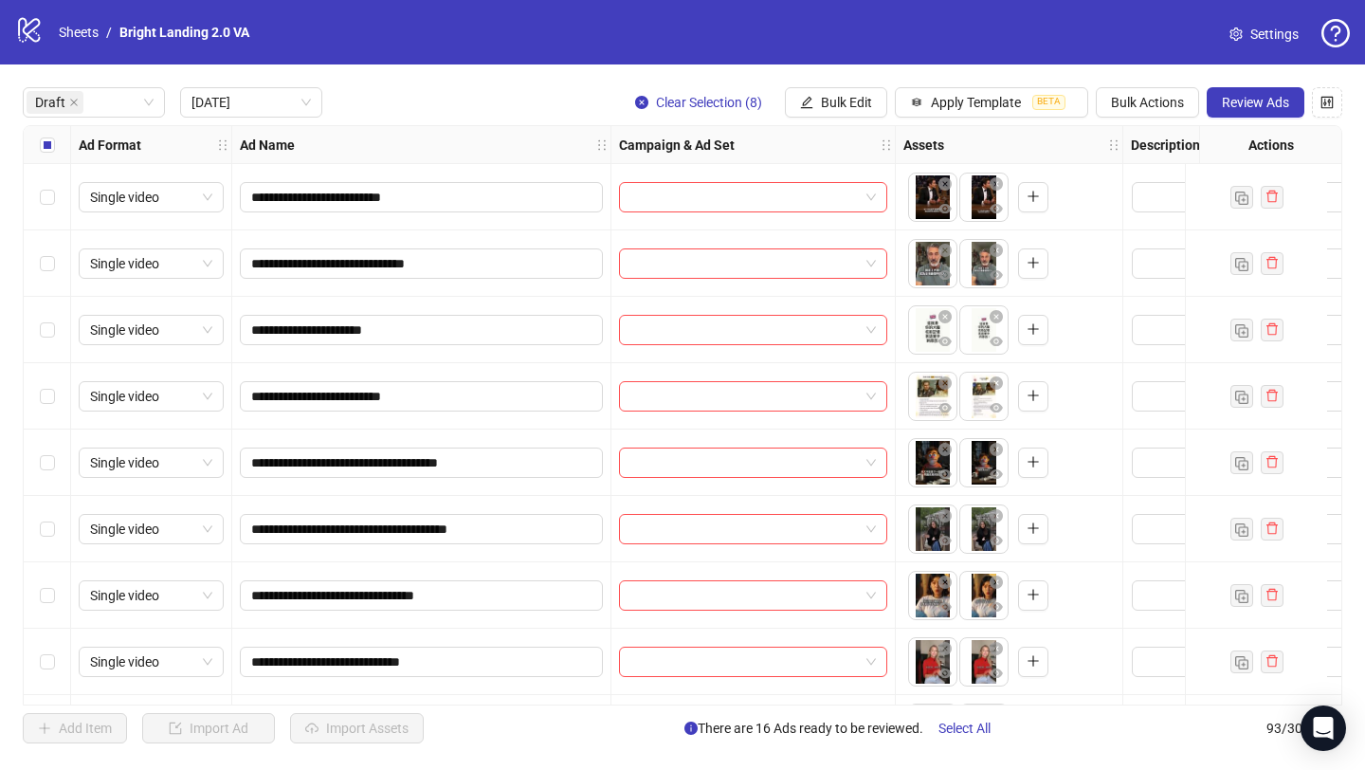
click at [50, 153] on label "Select all rows" at bounding box center [47, 145] width 15 height 21
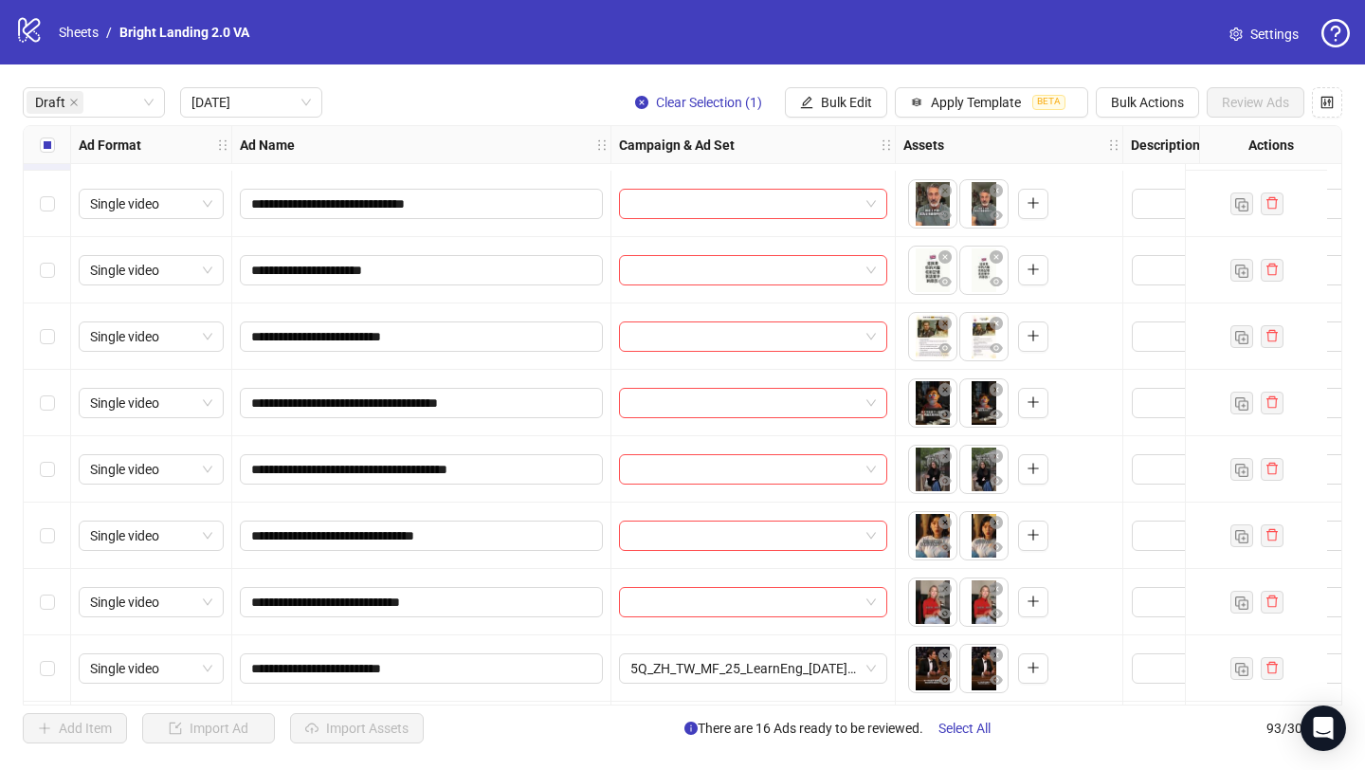
scroll to position [230, 0]
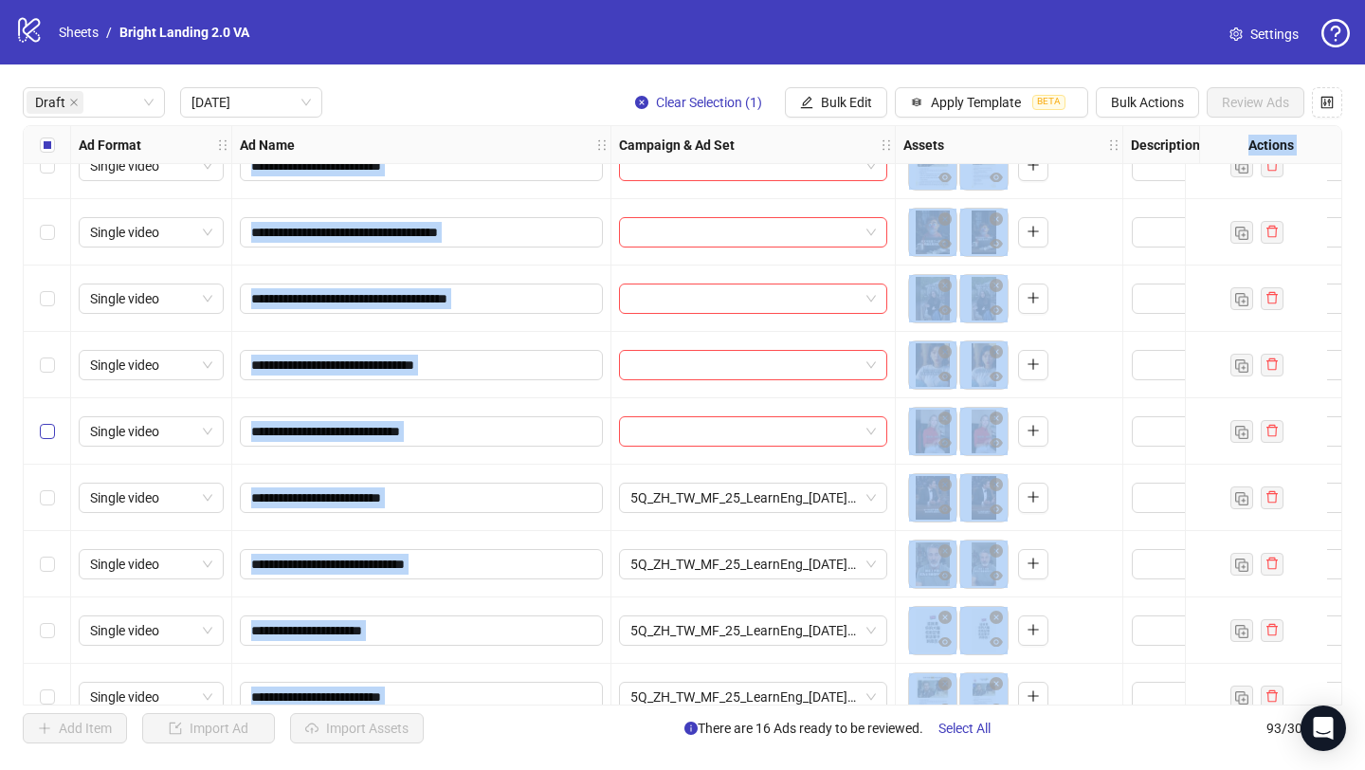
click at [48, 422] on label "Select row 8" at bounding box center [47, 431] width 15 height 21
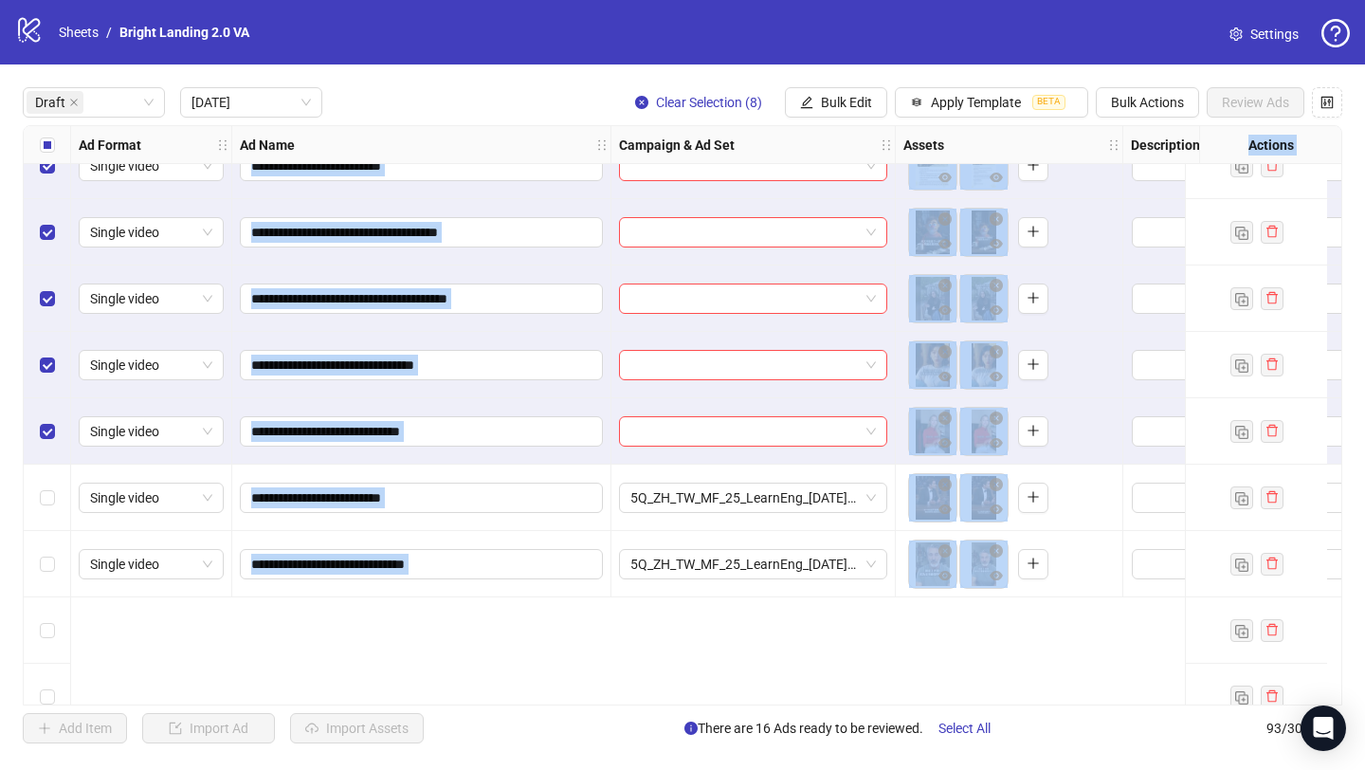
scroll to position [0, 0]
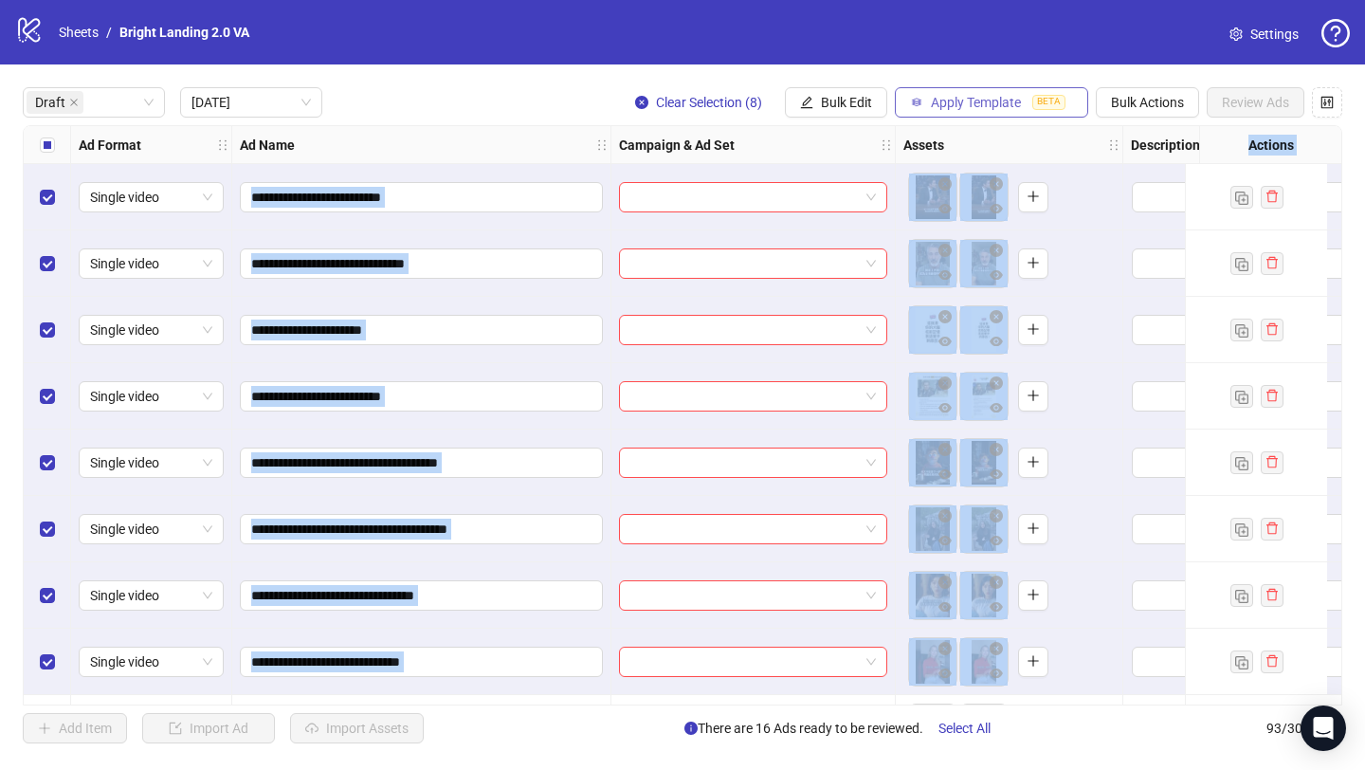
click at [895, 107] on button "Apply Template BETA" at bounding box center [991, 102] width 193 height 30
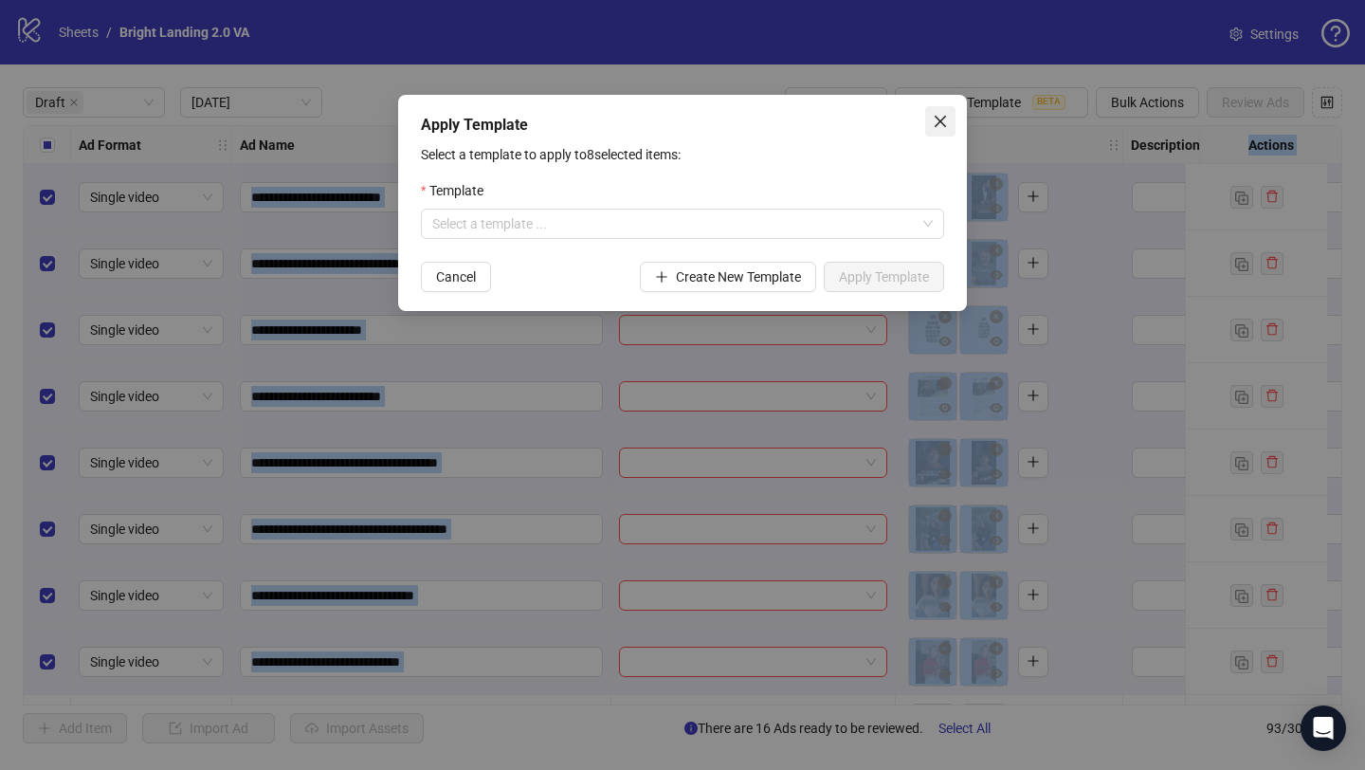
click at [949, 120] on span "Close" at bounding box center [940, 121] width 30 height 15
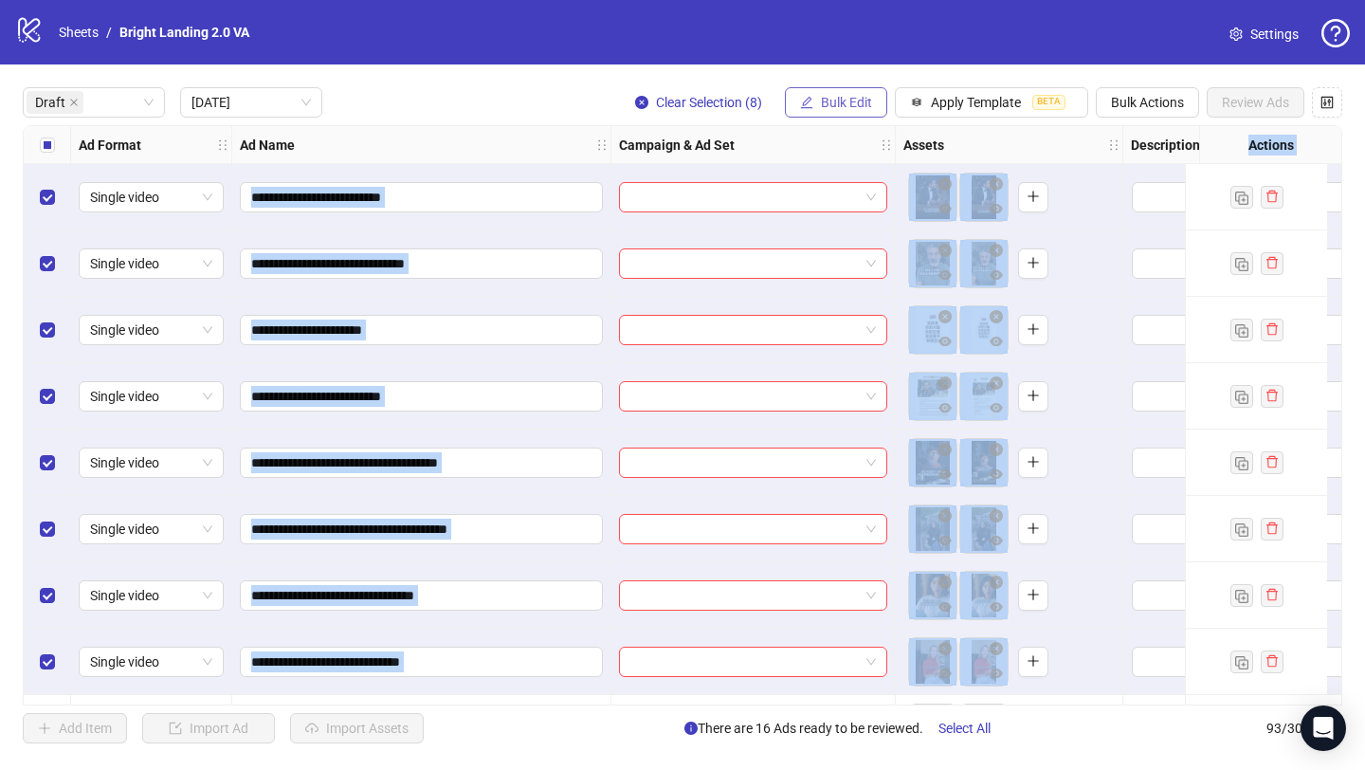
click at [870, 94] on button "Bulk Edit" at bounding box center [836, 102] width 102 height 30
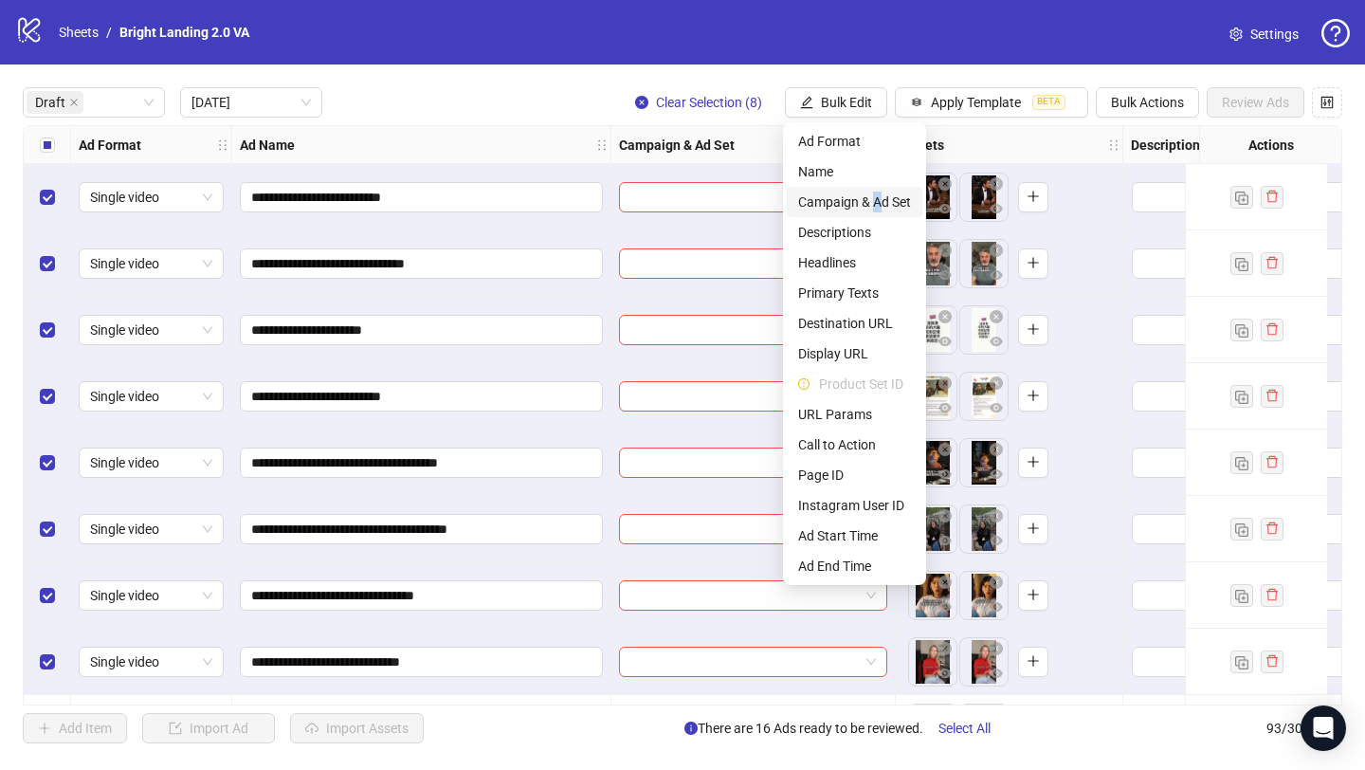
click at [878, 195] on span "Campaign & Ad Set" at bounding box center [854, 201] width 113 height 21
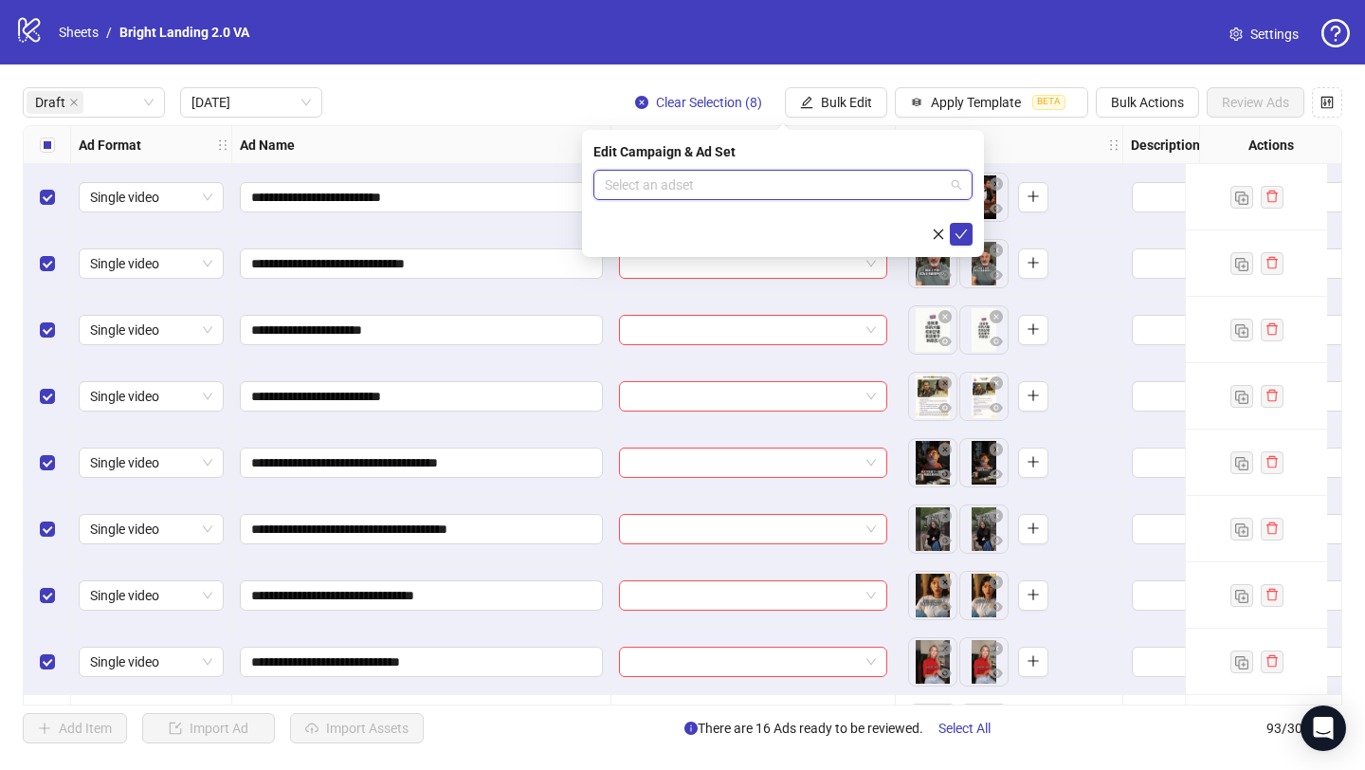
click at [877, 186] on input "search" at bounding box center [774, 185] width 339 height 28
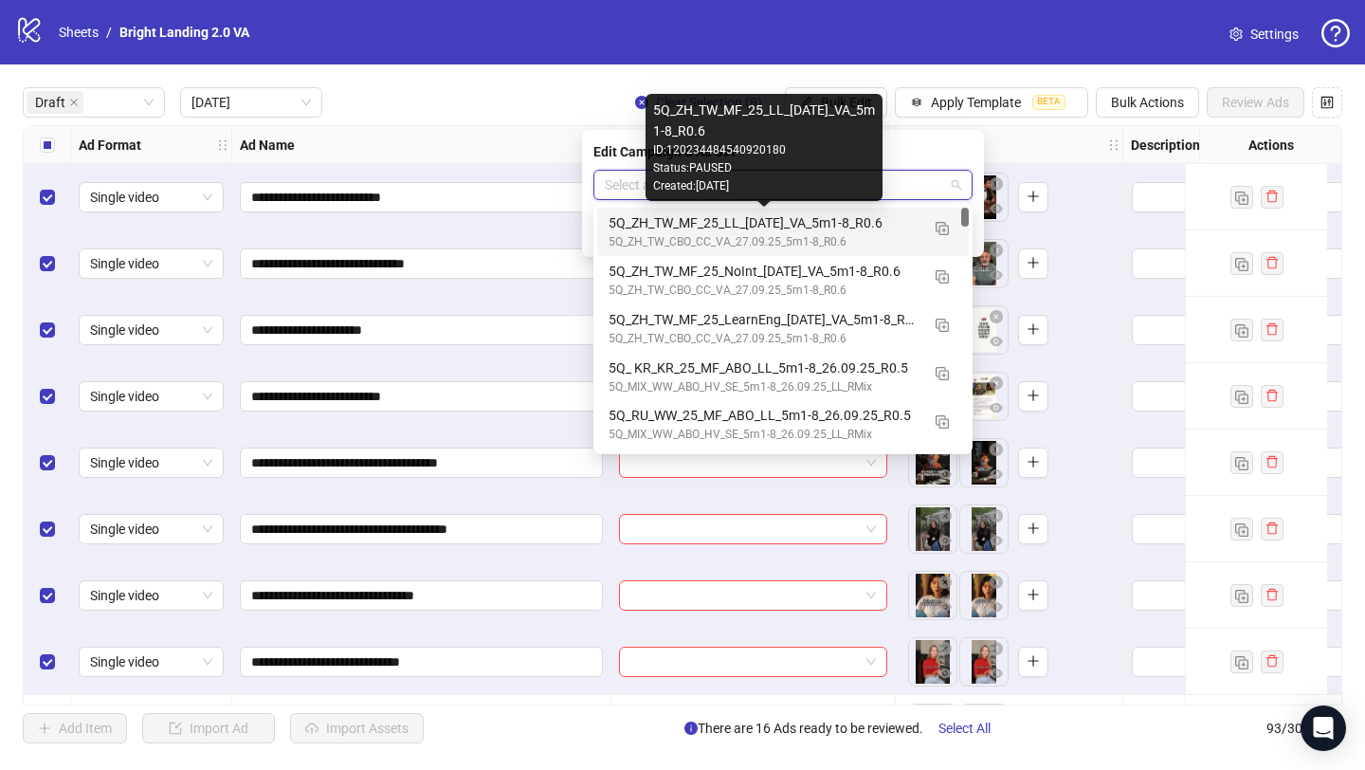
click at [848, 216] on div "5Q_ZH_TW_MF_25_LL_[DATE]_VA_5m1-8_R0.6" at bounding box center [764, 222] width 311 height 21
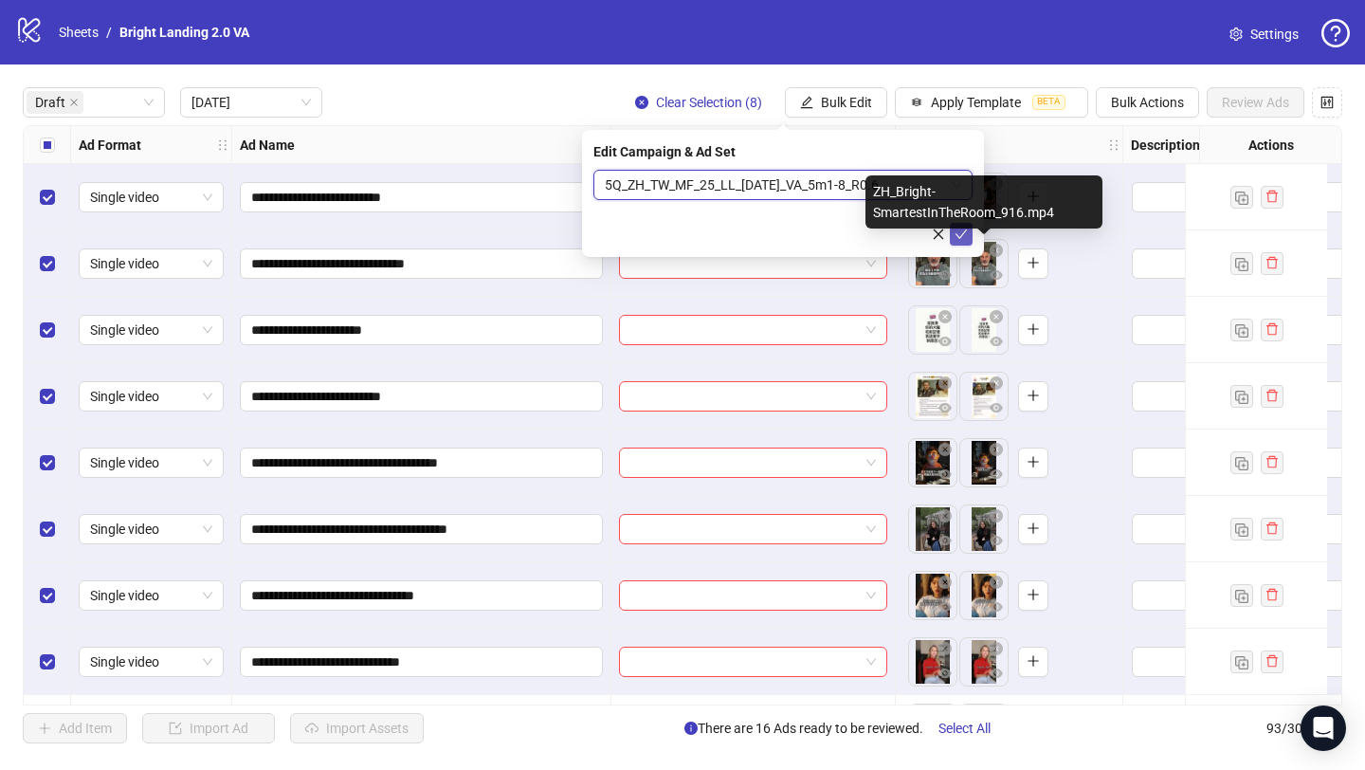
click at [971, 244] on button "submit" at bounding box center [961, 234] width 23 height 23
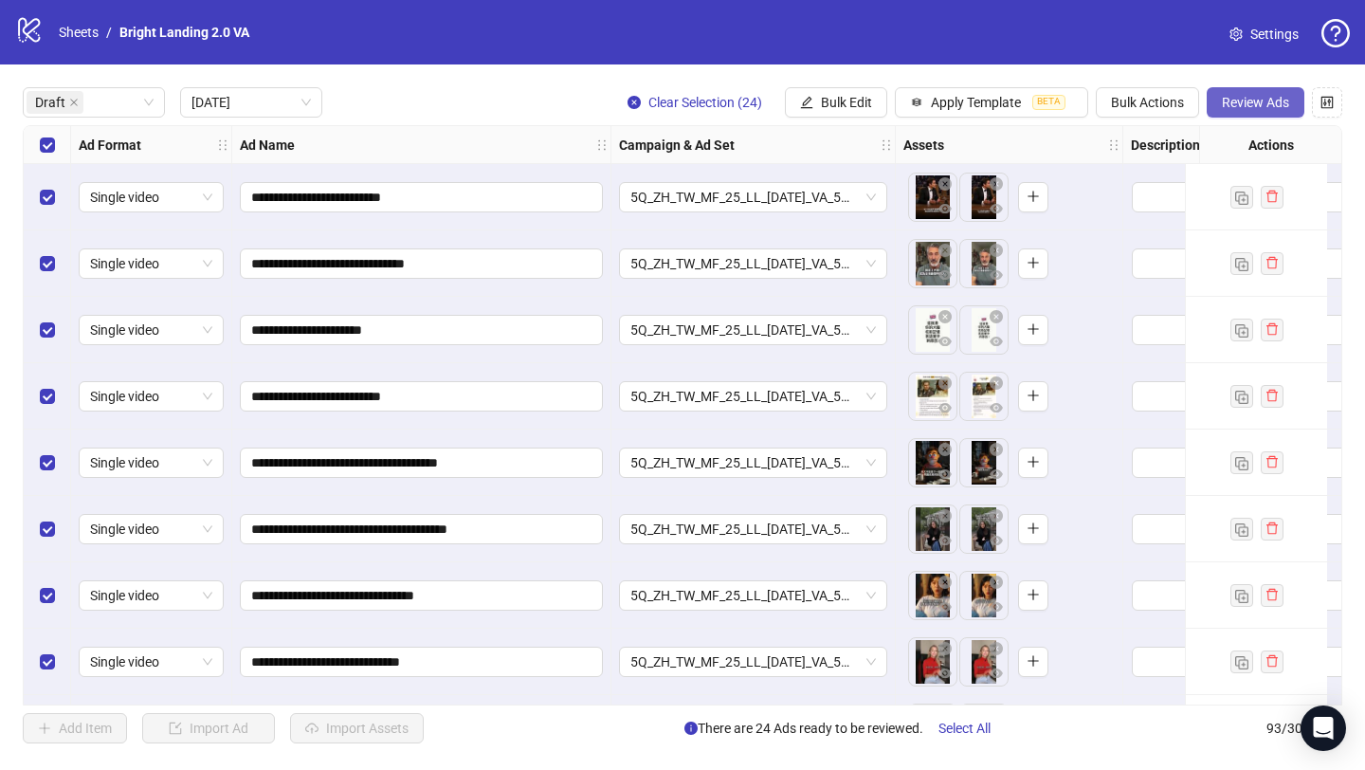
click at [1245, 101] on span "Review Ads" at bounding box center [1255, 102] width 67 height 15
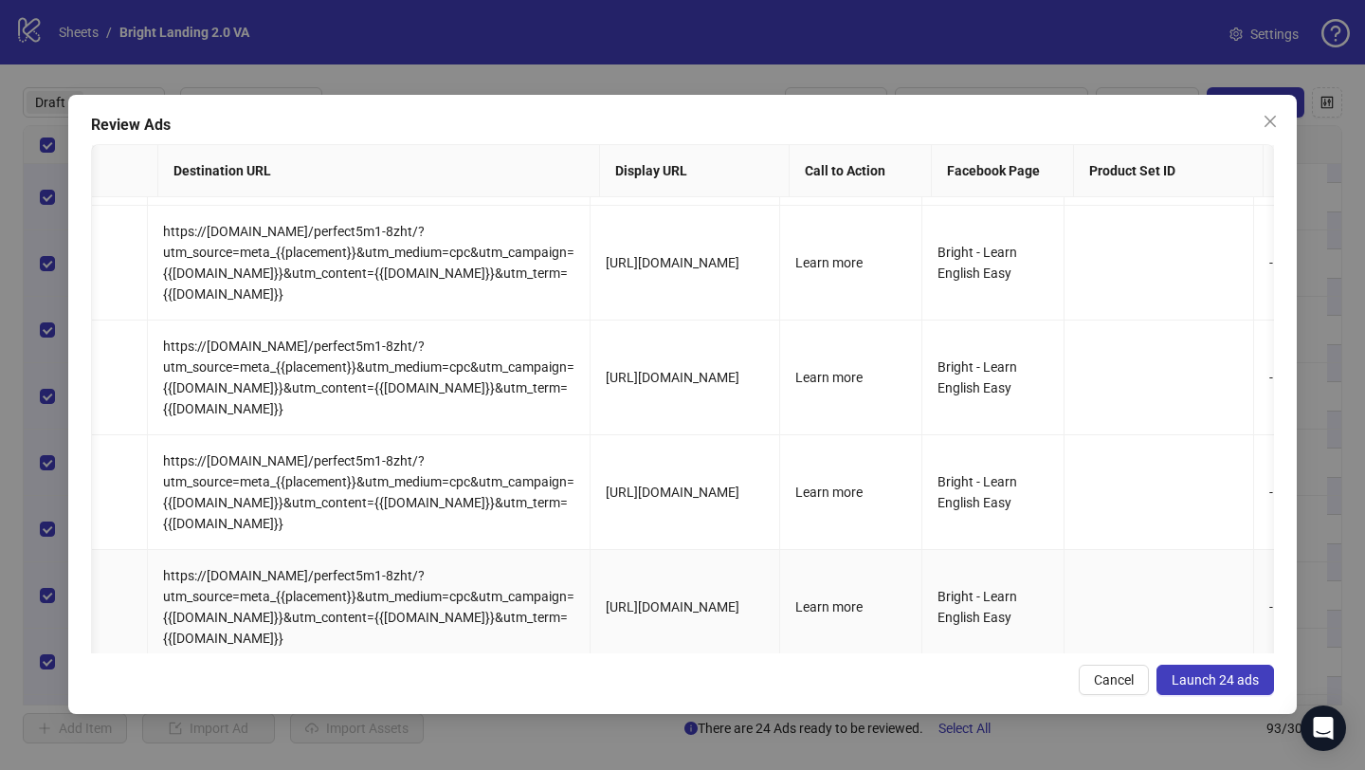
scroll to position [2311, 1359]
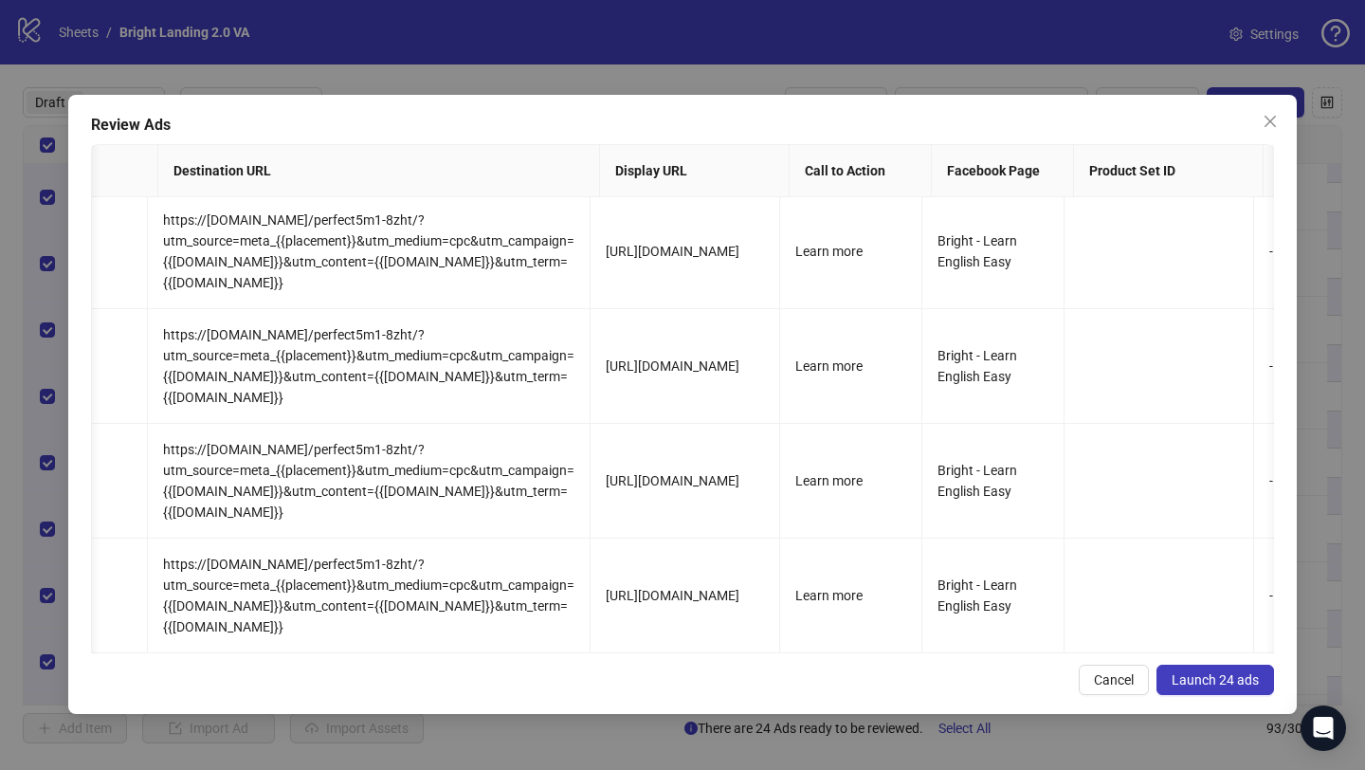
click at [1198, 670] on button "Launch 24 ads" at bounding box center [1216, 680] width 118 height 30
